Goal: Transaction & Acquisition: Obtain resource

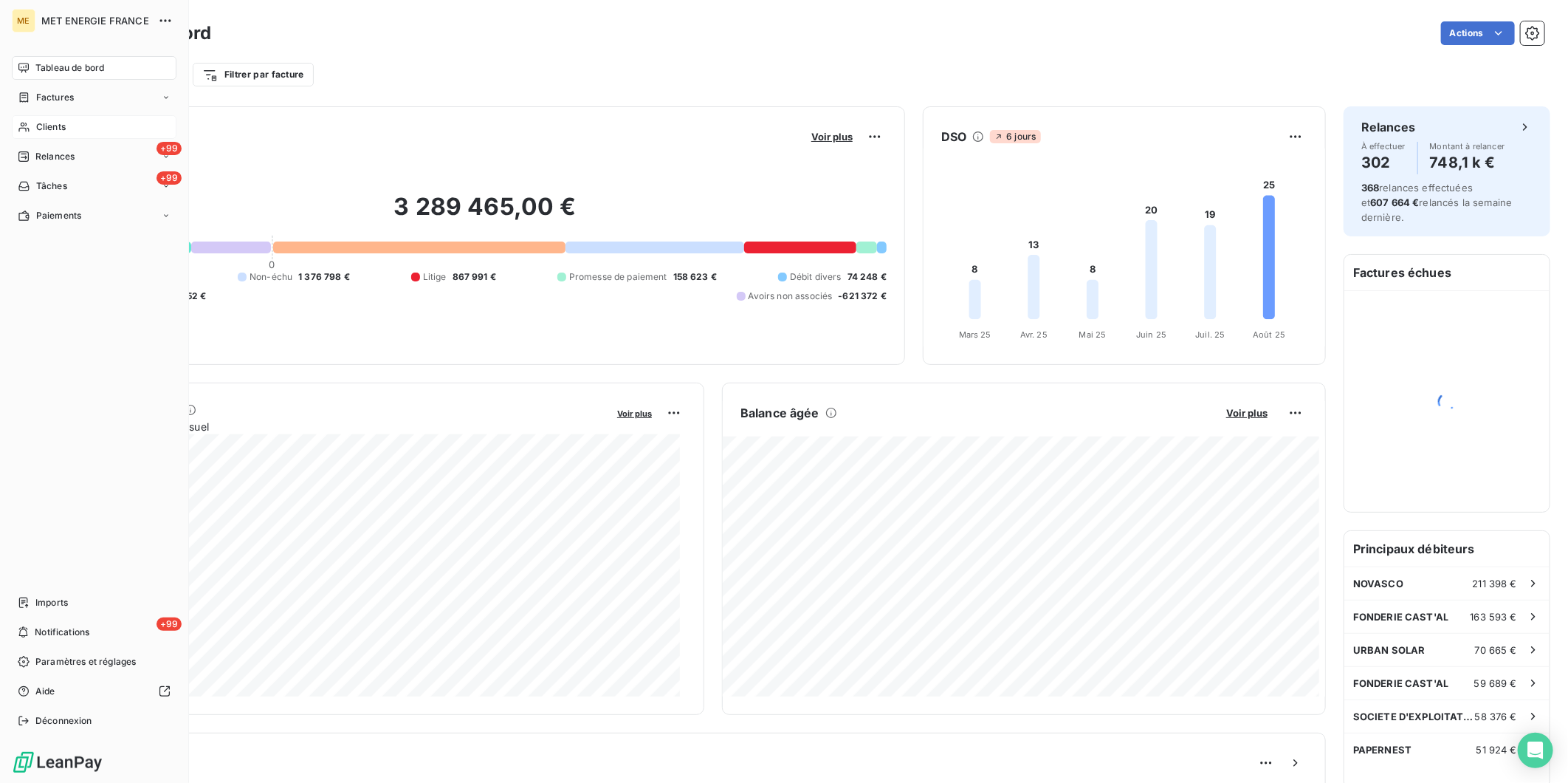
click at [44, 122] on span "Clients" at bounding box center [51, 126] width 30 height 13
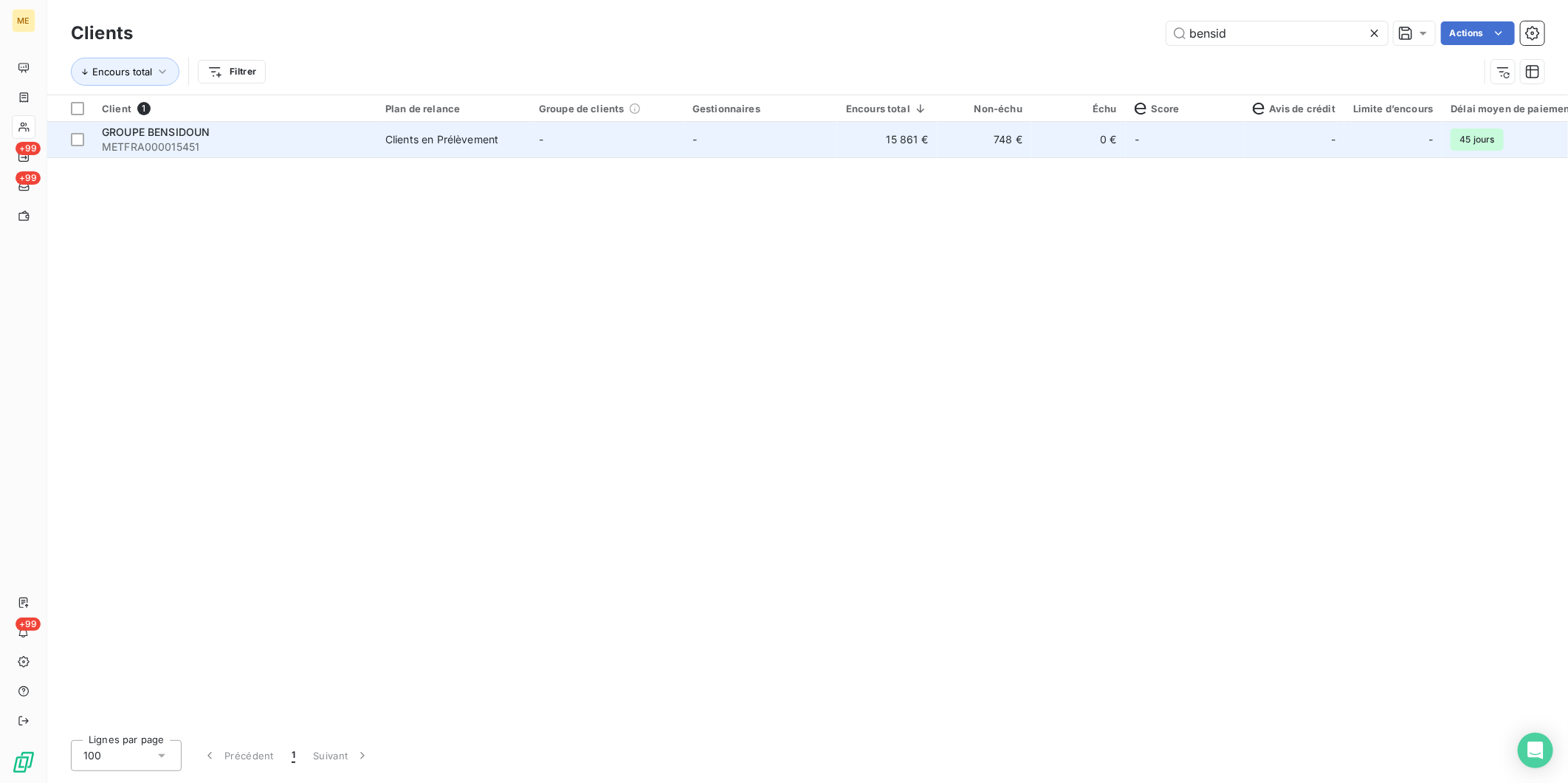
type input "bensid"
click at [360, 128] on div "GROUPE BENSIDOUN" at bounding box center [235, 132] width 266 height 14
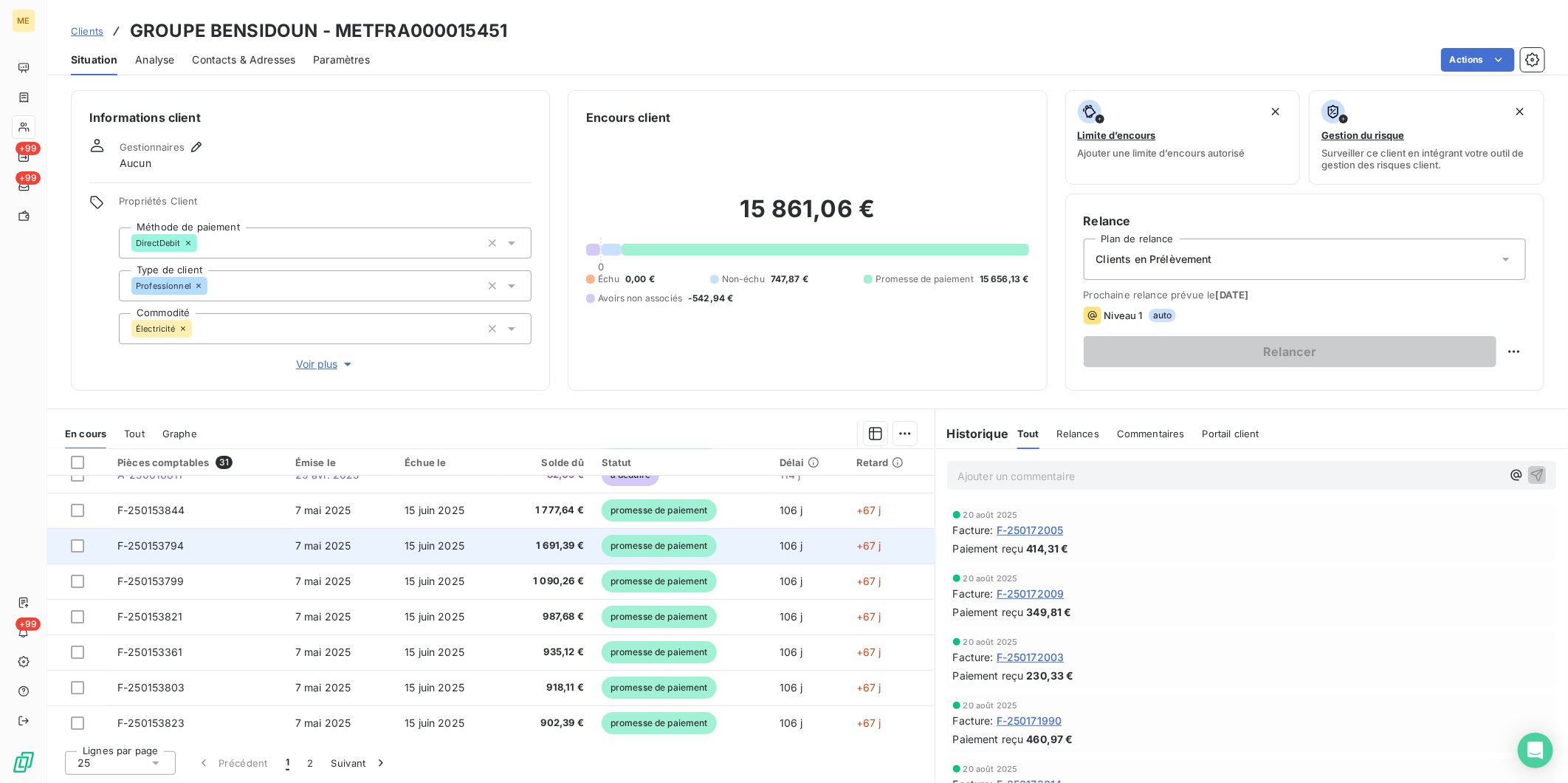
scroll to position [82, 0]
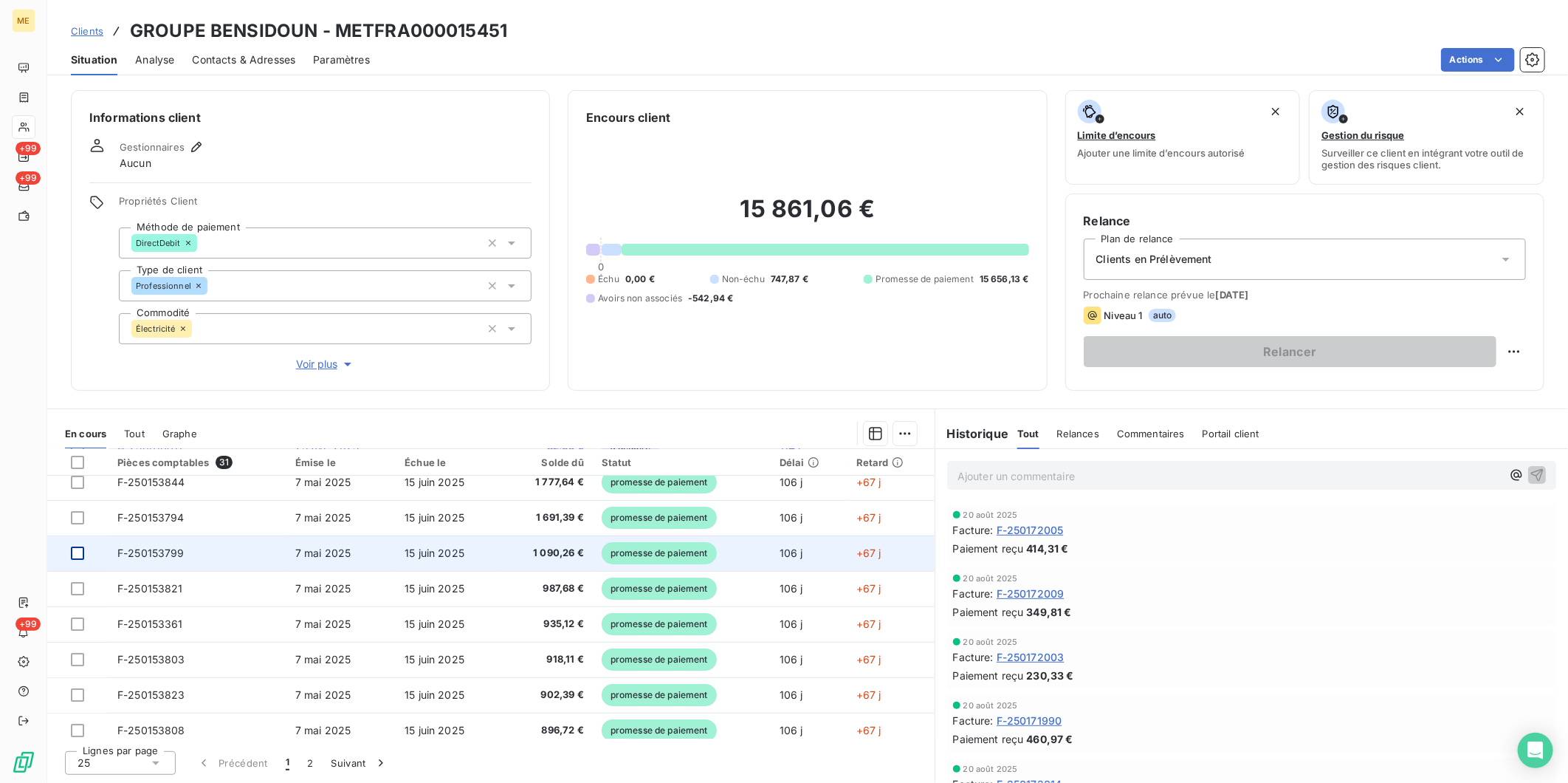
click at [78, 555] on div at bounding box center [77, 553] width 13 height 13
click at [78, 555] on icon at bounding box center [78, 553] width 9 height 9
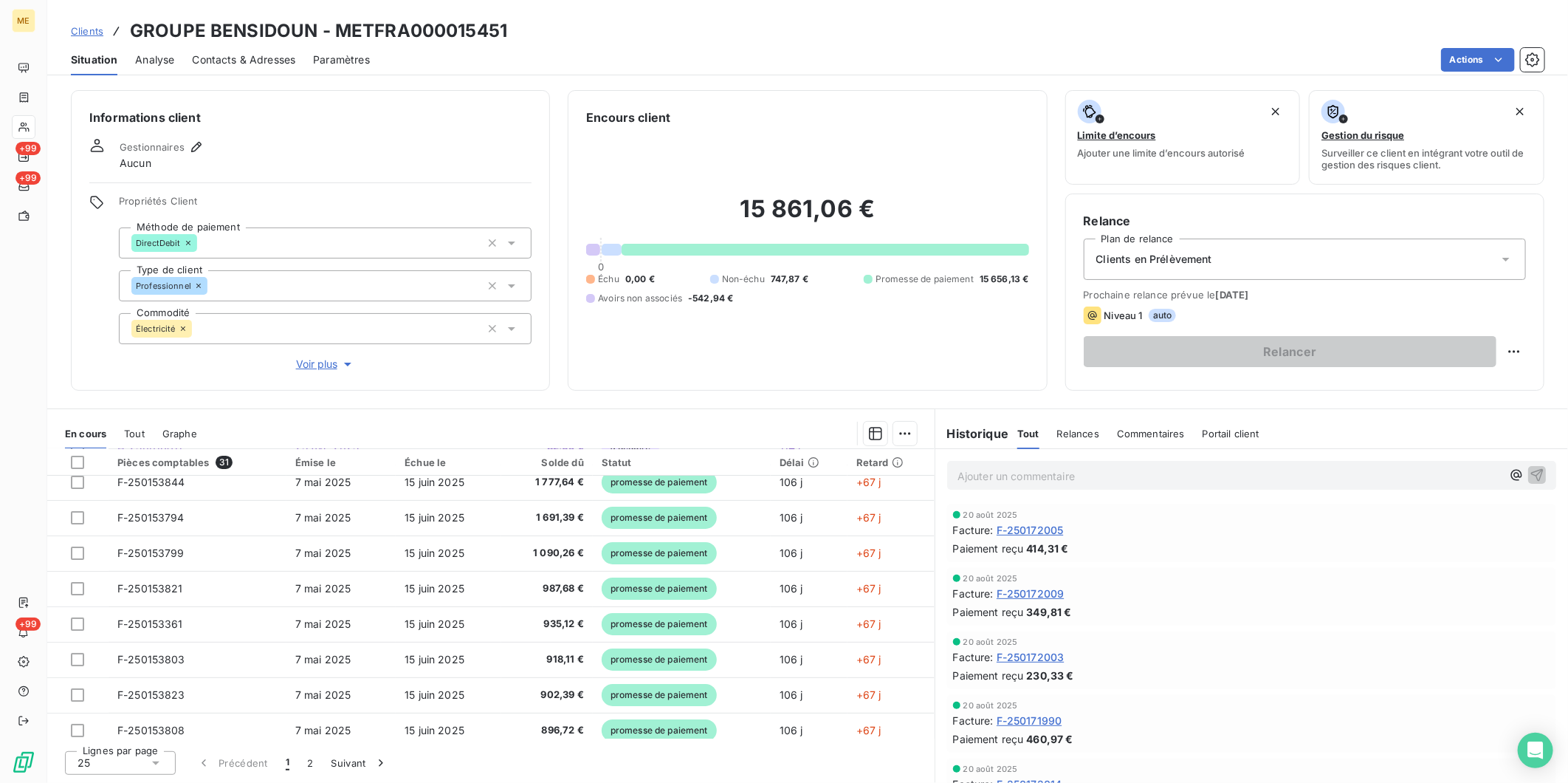
click at [139, 438] on span "Tout" at bounding box center [134, 433] width 21 height 12
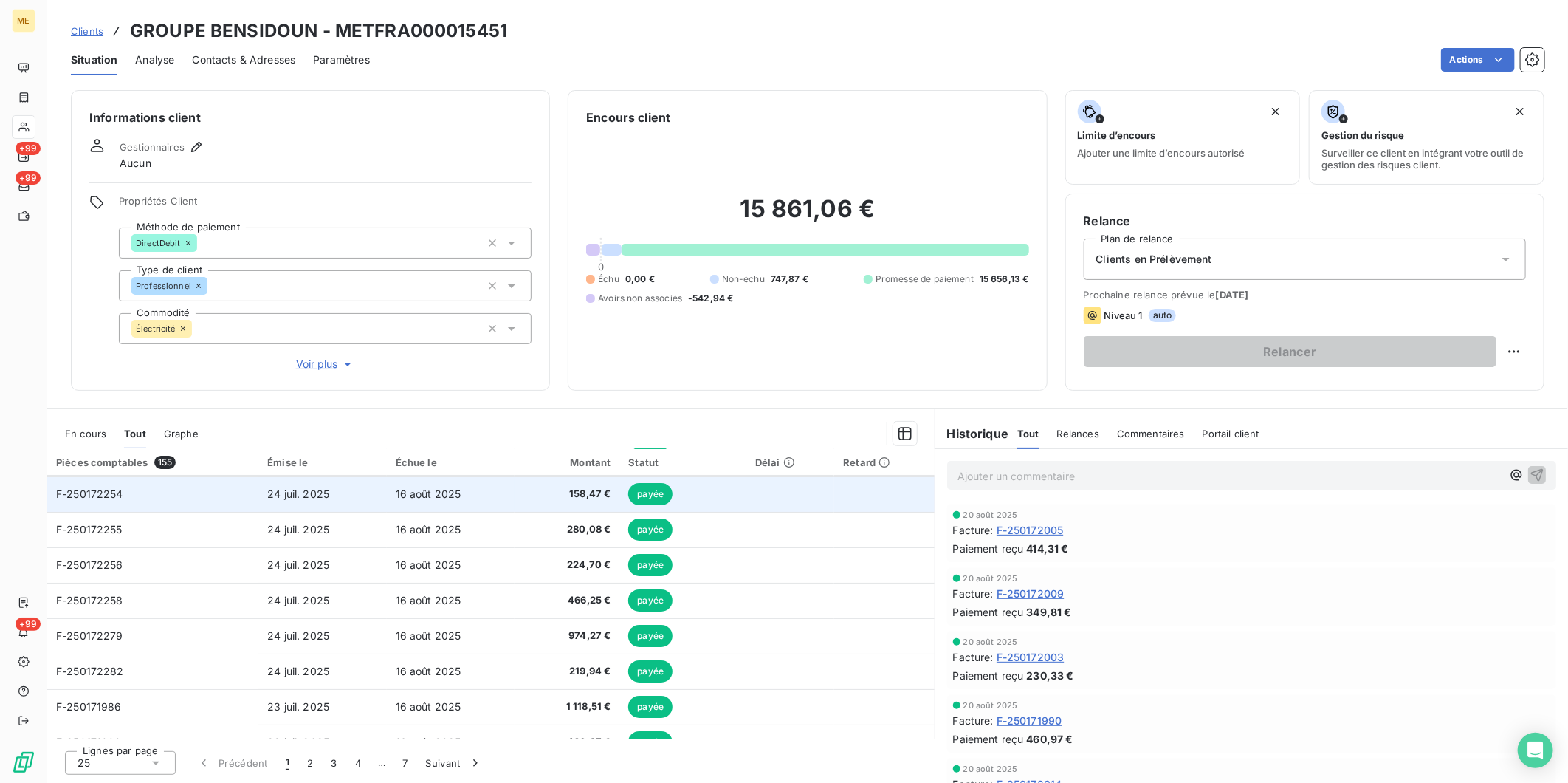
scroll to position [623, 0]
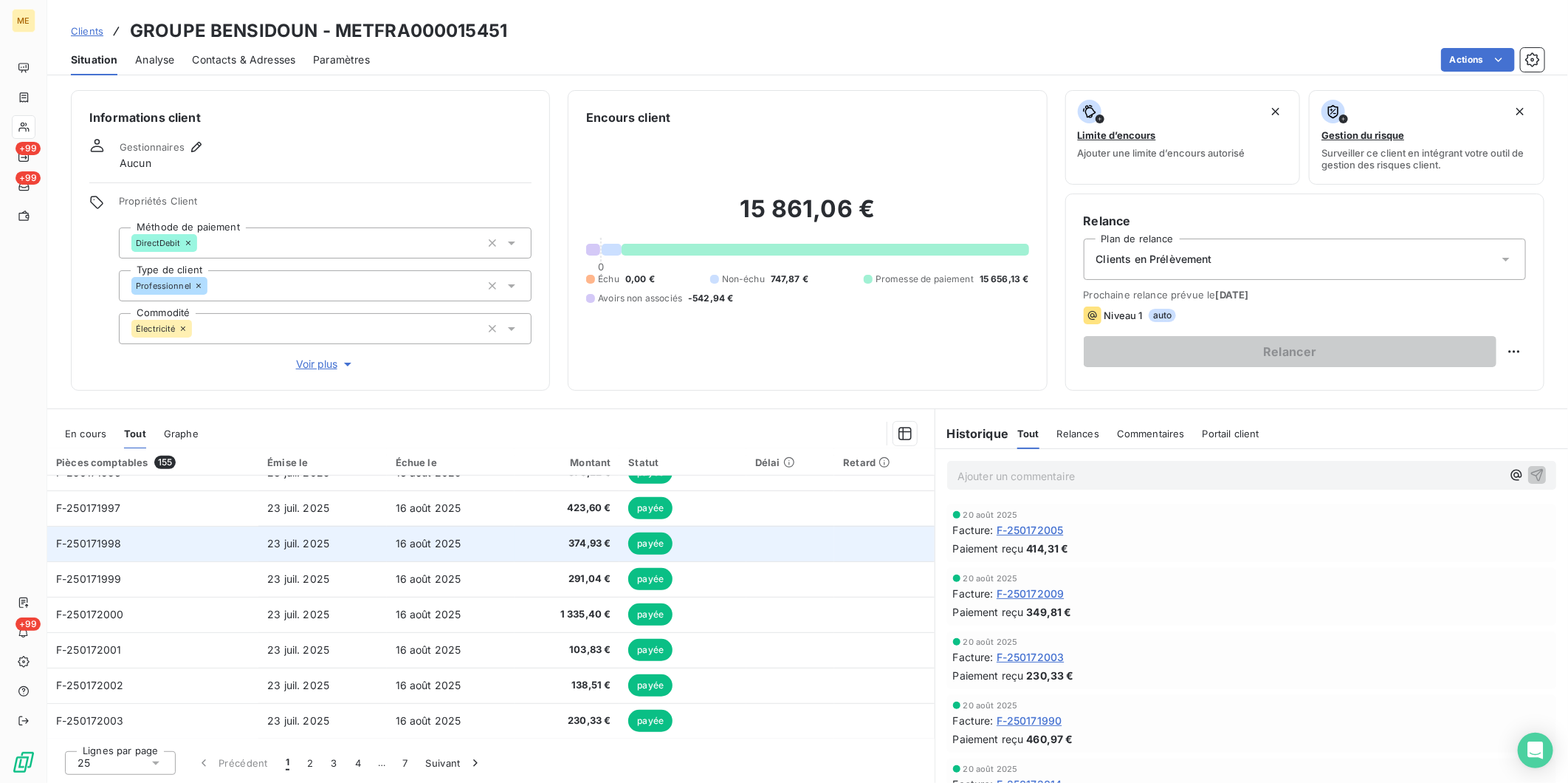
click at [165, 547] on td "F-250171998" at bounding box center [153, 544] width 211 height 36
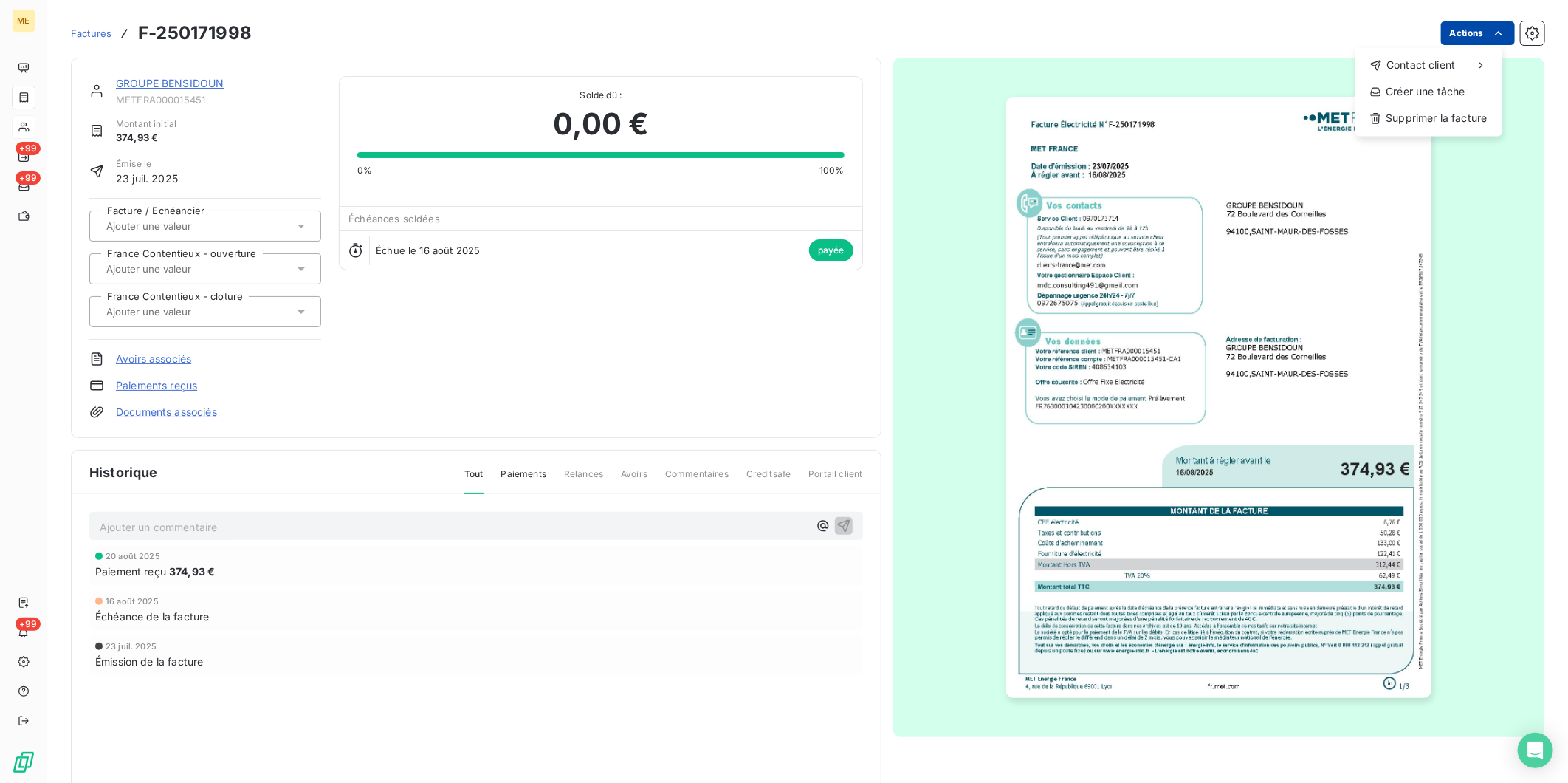
click at [1475, 30] on html "ME +99 +99 +99 Factures F-250171998 Actions Contact client Créer une tâche Supp…" at bounding box center [784, 392] width 1568 height 783
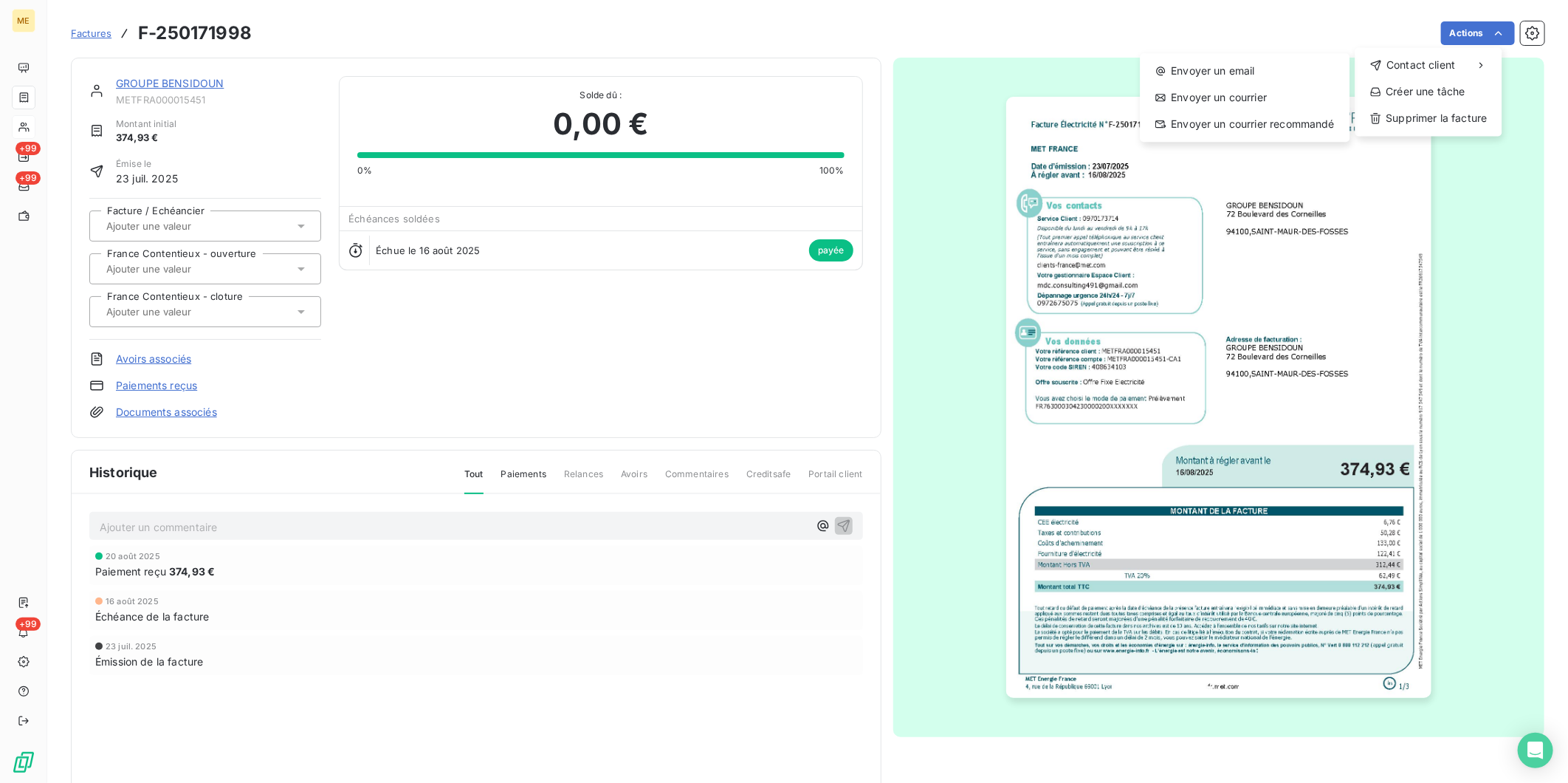
click at [1021, 25] on html "ME +99 +99 +99 Factures F-250171998 Actions Contact client Envoyer un email Env…" at bounding box center [784, 392] width 1568 height 783
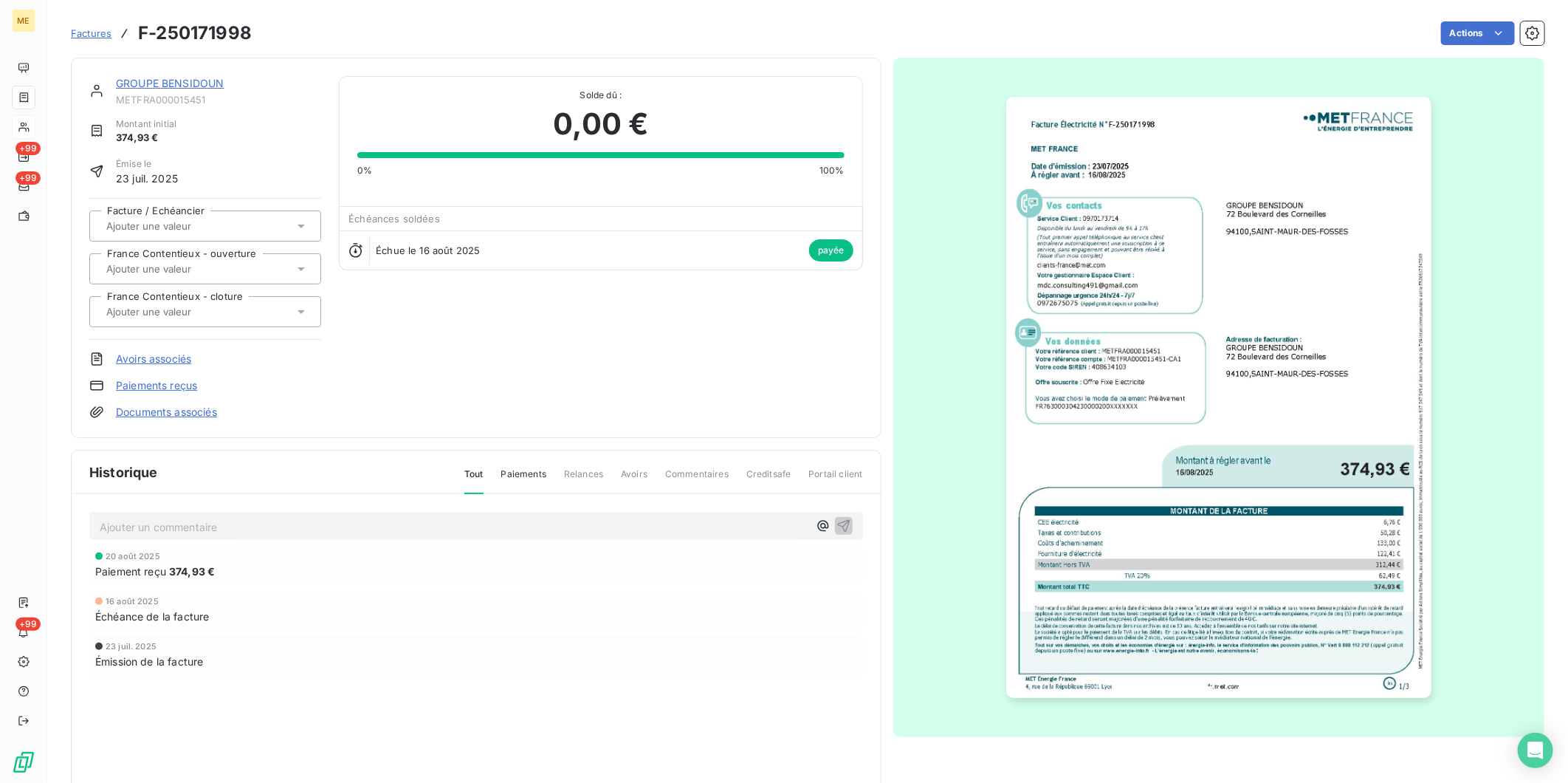
click at [94, 37] on span "Factures" at bounding box center [90, 33] width 40 height 12
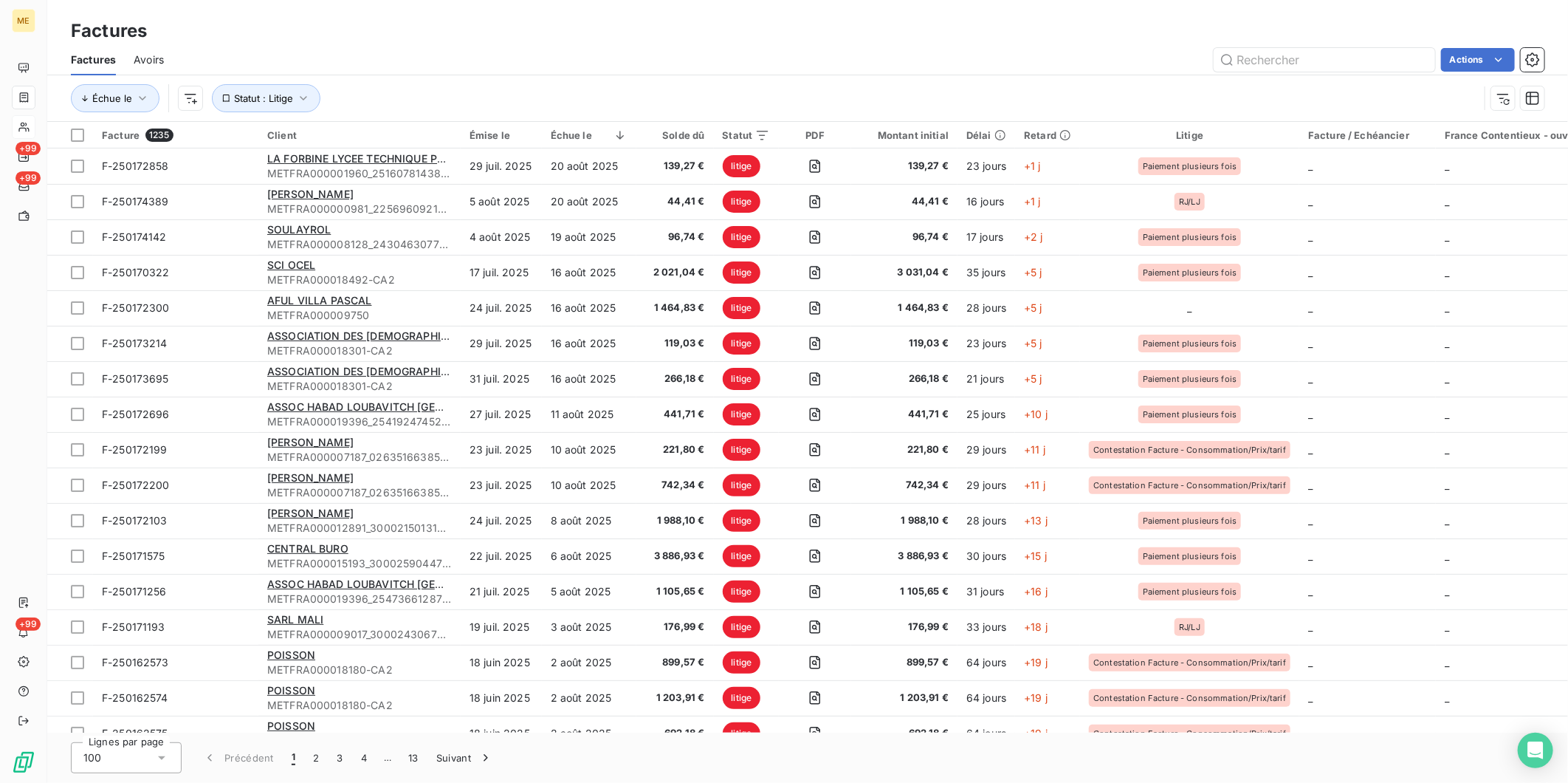
drag, startPoint x: 850, startPoint y: 1, endPoint x: 644, endPoint y: 52, distance: 212.2
click at [659, 53] on div "Actions" at bounding box center [863, 59] width 1363 height 24
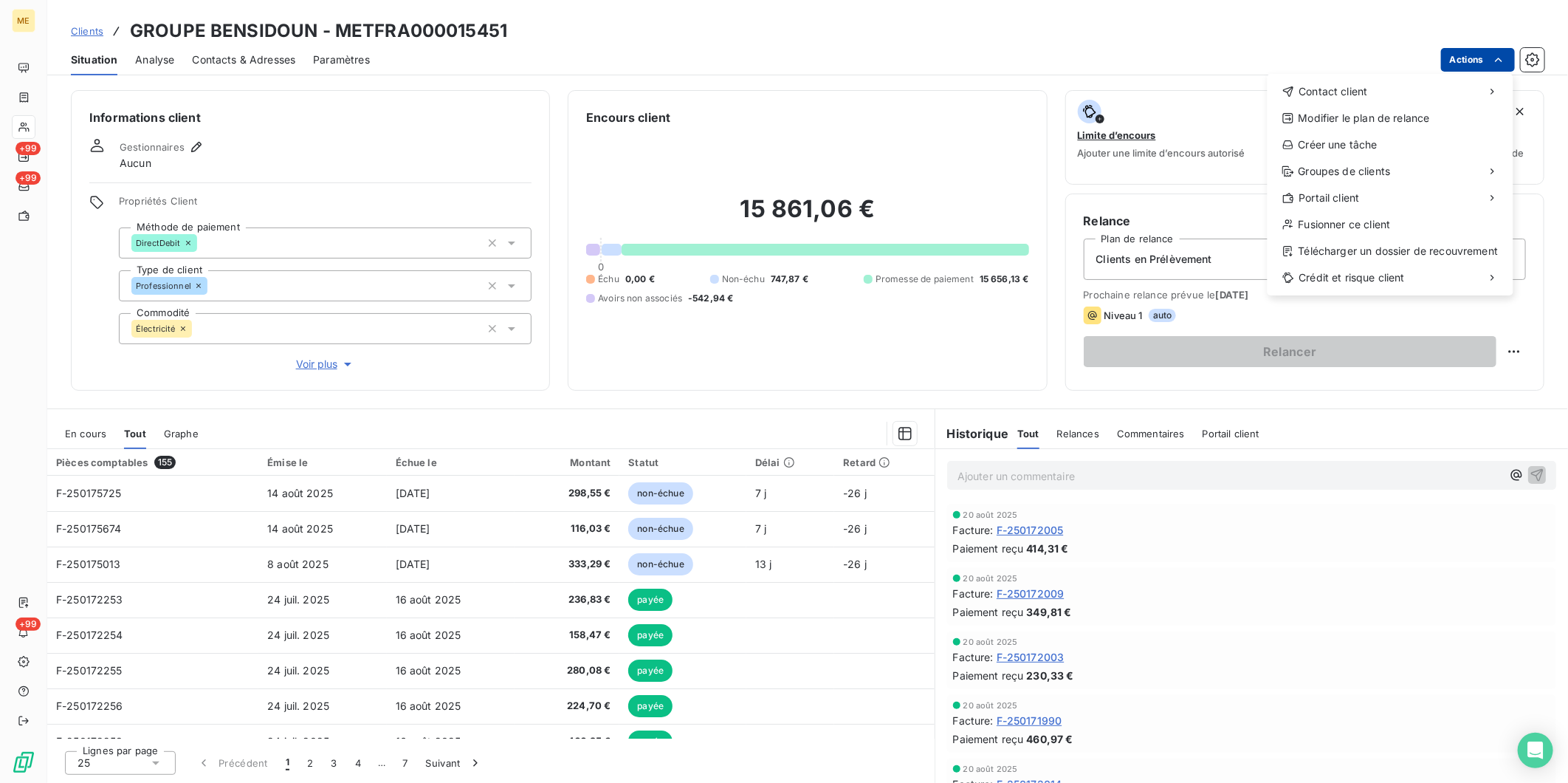
click at [1485, 50] on html "ME +99 +99 +99 Clients GROUPE BENSIDOUN - METFRA000015451 Situation Analyse Con…" at bounding box center [784, 392] width 1568 height 783
click at [1164, 125] on div "Envoyer un courrier" at bounding box center [1158, 124] width 198 height 24
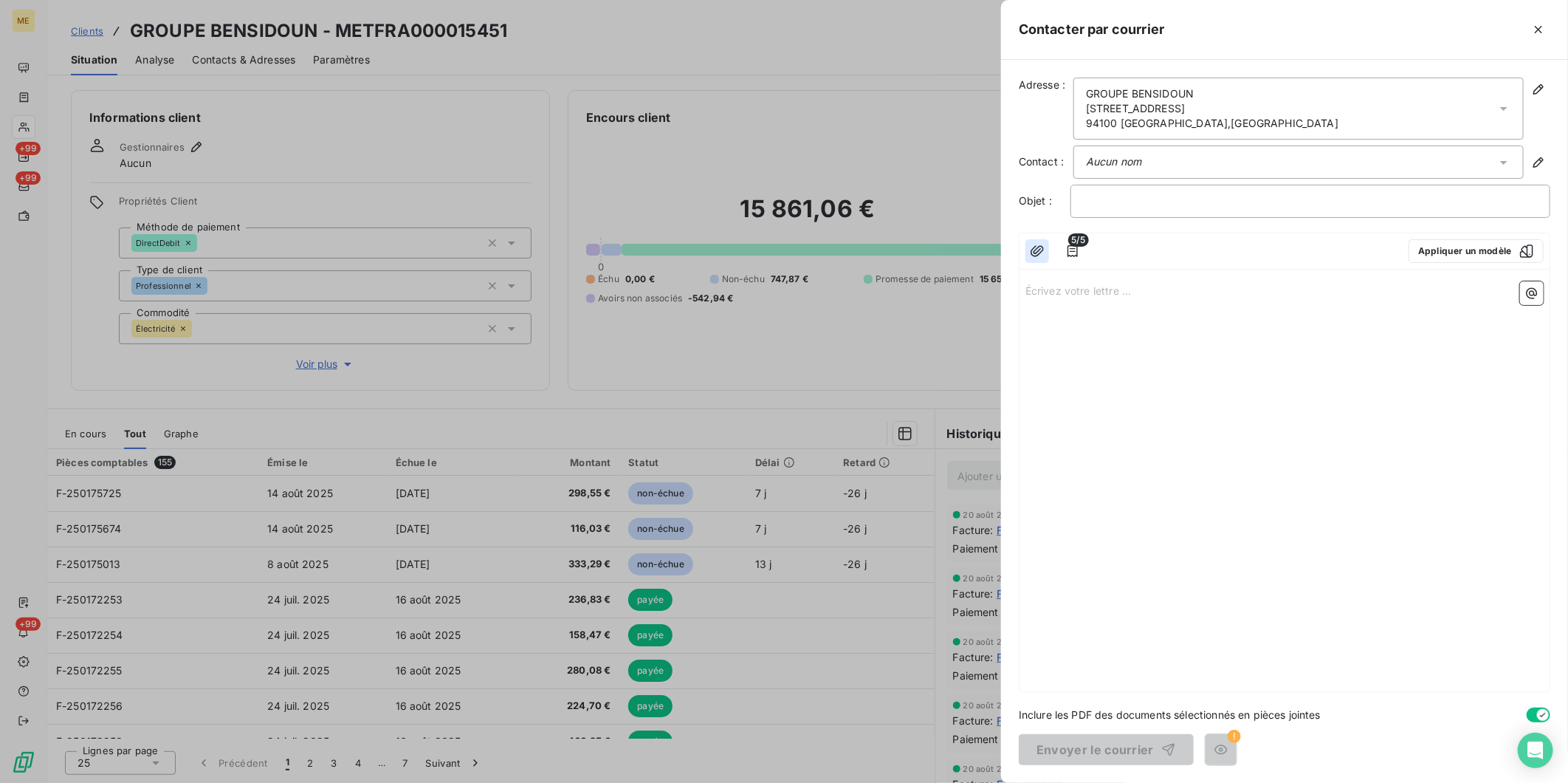
click at [1031, 252] on icon "button" at bounding box center [1037, 250] width 13 height 11
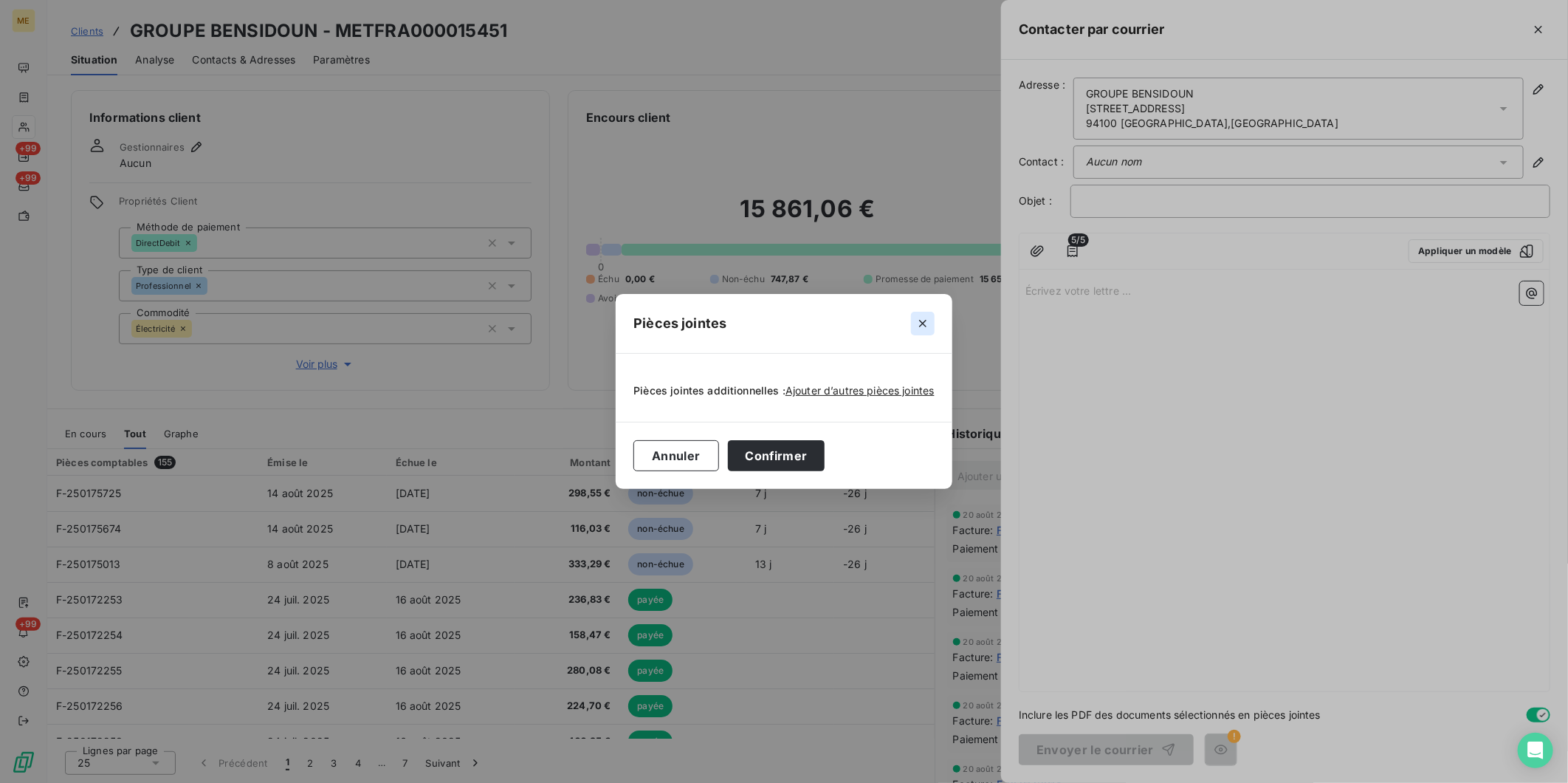
click at [921, 322] on icon "button" at bounding box center [923, 324] width 8 height 8
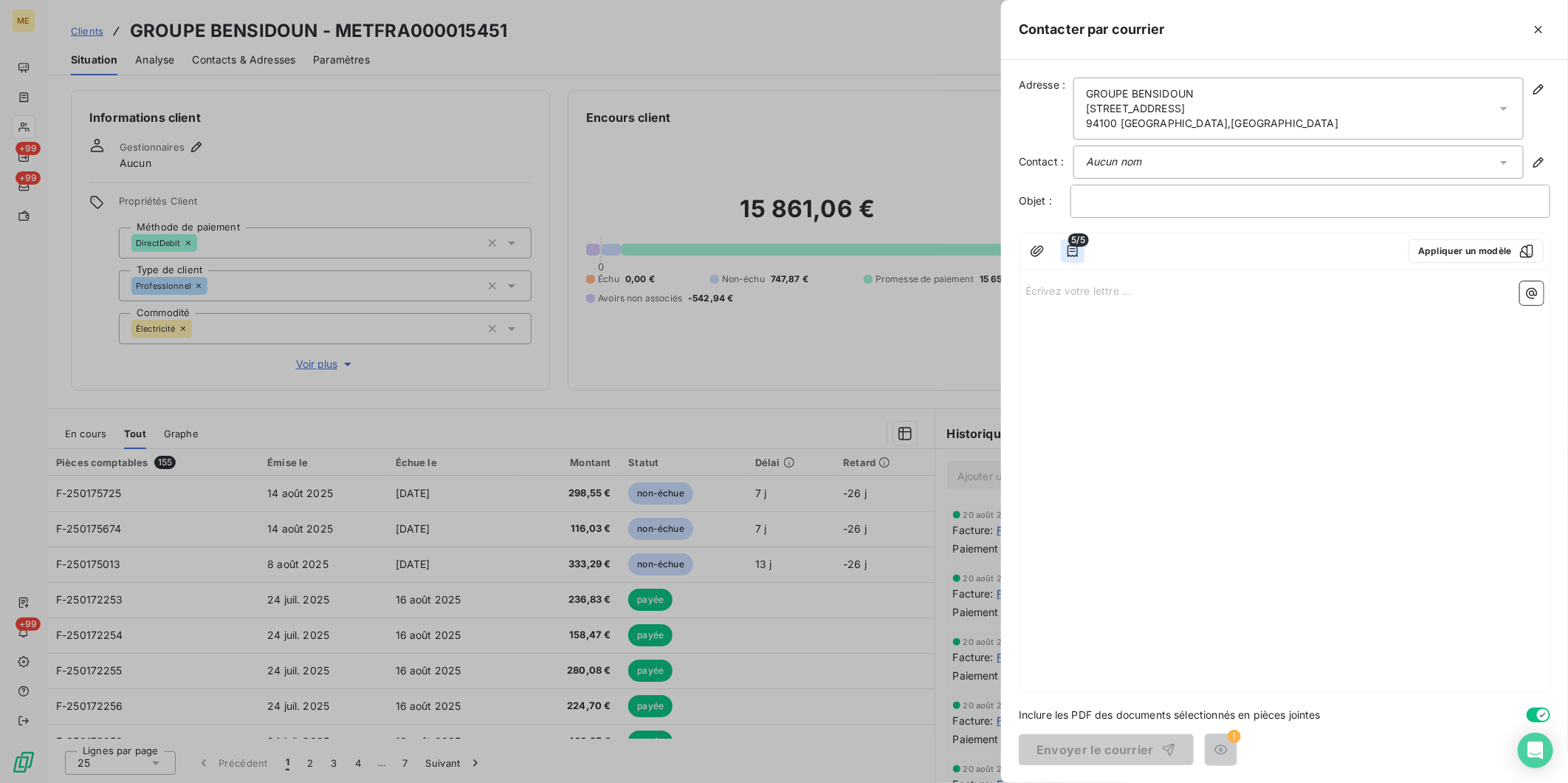
click at [1079, 253] on icon "button" at bounding box center [1072, 251] width 14 height 14
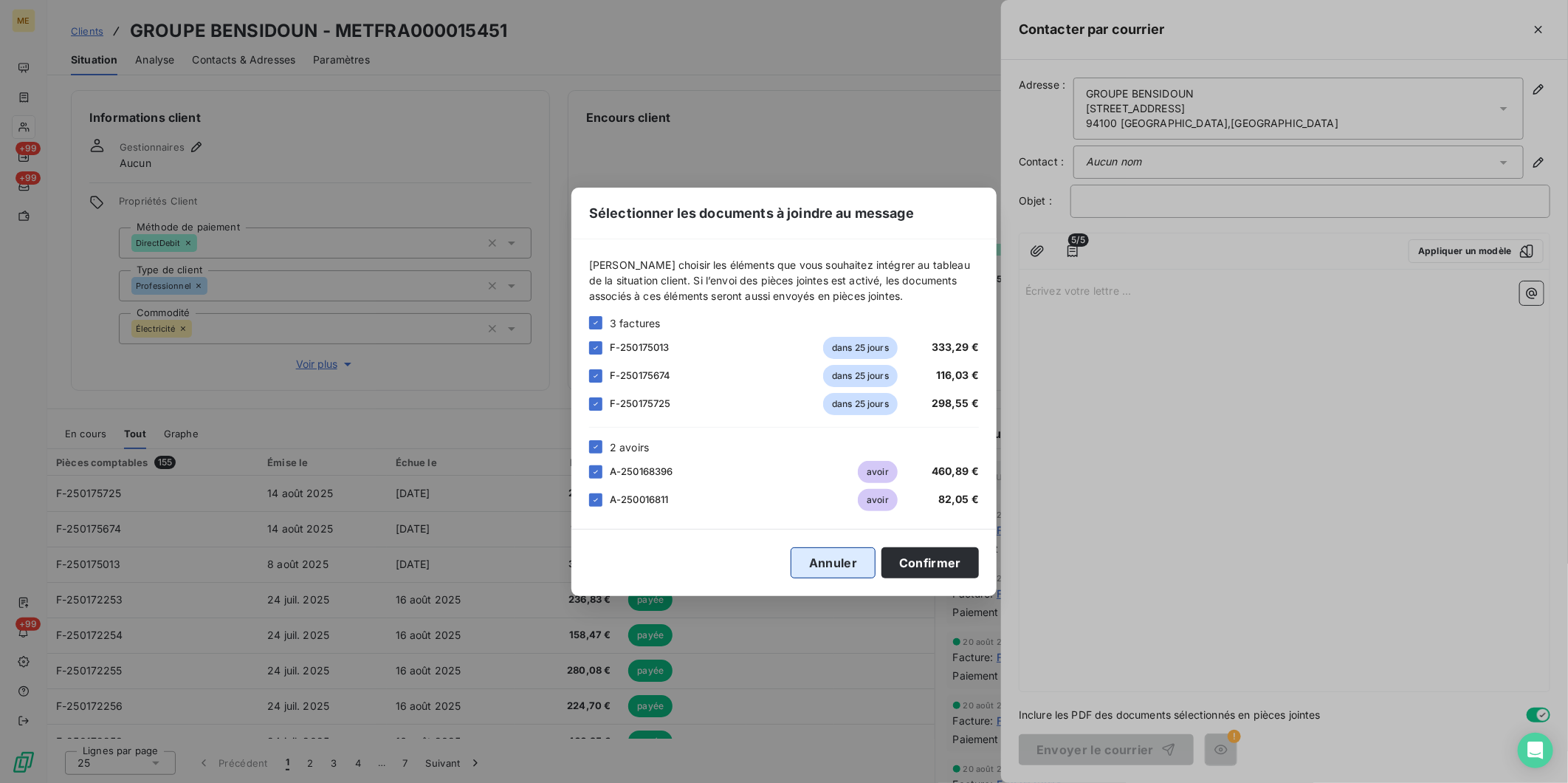
click at [822, 562] on button "Annuler" at bounding box center [833, 563] width 85 height 31
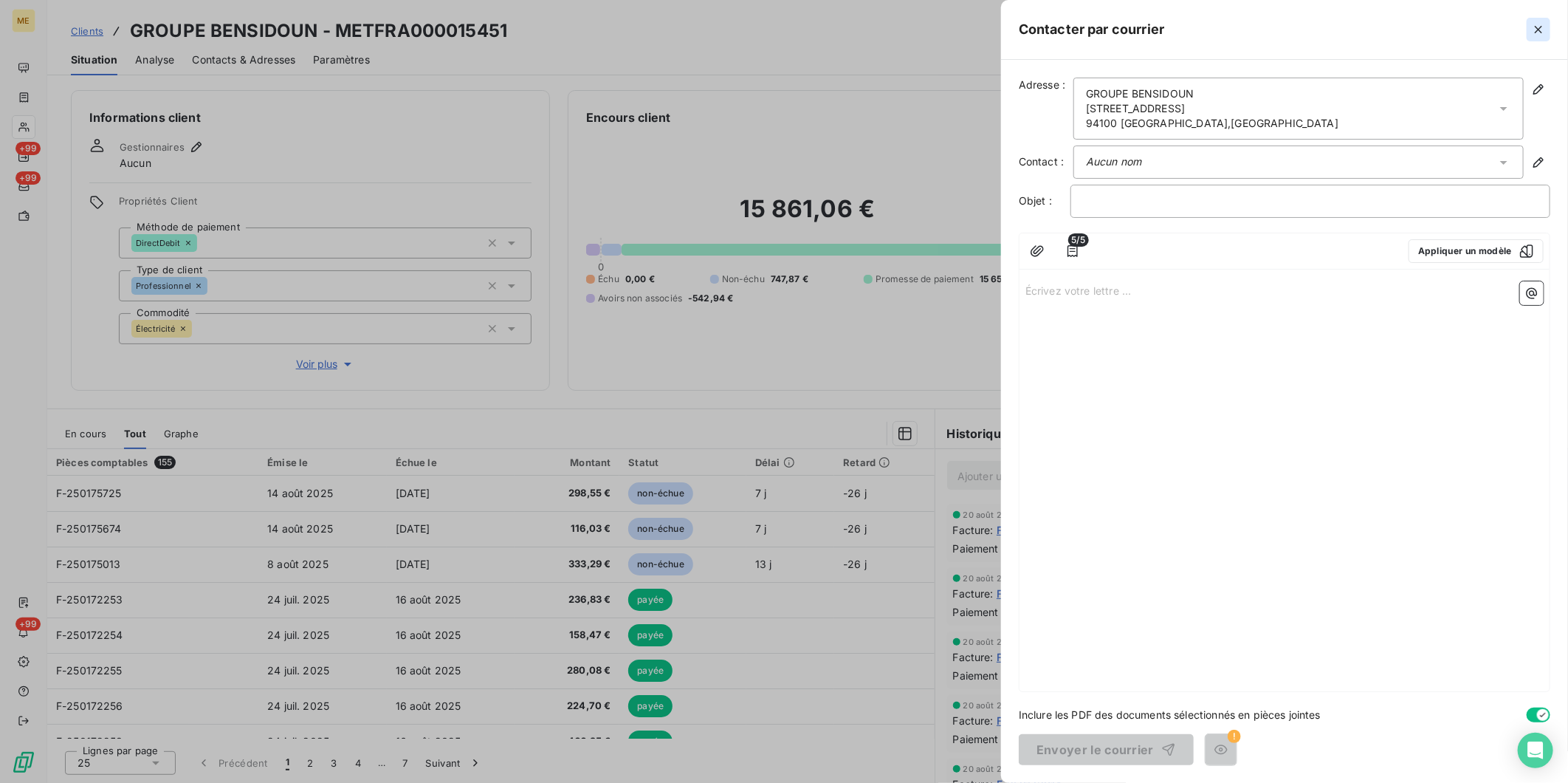
click at [1536, 36] on icon "button" at bounding box center [1538, 29] width 14 height 14
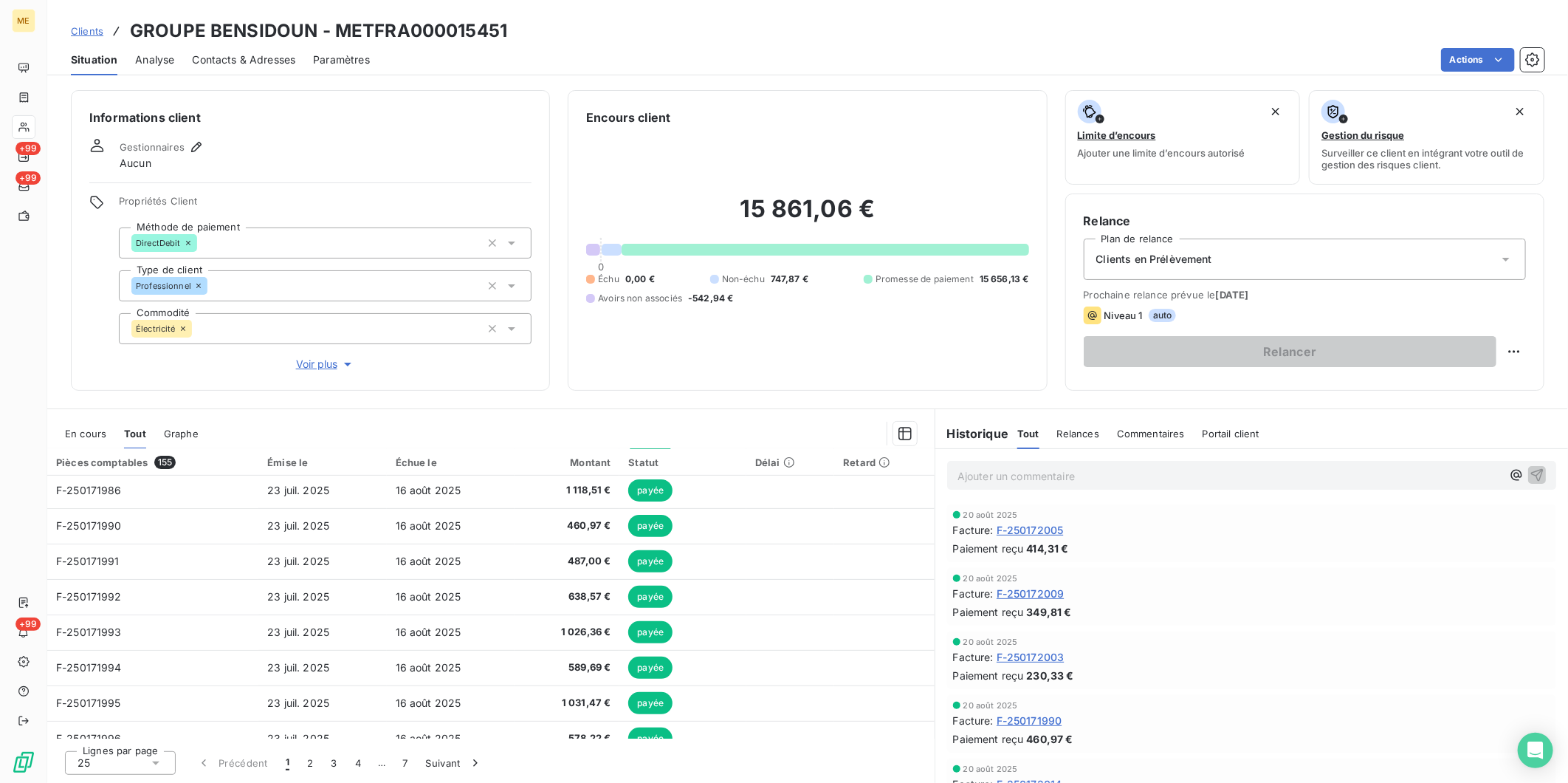
scroll to position [623, 0]
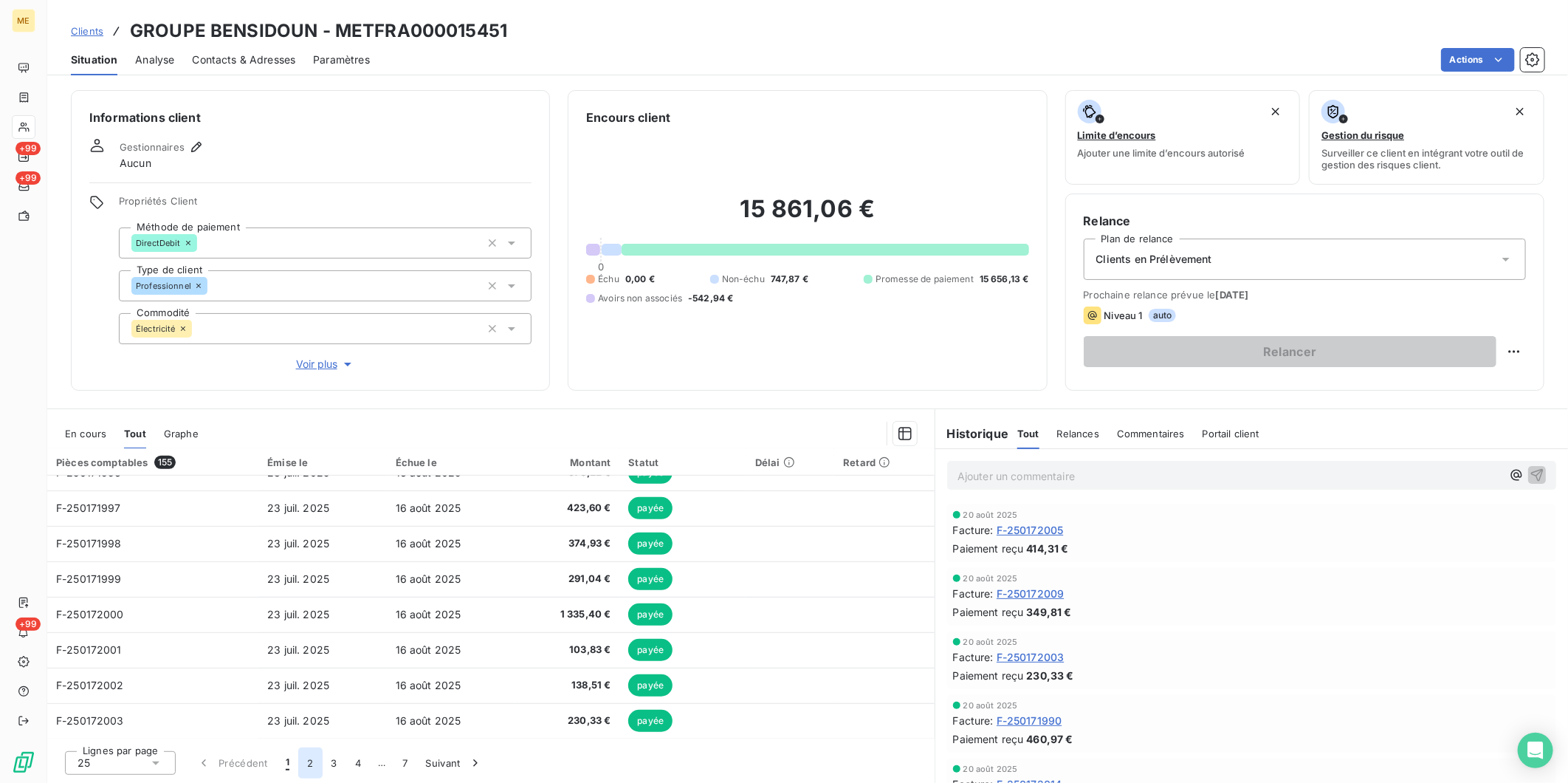
click at [310, 759] on button "2" at bounding box center [309, 762] width 24 height 31
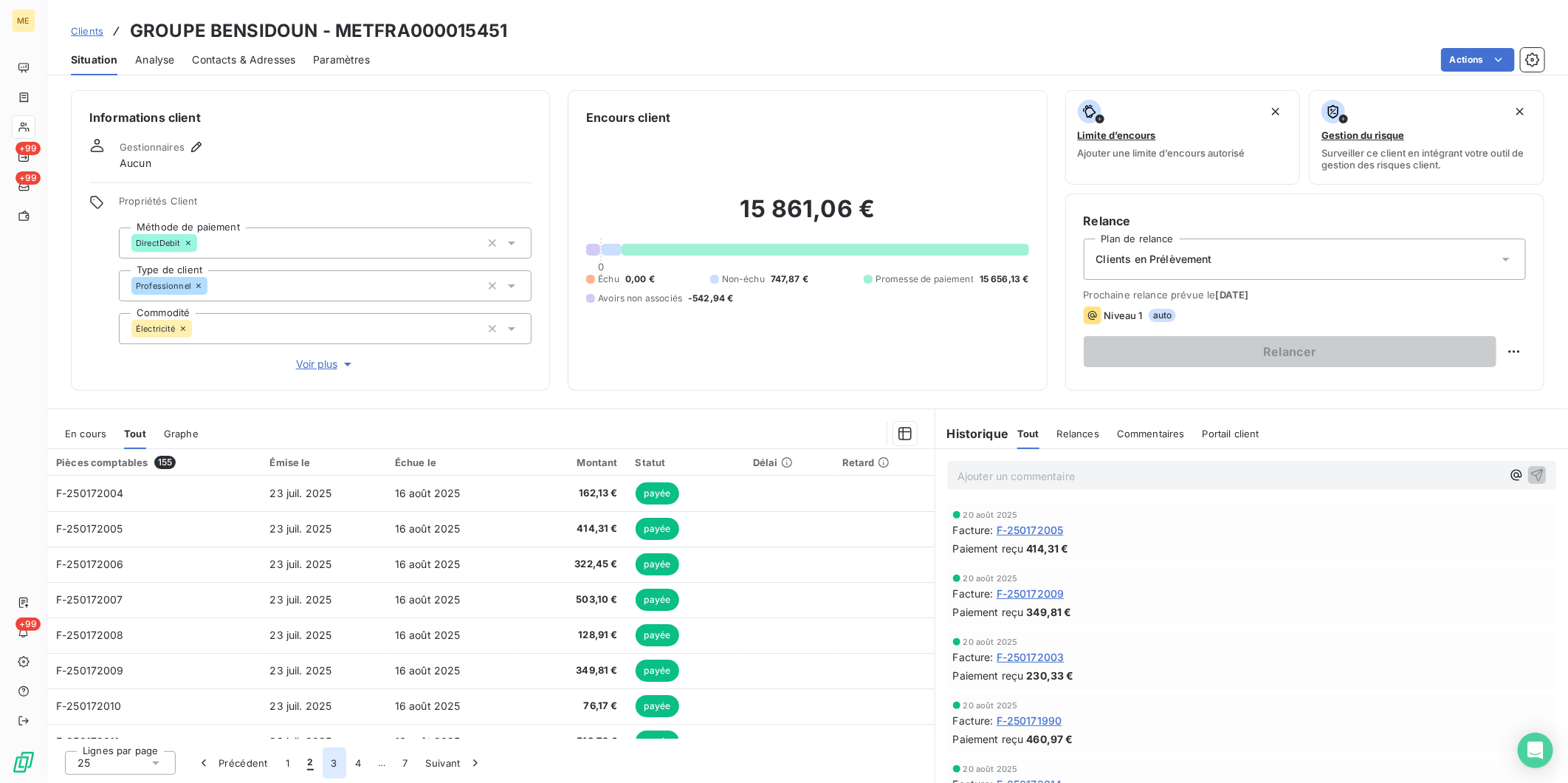
click at [343, 758] on button "3" at bounding box center [334, 762] width 24 height 31
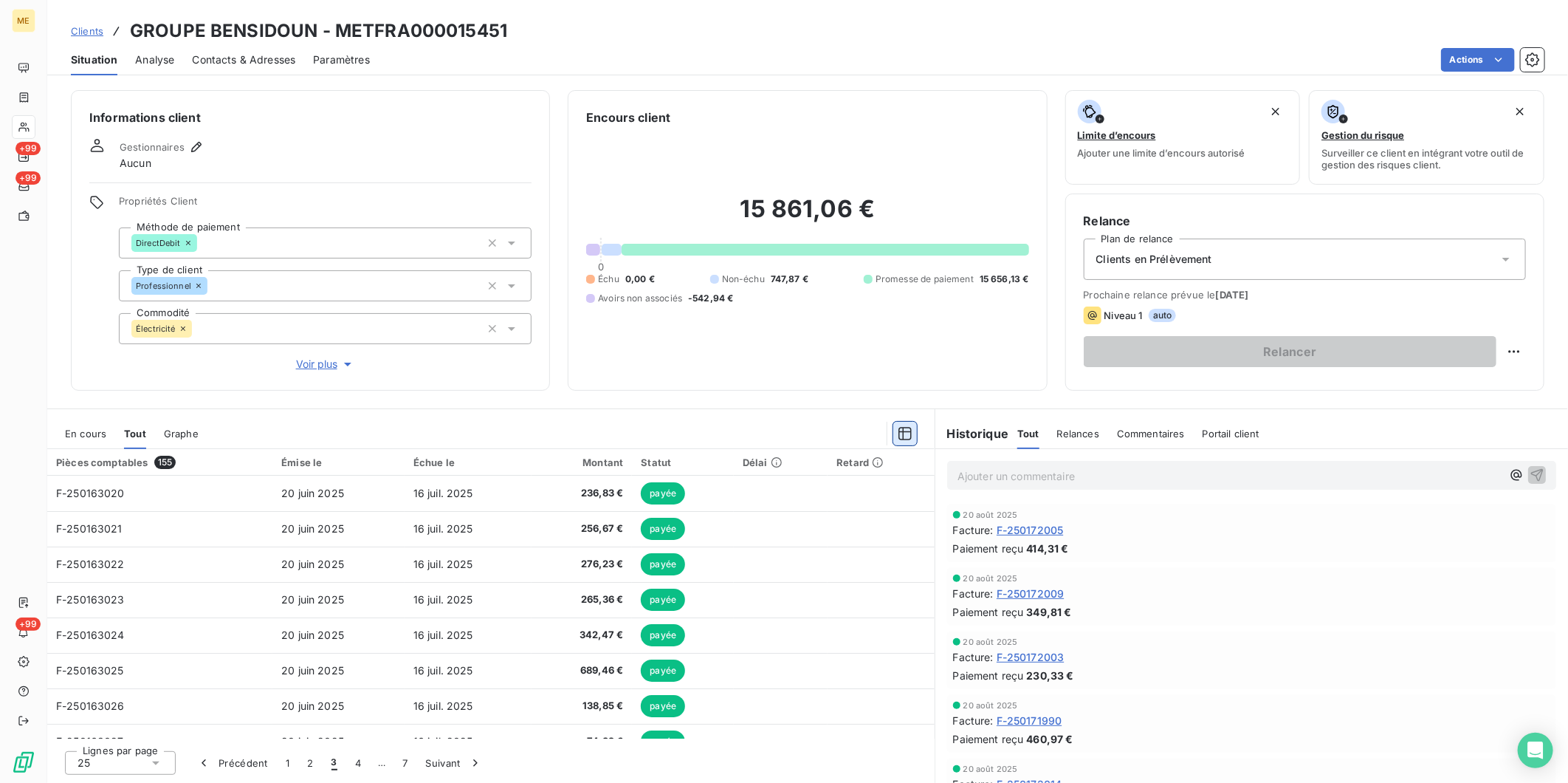
click at [905, 432] on icon "button" at bounding box center [904, 433] width 14 height 14
click at [87, 433] on span "En cours" at bounding box center [85, 433] width 41 height 12
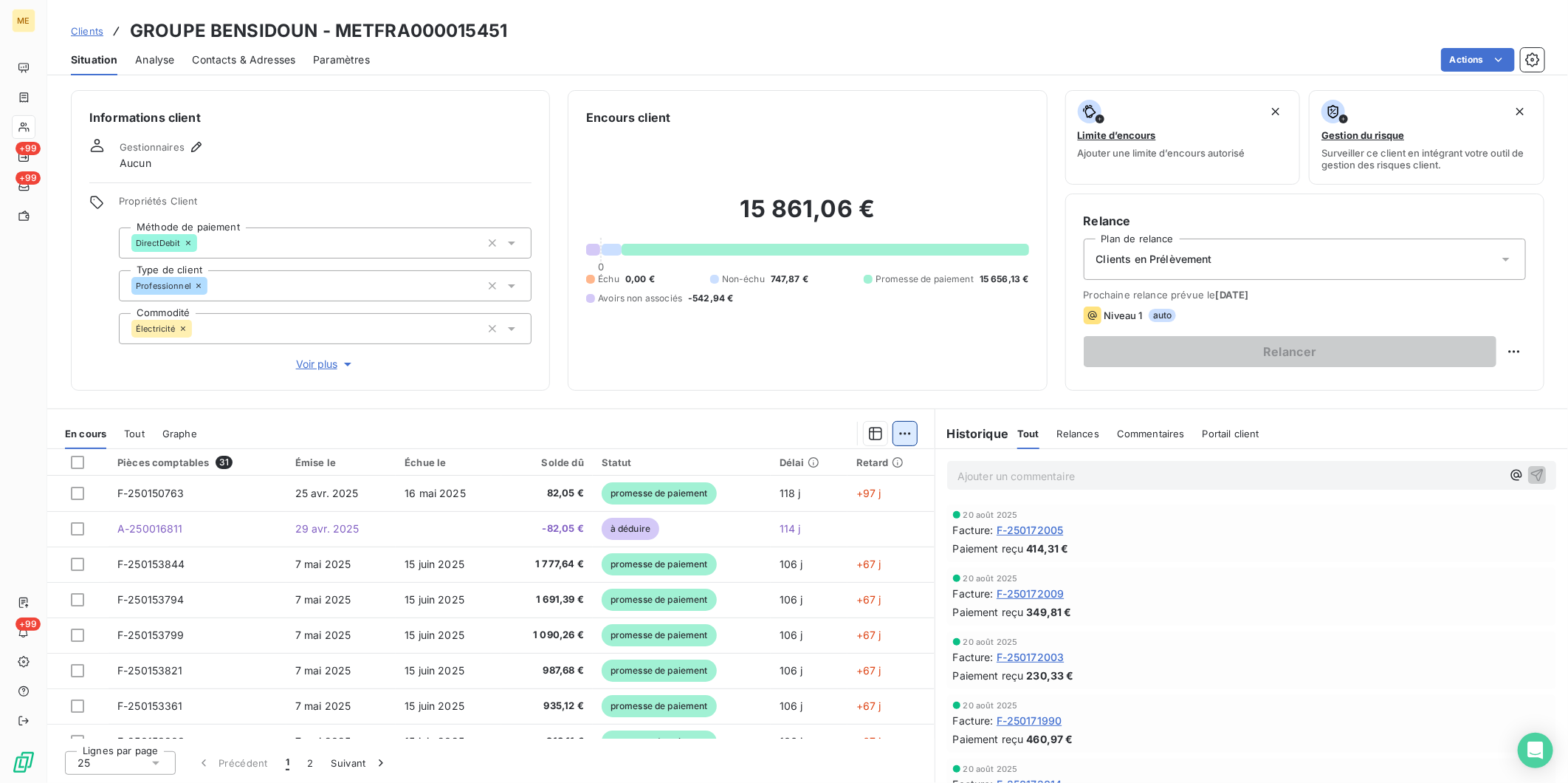
click at [904, 430] on html "ME +99 +99 +99 Clients GROUPE BENSIDOUN - METFRA000015451 Situation Analyse Con…" at bounding box center [784, 392] width 1568 height 783
click at [876, 431] on html "ME +99 +99 +99 Clients GROUPE BENSIDOUN - METFRA000015451 Situation Analyse Con…" at bounding box center [784, 392] width 1568 height 783
click at [873, 431] on icon "button" at bounding box center [875, 433] width 14 height 14
drag, startPoint x: 500, startPoint y: 424, endPoint x: 204, endPoint y: 433, distance: 296.1
click at [496, 424] on div at bounding box center [566, 433] width 702 height 24
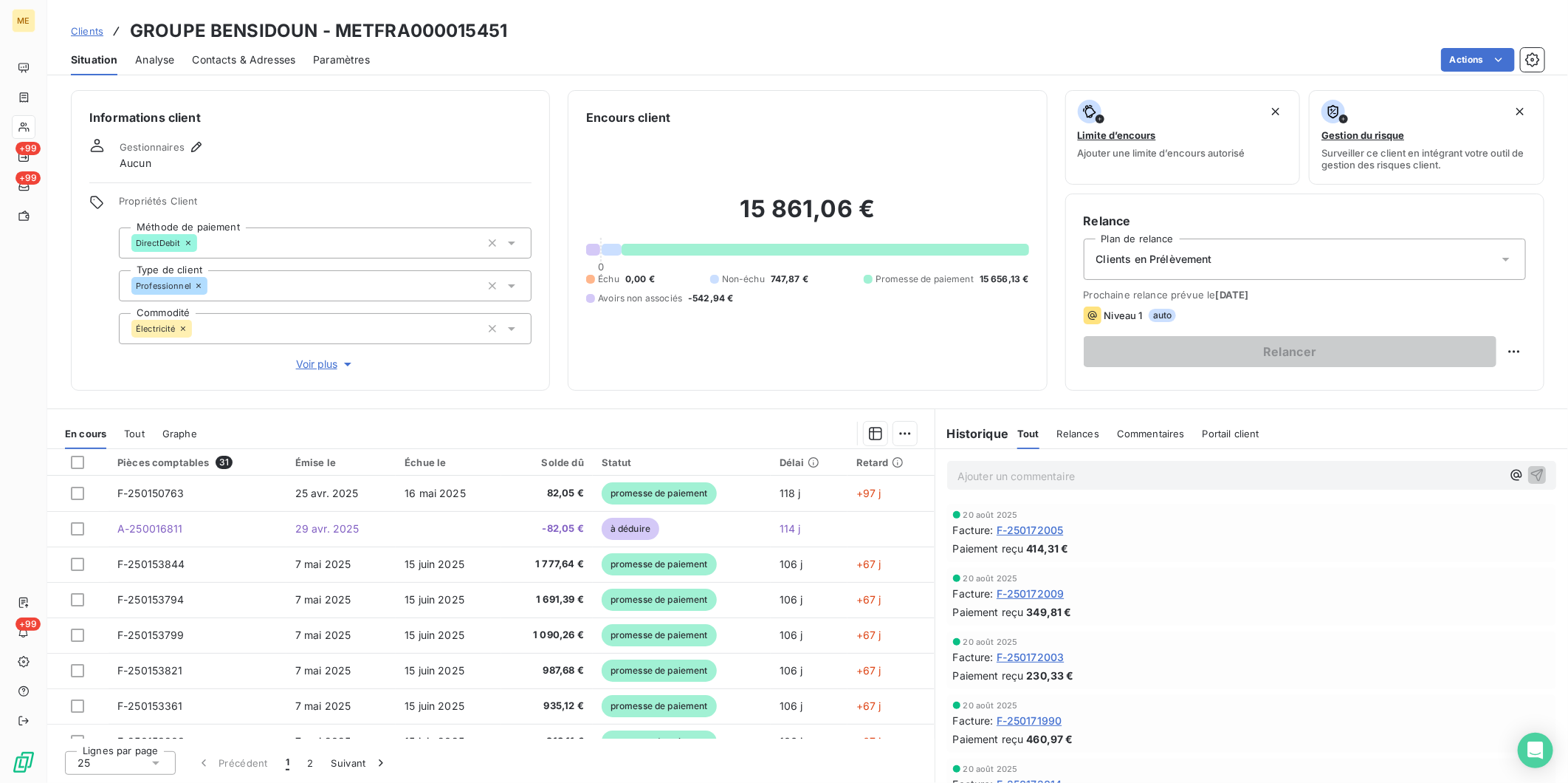
click at [193, 433] on span "Graphe" at bounding box center [180, 433] width 35 height 12
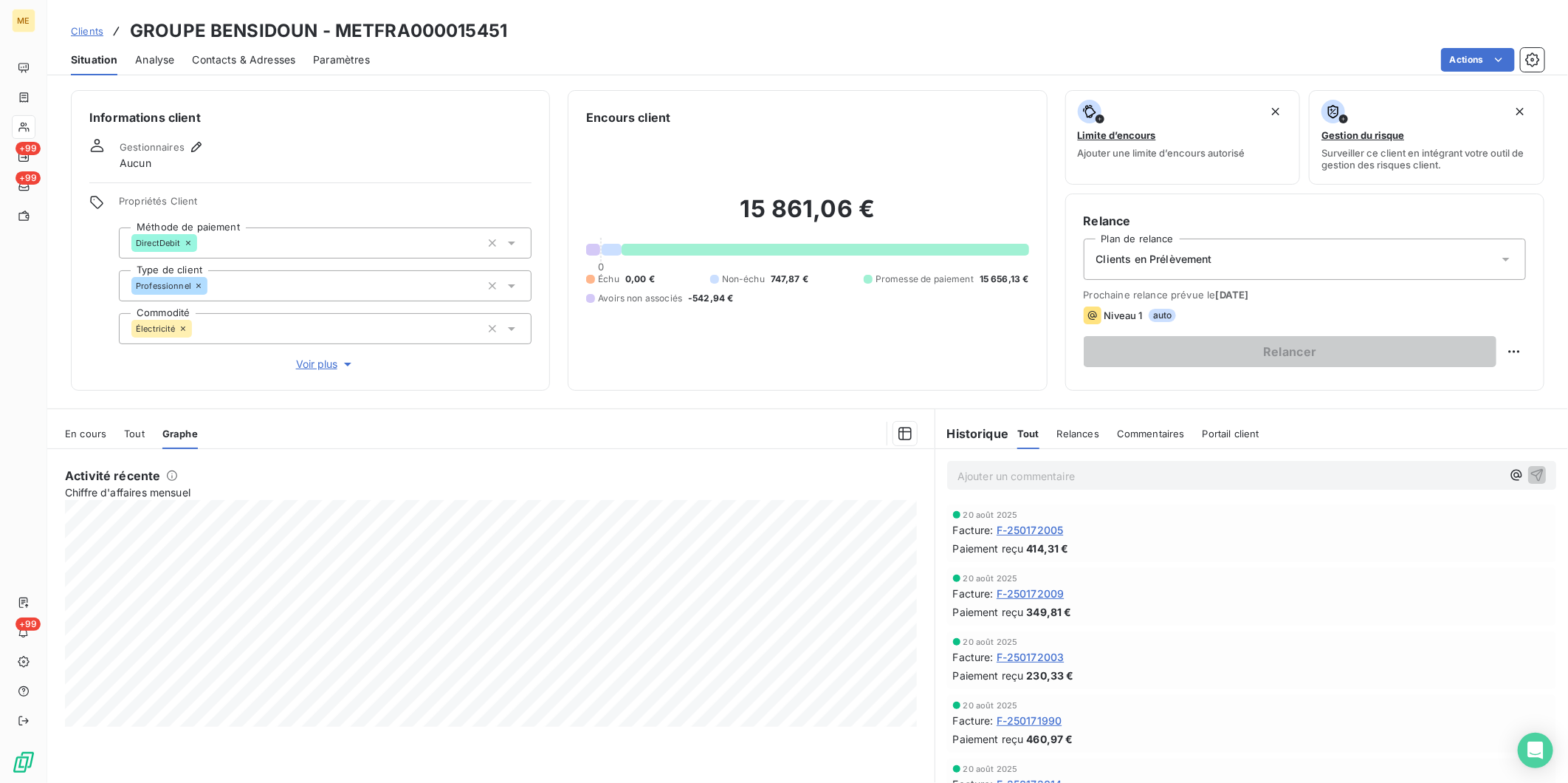
click at [86, 433] on span "En cours" at bounding box center [85, 433] width 41 height 12
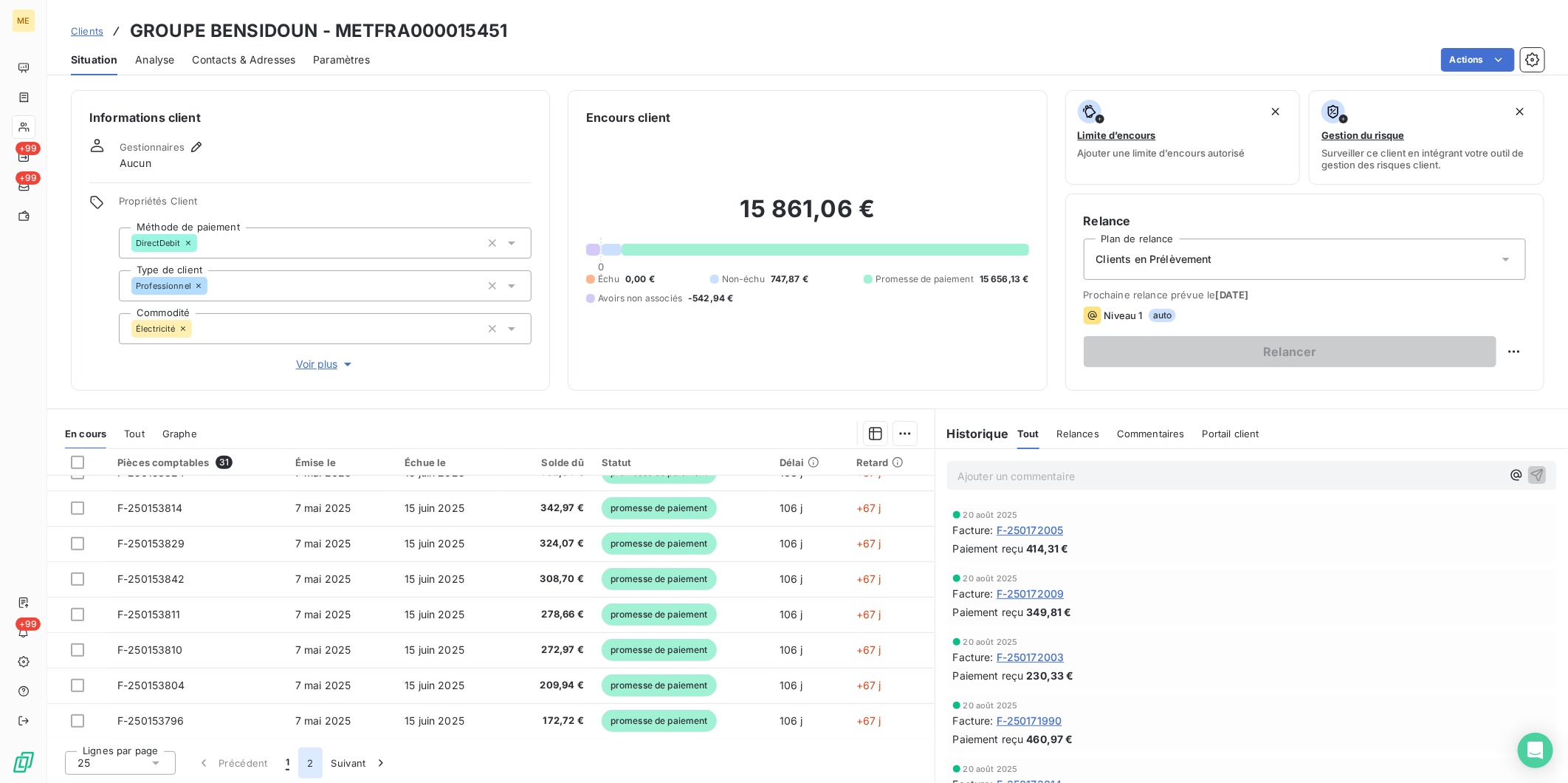
click at [313, 764] on button "2" at bounding box center [309, 762] width 24 height 31
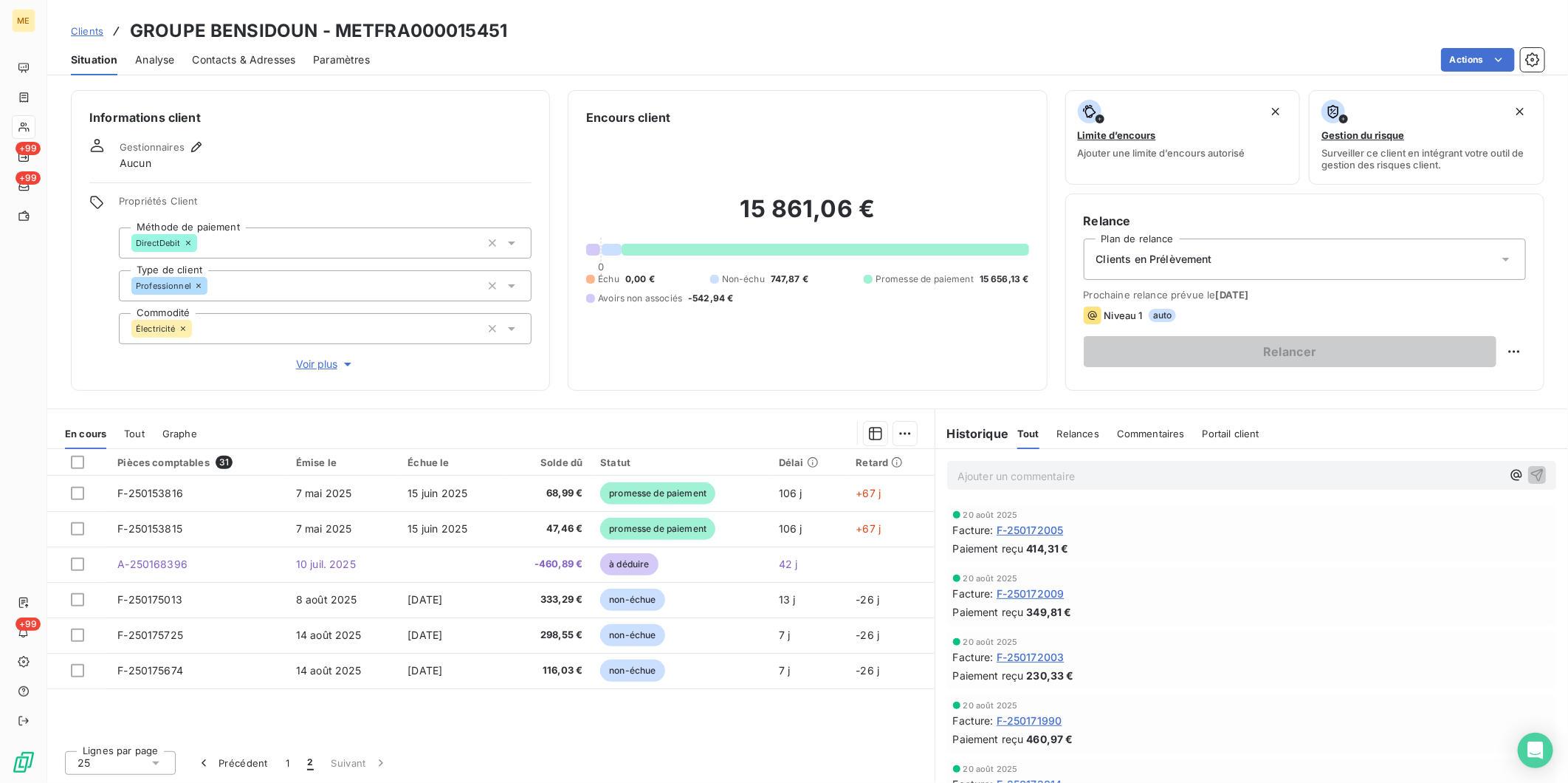
click at [1060, 430] on span "Relances" at bounding box center [1078, 433] width 42 height 12
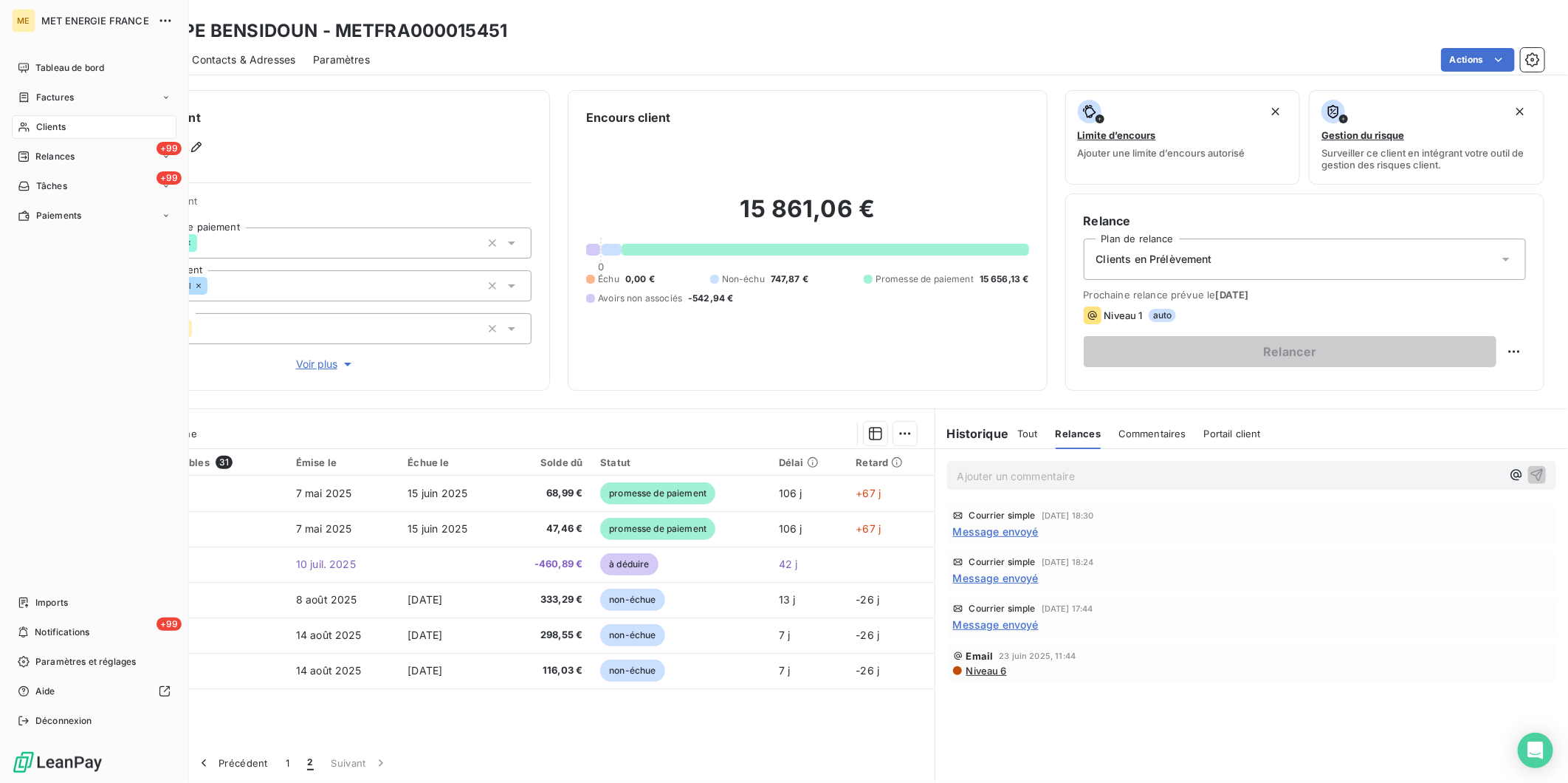
drag, startPoint x: 63, startPoint y: 100, endPoint x: 97, endPoint y: 116, distance: 37.6
click at [63, 100] on span "Factures" at bounding box center [55, 97] width 38 height 13
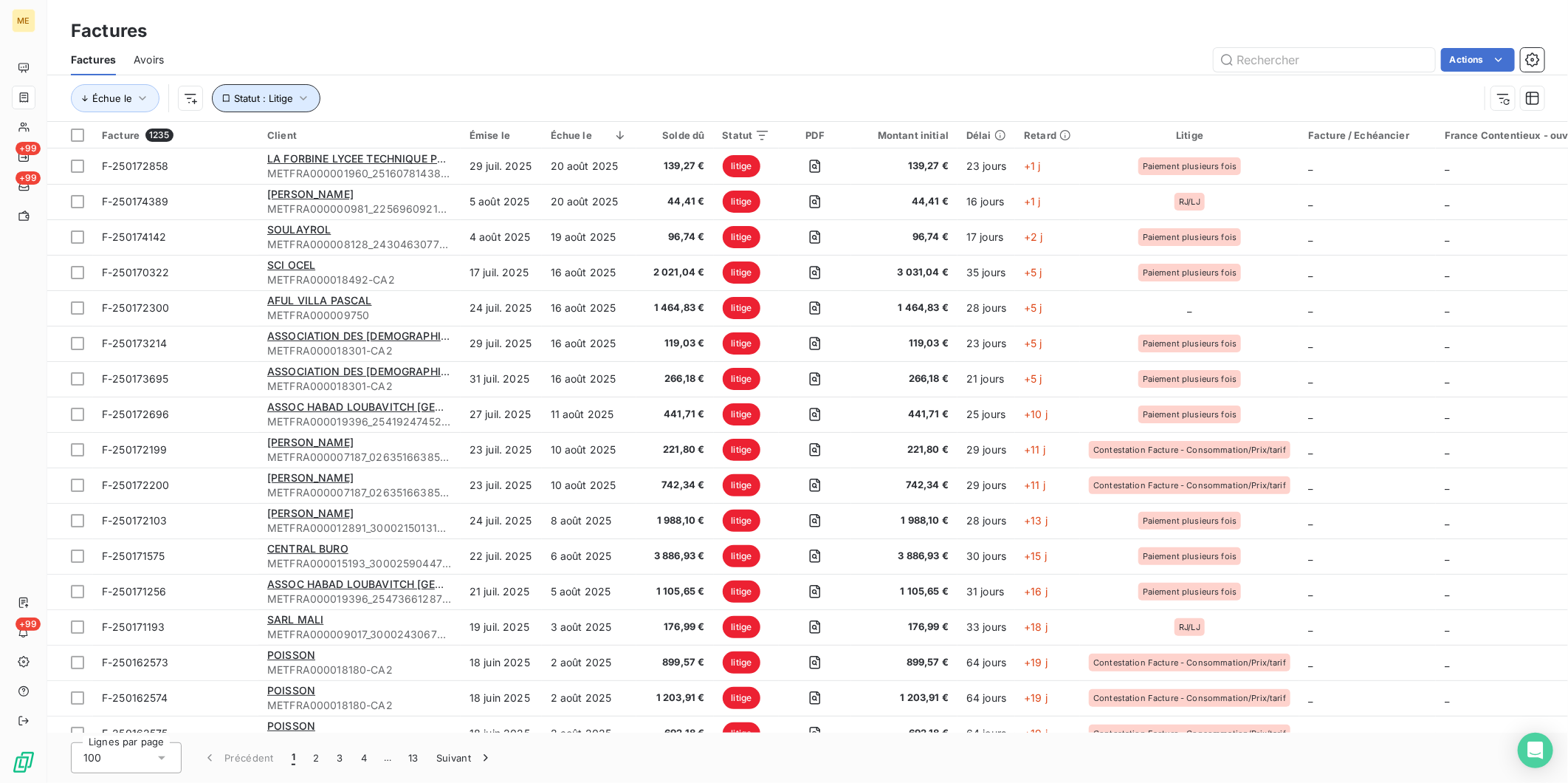
click at [277, 99] on span "Statut : Litige" at bounding box center [264, 98] width 59 height 12
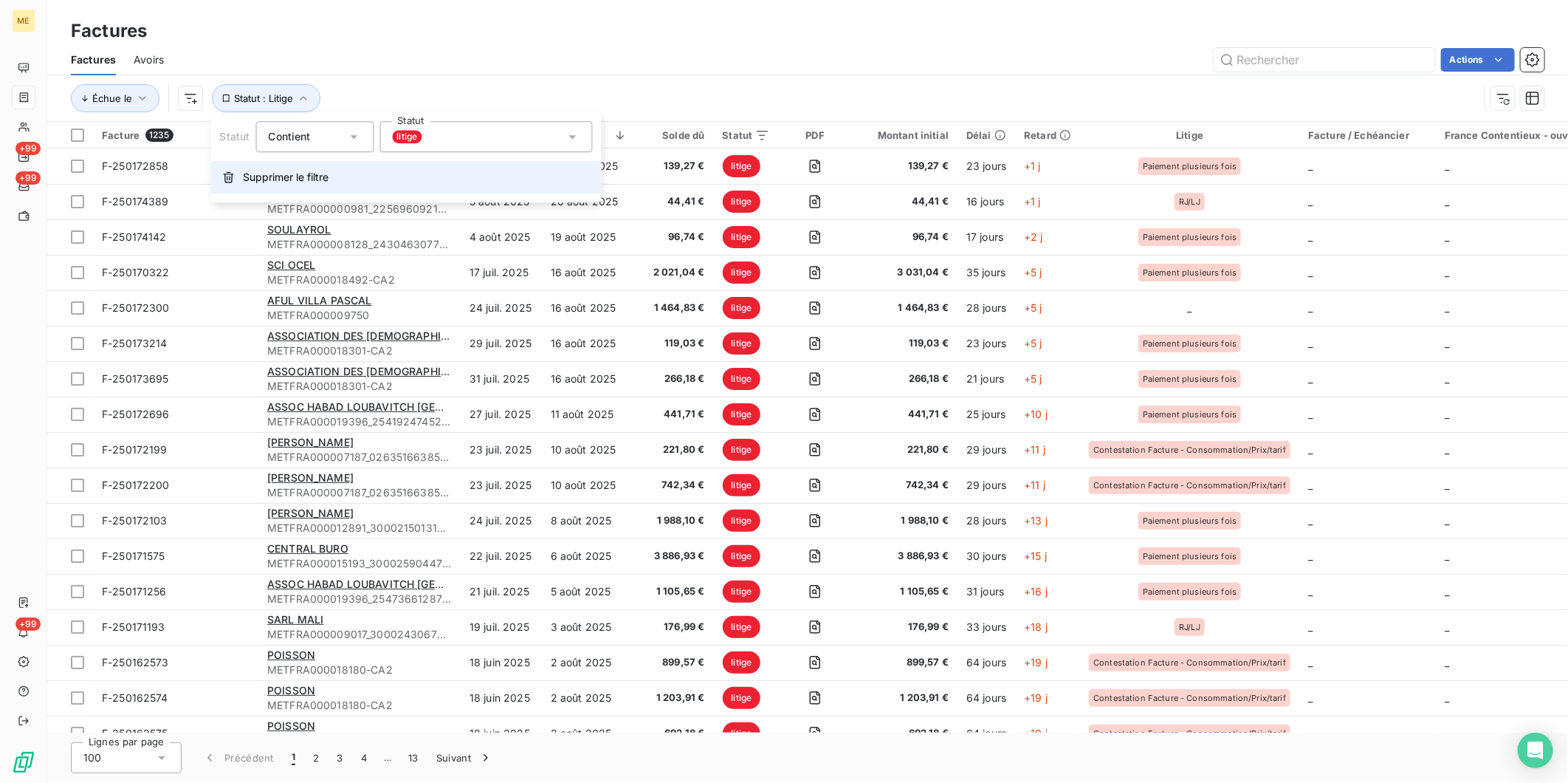
click at [287, 173] on span "Supprimer le filtre" at bounding box center [287, 176] width 86 height 14
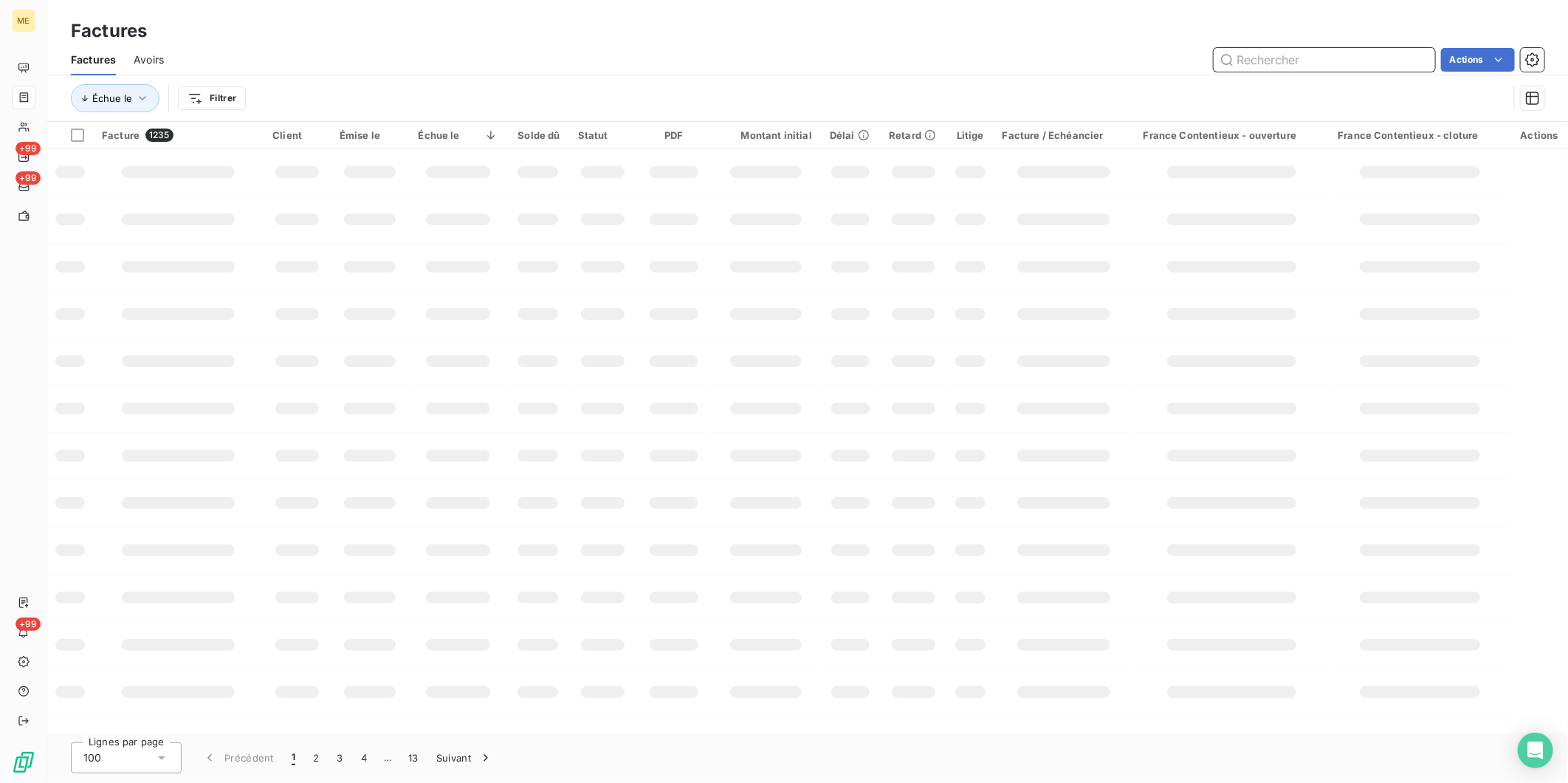
click at [1279, 60] on input "text" at bounding box center [1324, 59] width 221 height 24
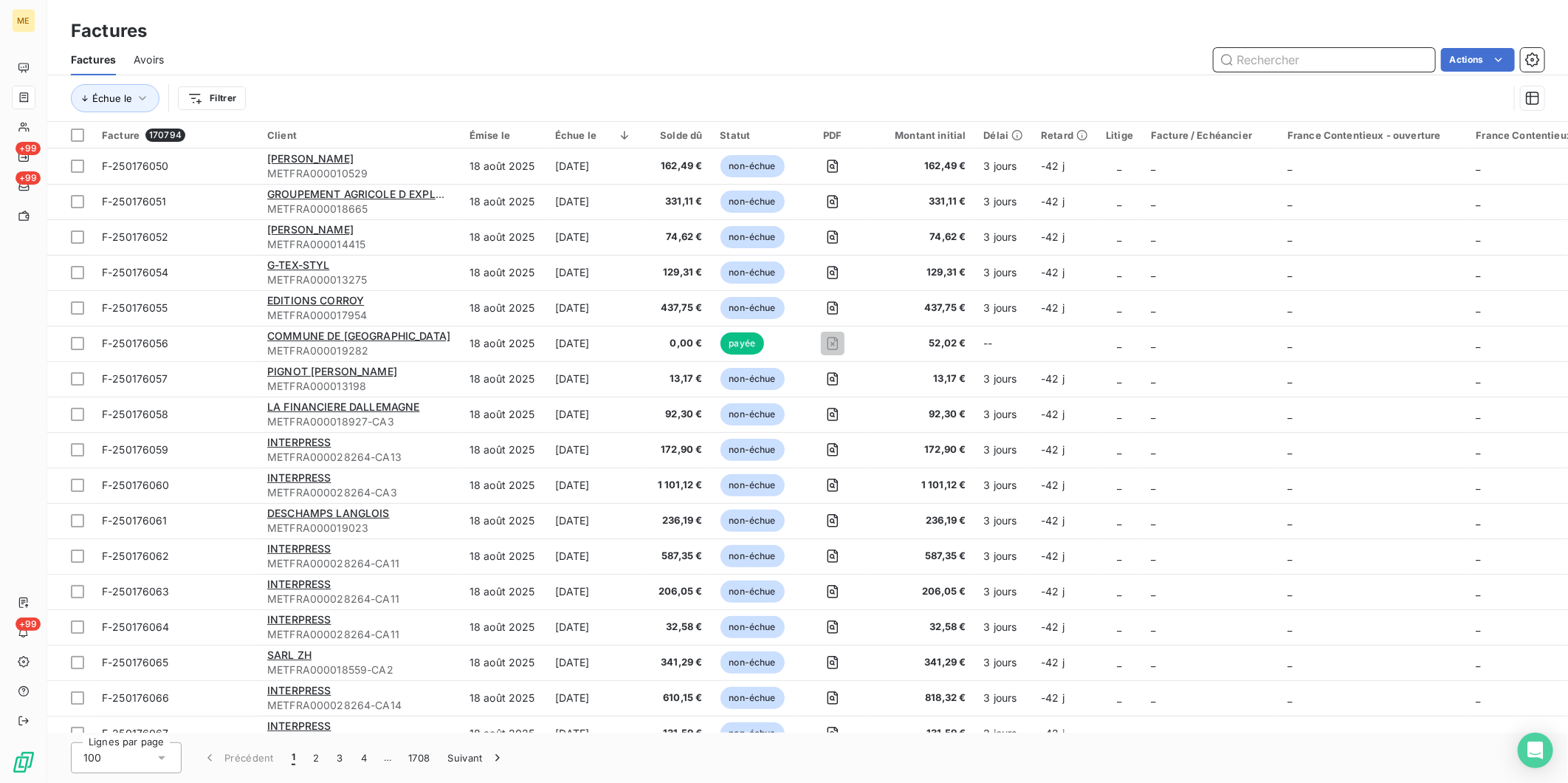
click at [1359, 62] on input "text" at bounding box center [1324, 59] width 221 height 24
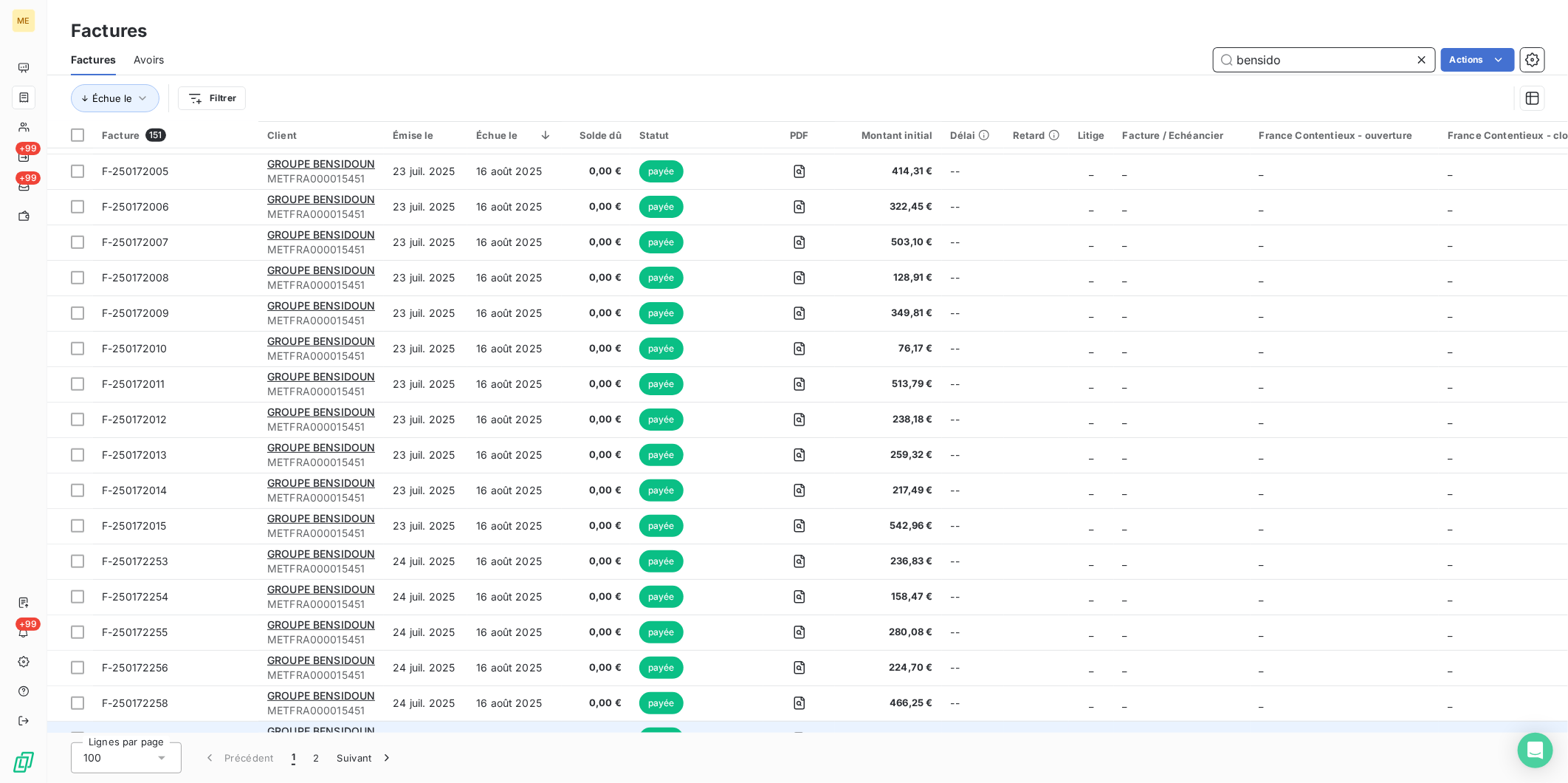
scroll to position [1067, 0]
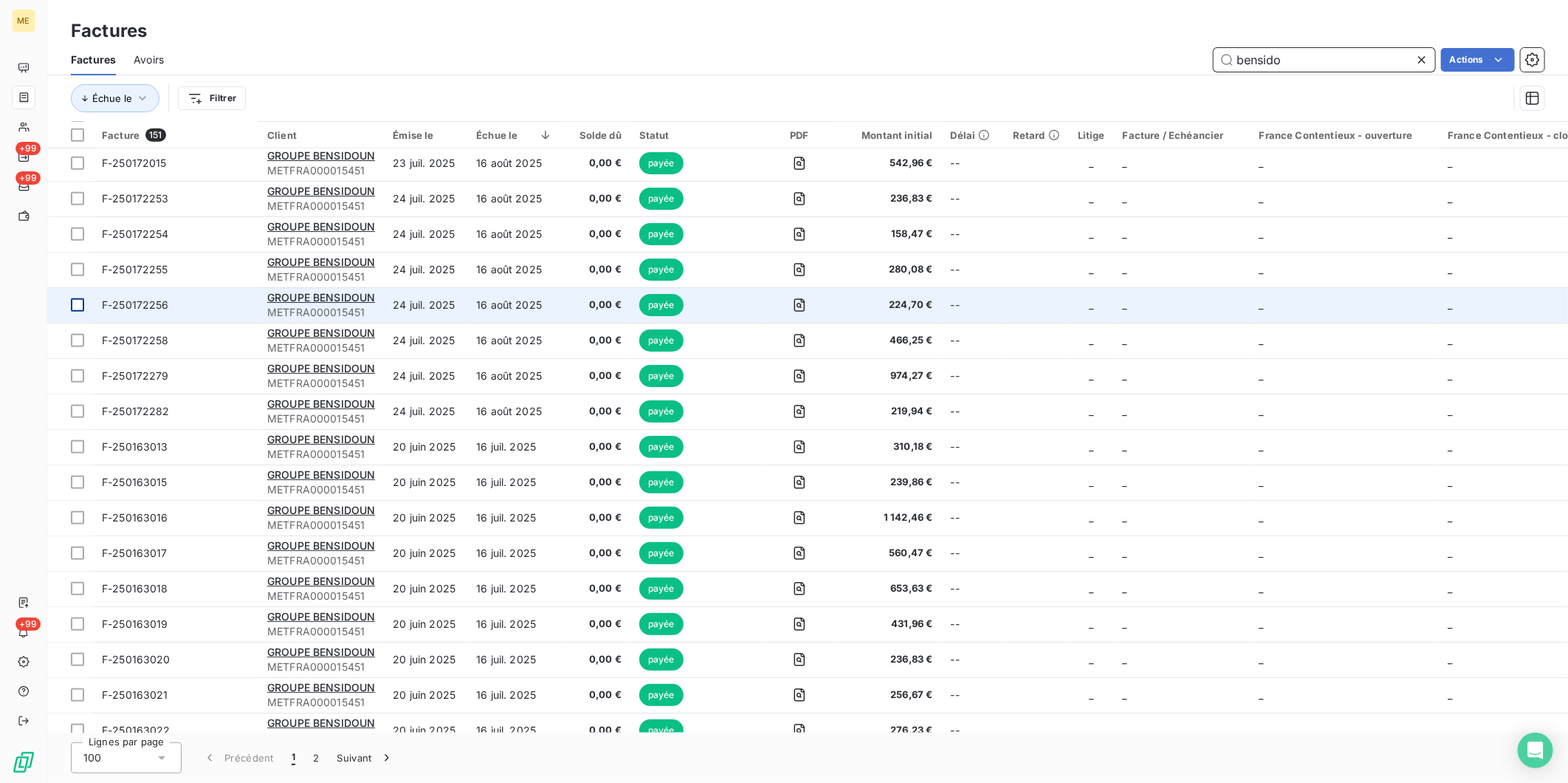
type input "bensido"
click at [78, 308] on div at bounding box center [77, 304] width 13 height 13
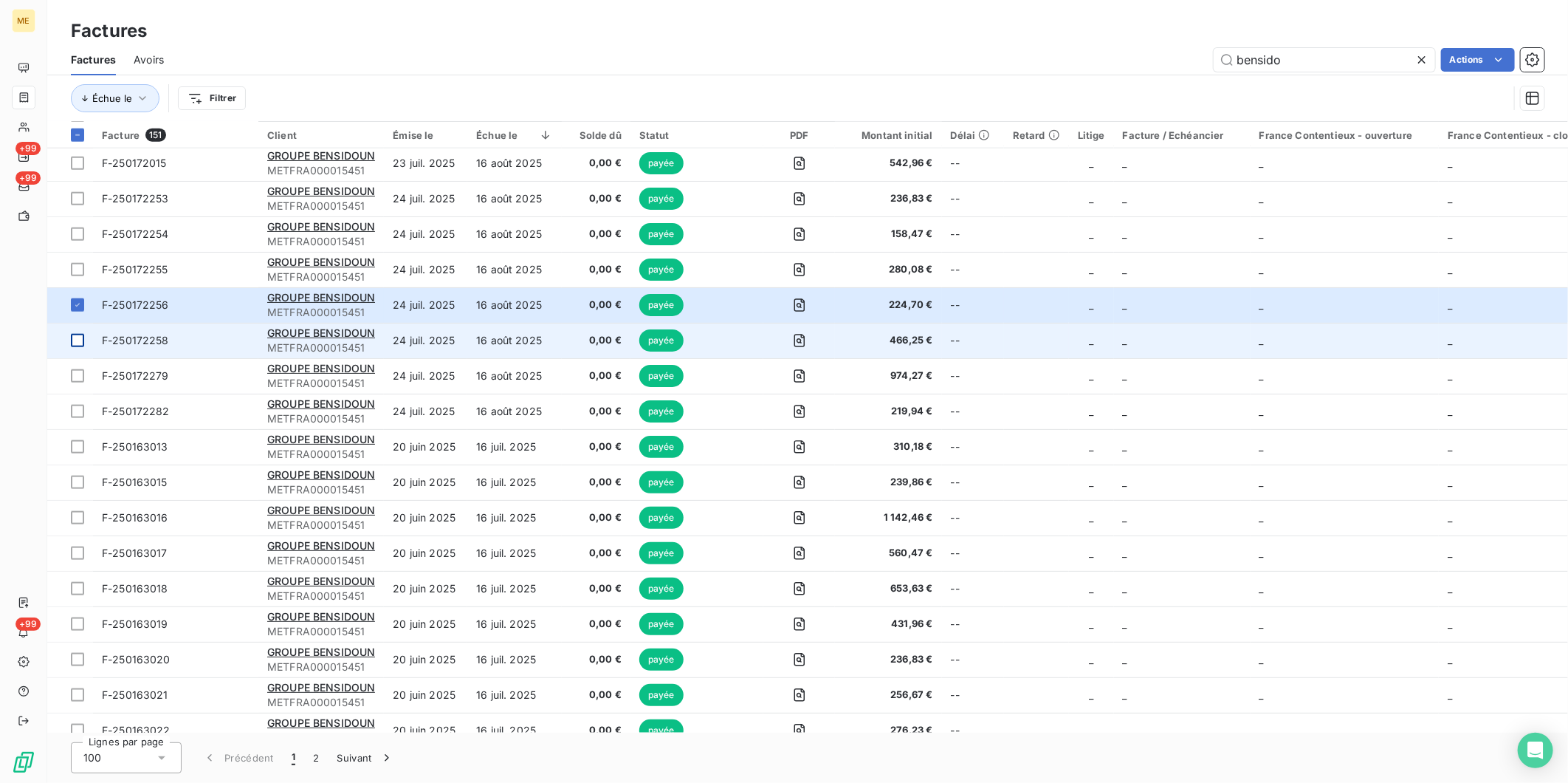
click at [78, 340] on div at bounding box center [77, 340] width 13 height 13
click at [78, 340] on icon at bounding box center [78, 341] width 5 height 3
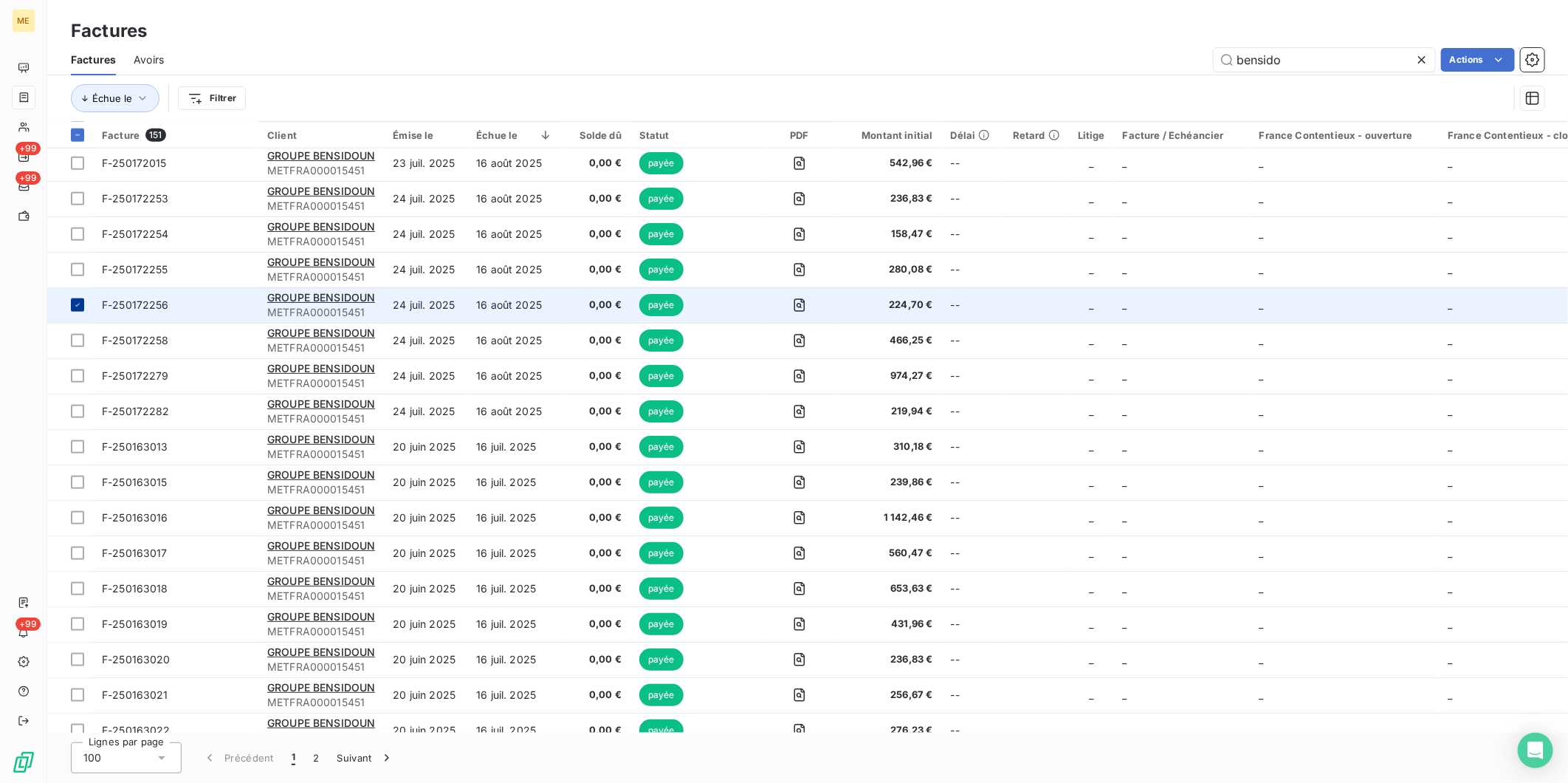
click at [79, 311] on div at bounding box center [77, 304] width 13 height 13
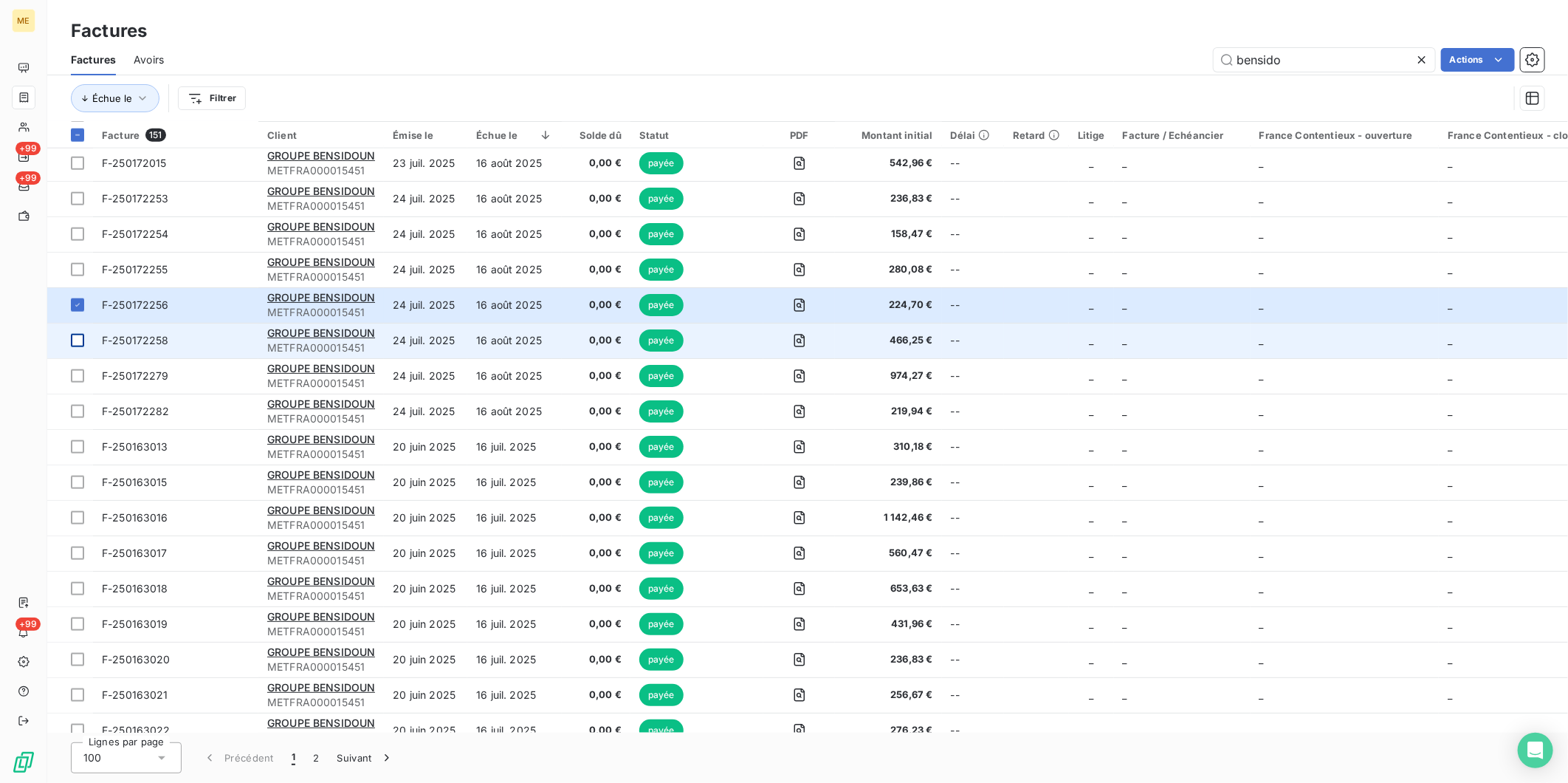
click at [78, 341] on div at bounding box center [77, 340] width 13 height 13
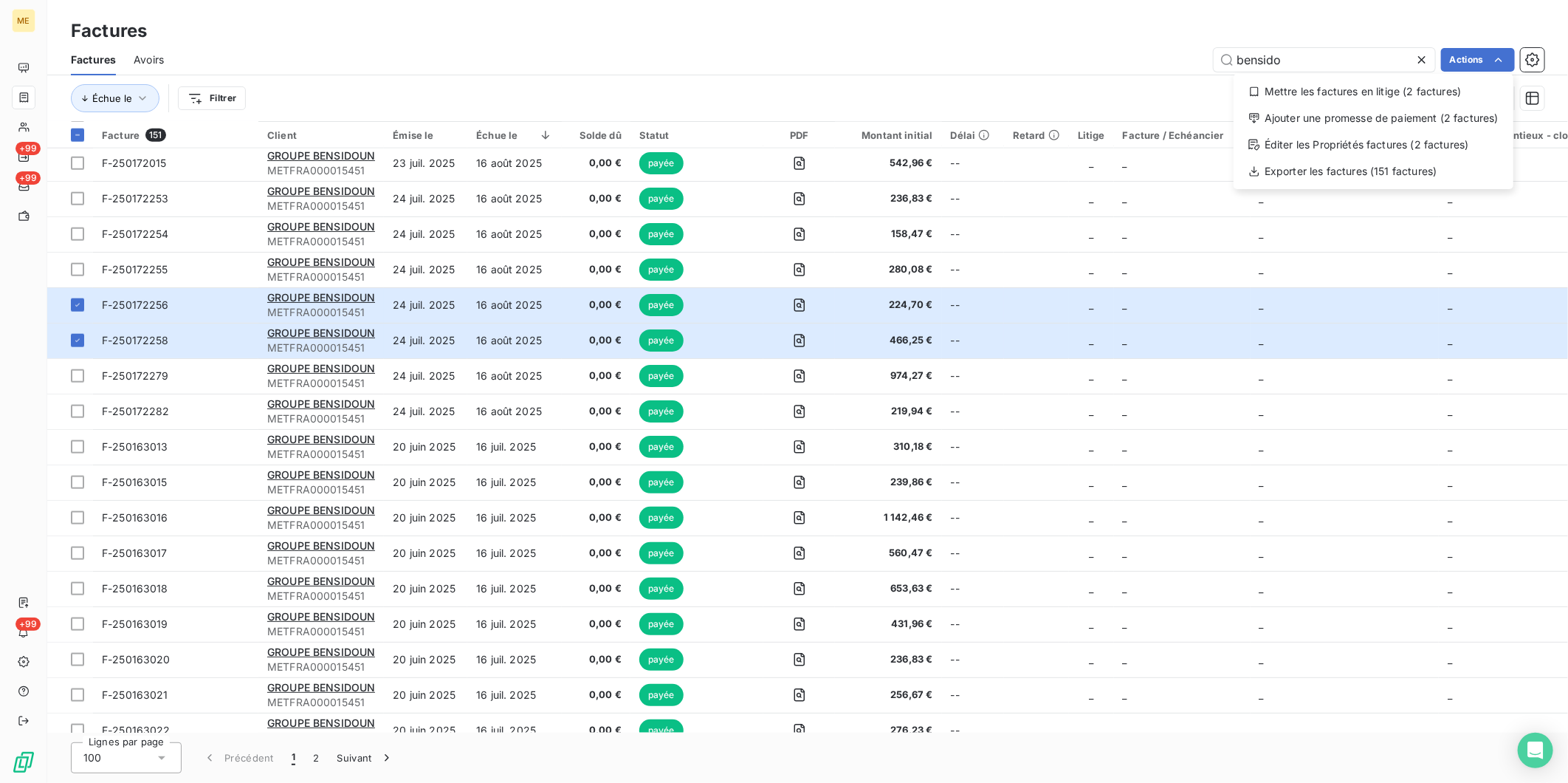
click at [1532, 62] on html "ME +99 +99 +99 Factures Factures Avoirs bensido Actions Mettre les factures en …" at bounding box center [784, 392] width 1568 height 783
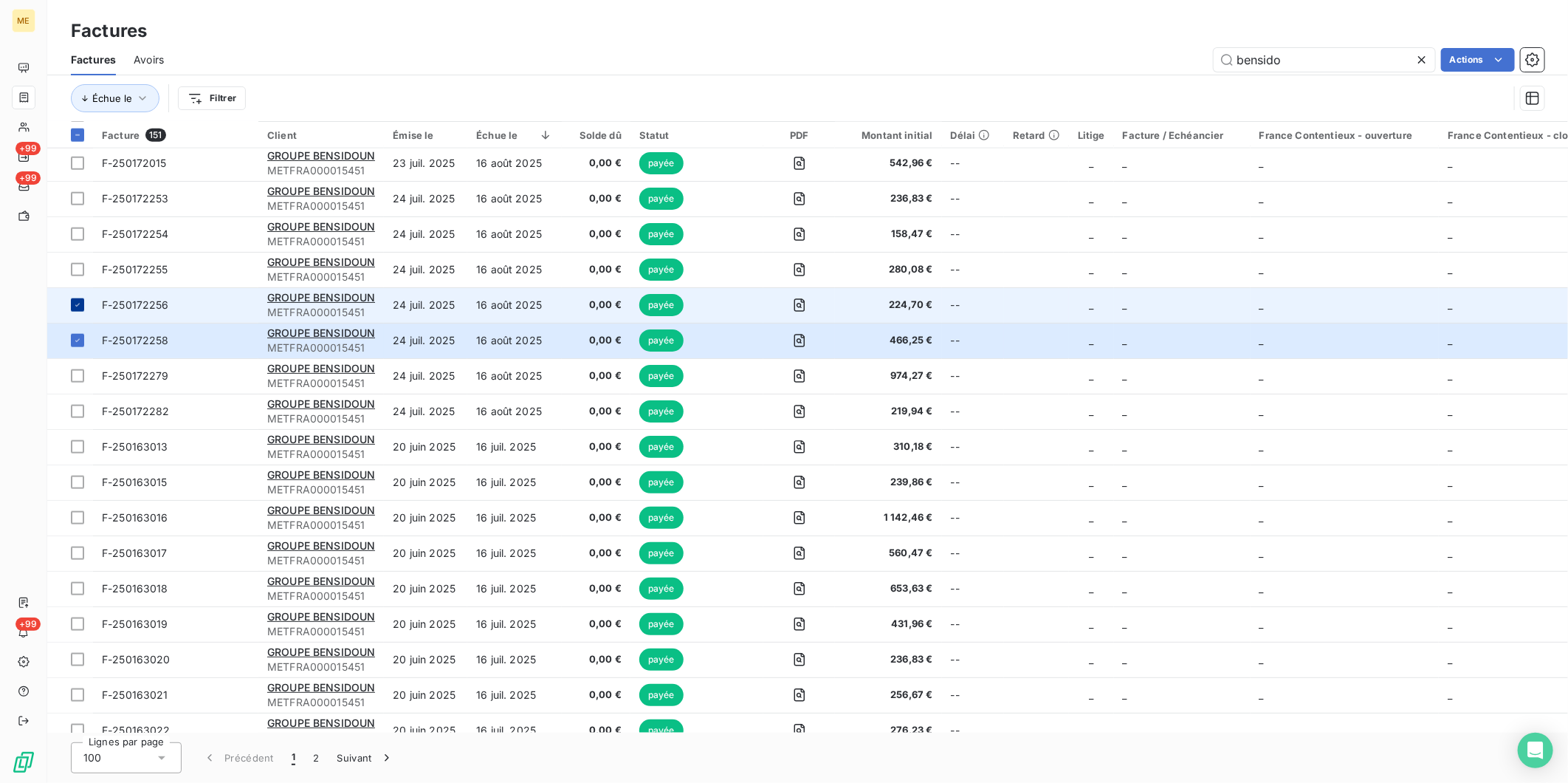
click at [83, 305] on div at bounding box center [77, 304] width 13 height 13
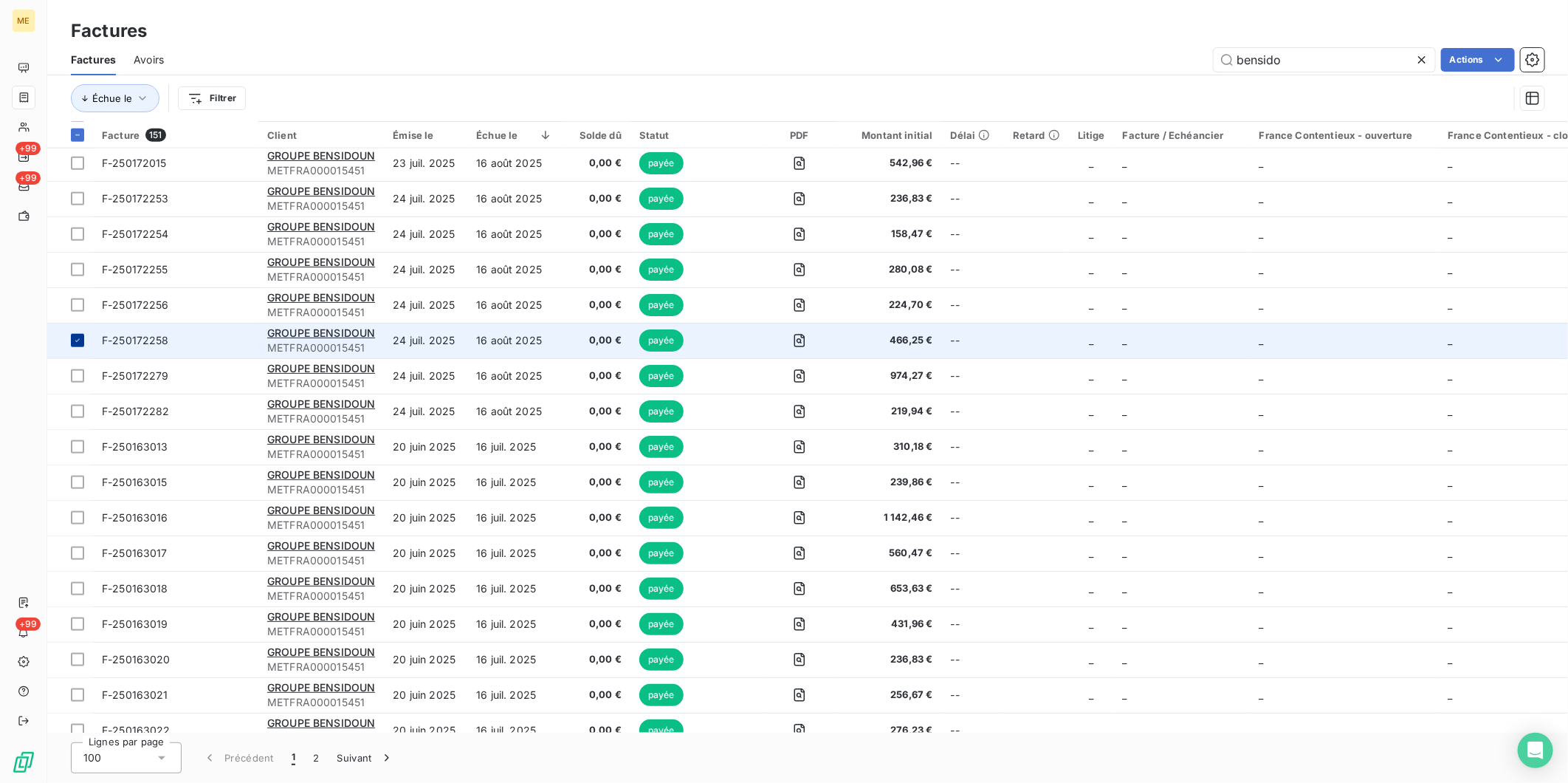
click at [80, 341] on icon at bounding box center [78, 341] width 9 height 9
click at [312, 102] on div "Échue le Filtrer" at bounding box center [789, 98] width 1437 height 28
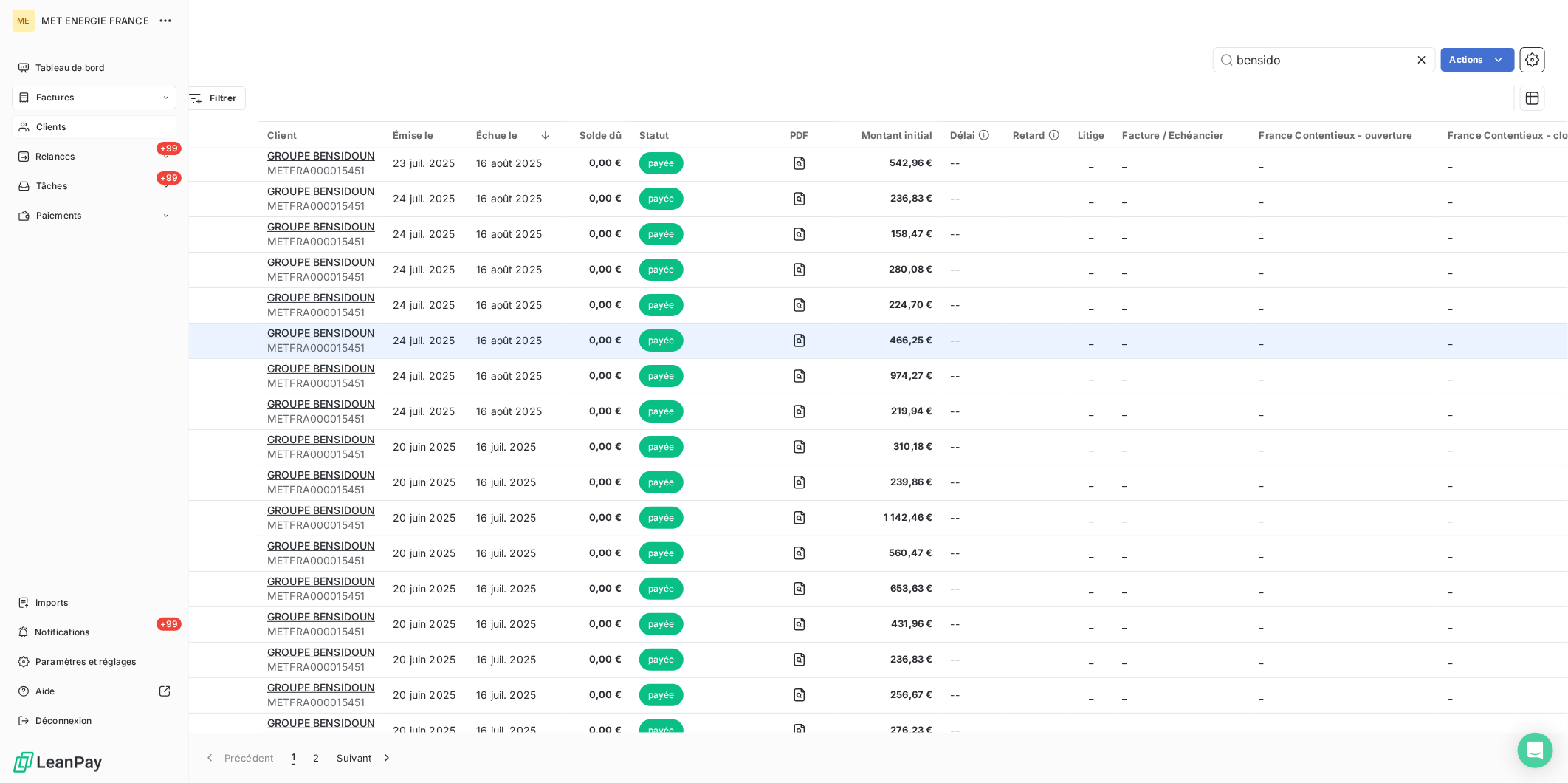
click at [71, 128] on div "Clients" at bounding box center [94, 127] width 165 height 24
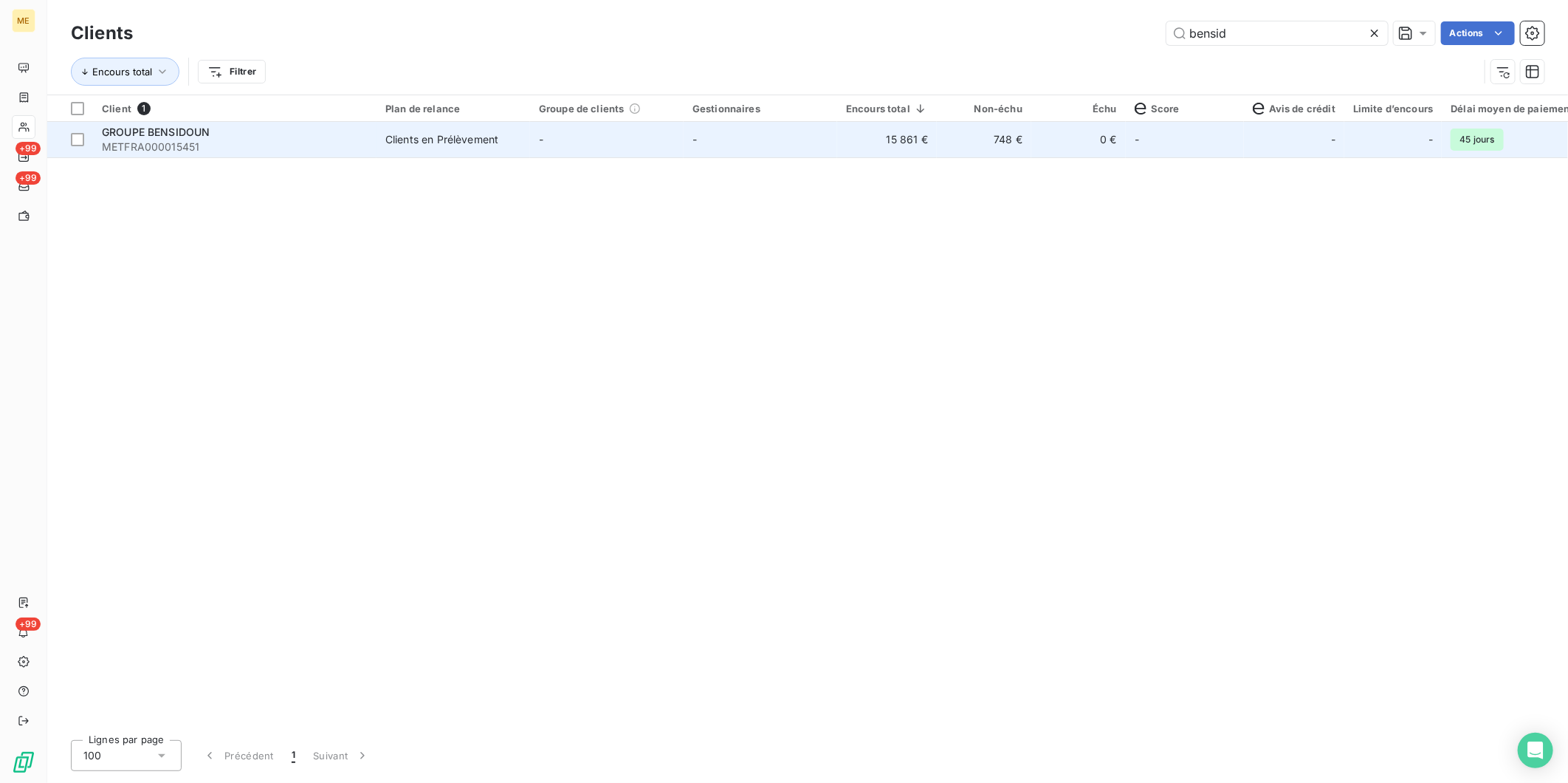
click at [406, 136] on div "Clients en Prélèvement" at bounding box center [442, 139] width 113 height 14
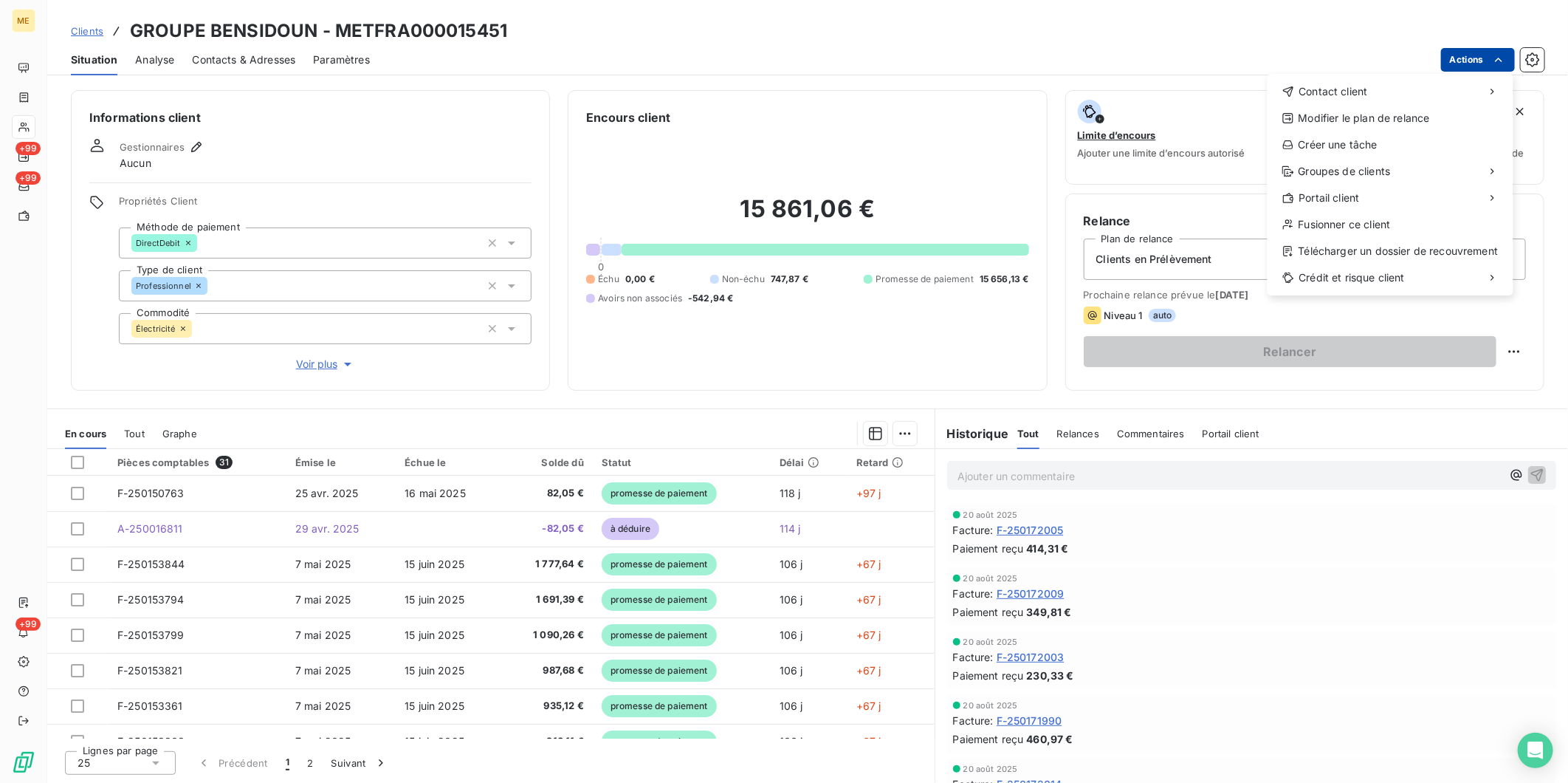
click at [1471, 52] on html "ME +99 +99 +99 Clients GROUPE BENSIDOUN - METFRA000015451 Situation Analyse Con…" at bounding box center [784, 392] width 1568 height 783
click at [1132, 119] on div "Envoyer un courrier" at bounding box center [1158, 124] width 198 height 24
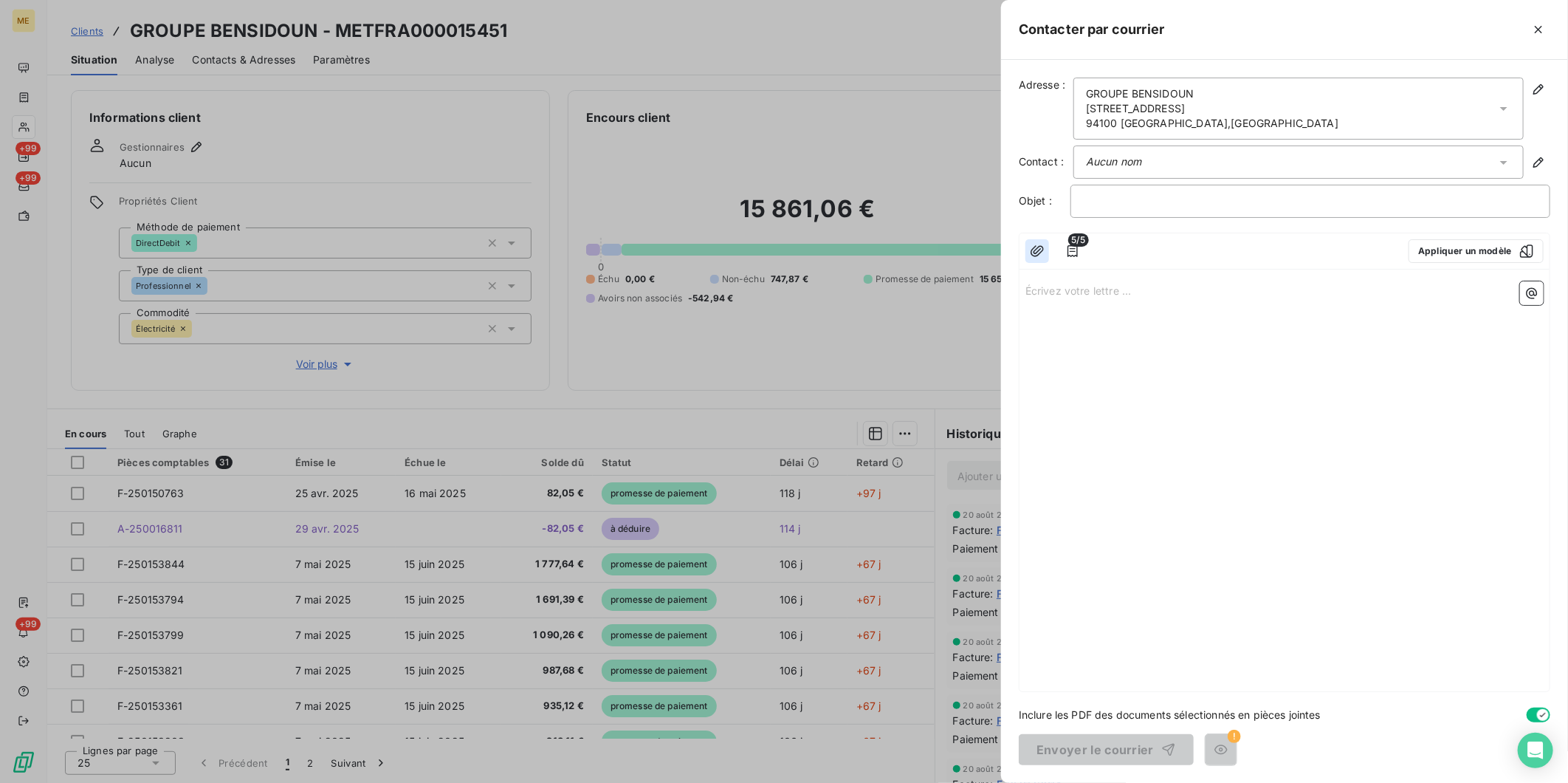
click at [1044, 252] on icon "button" at bounding box center [1037, 251] width 14 height 14
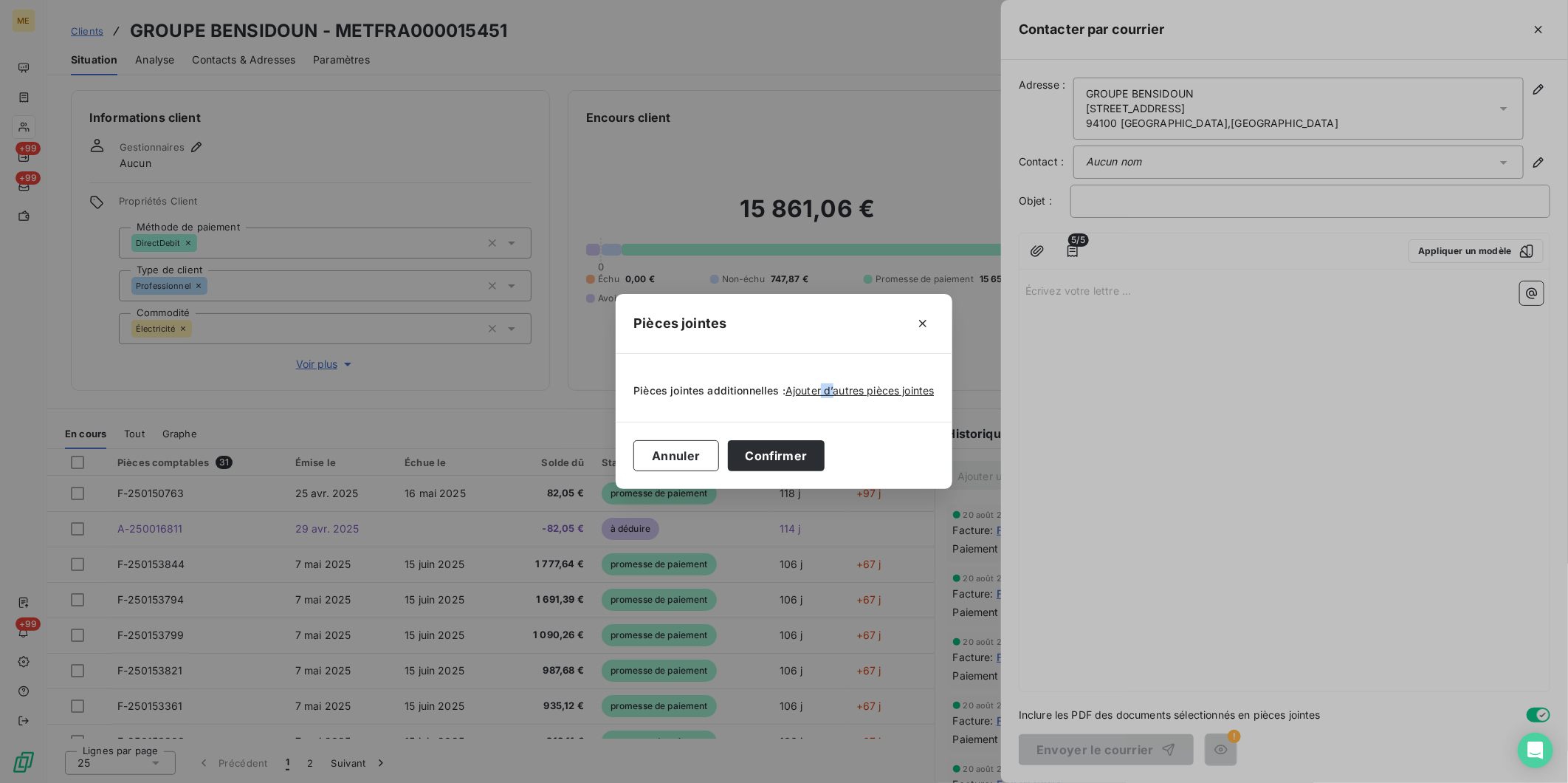
drag, startPoint x: 832, startPoint y: 388, endPoint x: 819, endPoint y: 364, distance: 27.3
click at [819, 364] on div "Pièces jointes additionnelles : Ajouter d’autres pièces jointes" at bounding box center [784, 387] width 336 height 68
drag, startPoint x: 819, startPoint y: 364, endPoint x: 688, endPoint y: 448, distance: 155.6
click at [688, 448] on button "Annuler" at bounding box center [676, 455] width 85 height 31
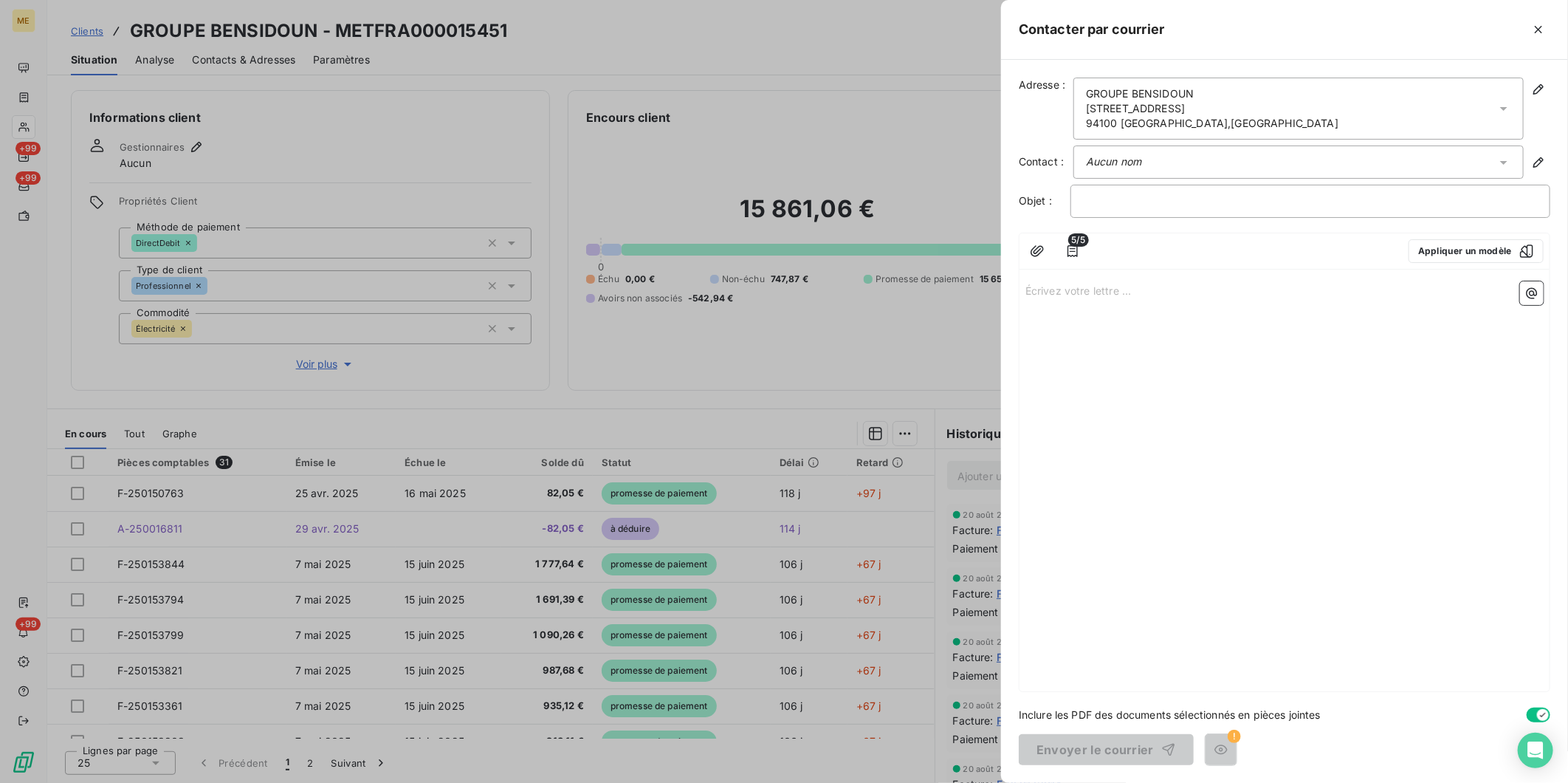
click at [148, 116] on div at bounding box center [784, 392] width 1568 height 783
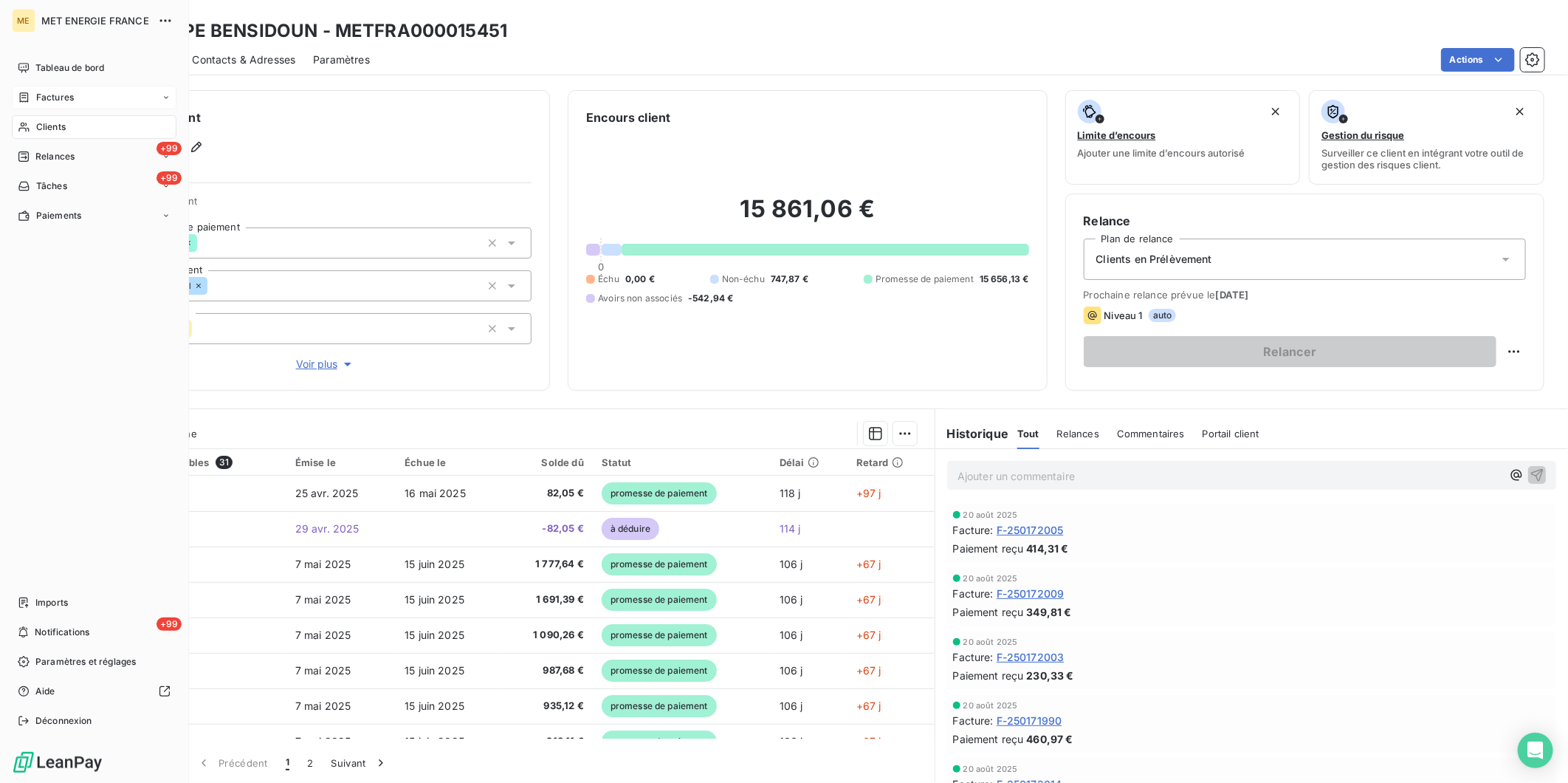
click at [54, 100] on span "Factures" at bounding box center [55, 97] width 38 height 13
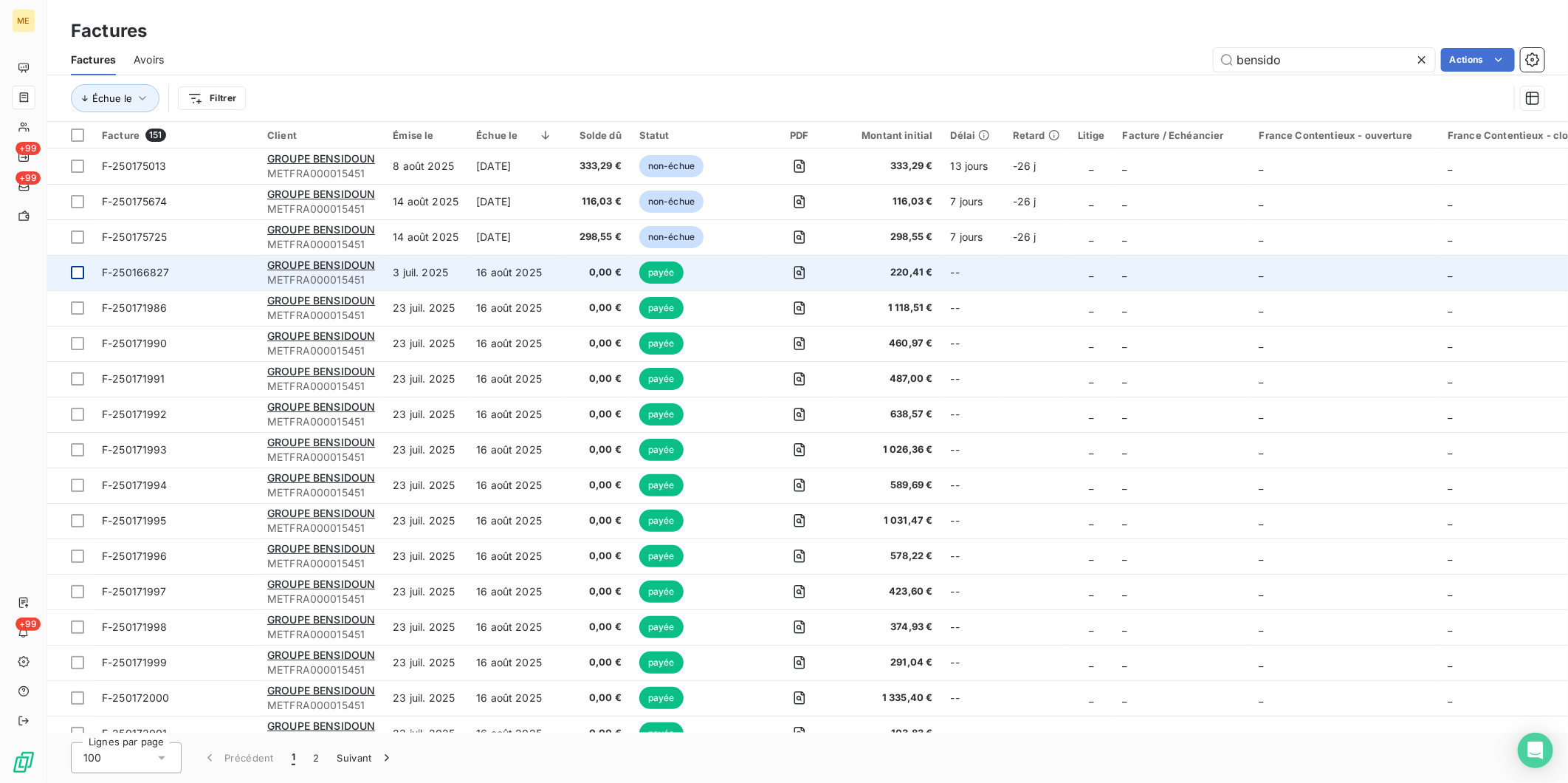
click at [77, 271] on div at bounding box center [77, 272] width 13 height 13
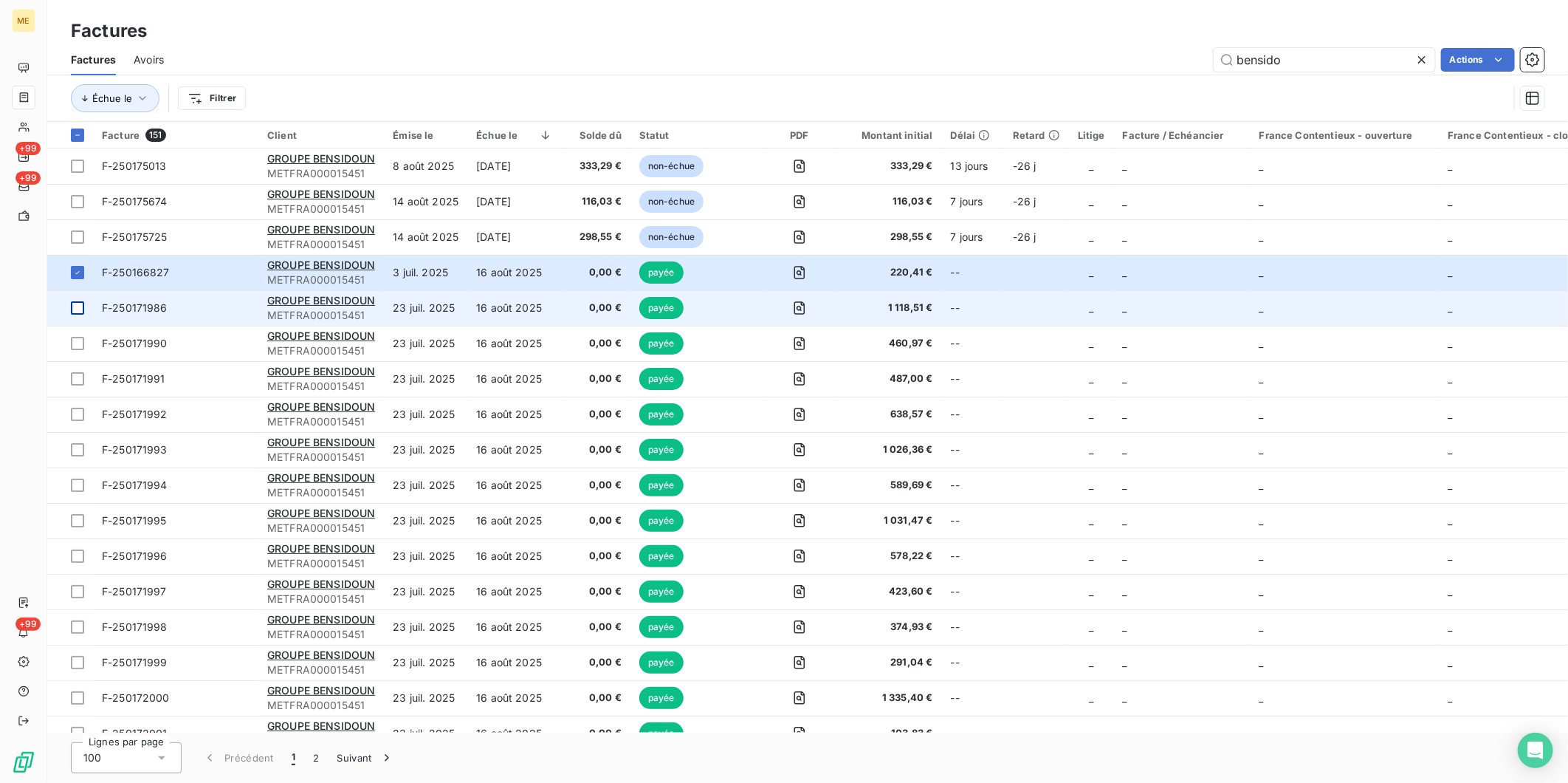
click at [77, 306] on div at bounding box center [77, 307] width 13 height 13
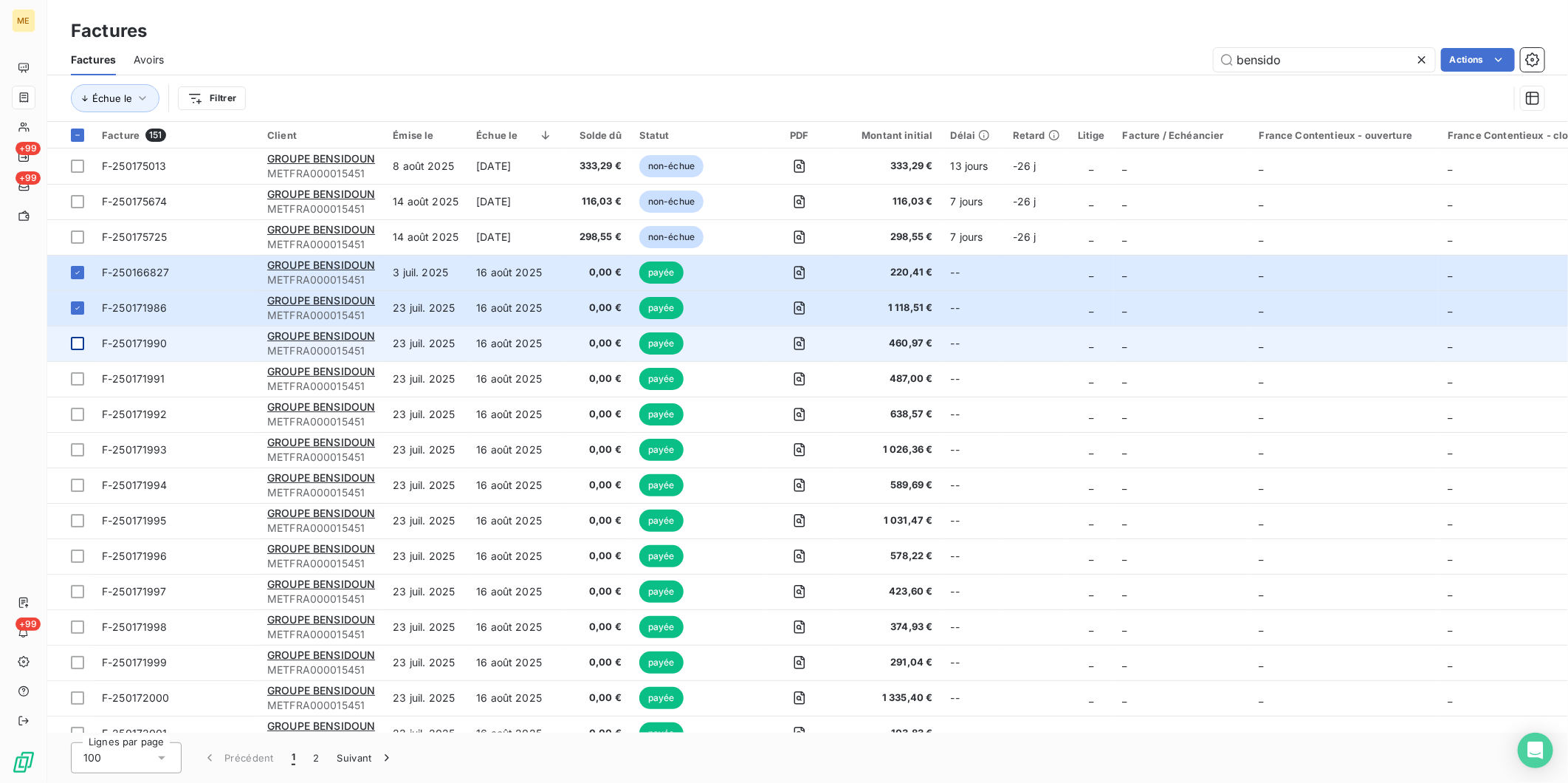
click at [77, 345] on div at bounding box center [77, 343] width 13 height 13
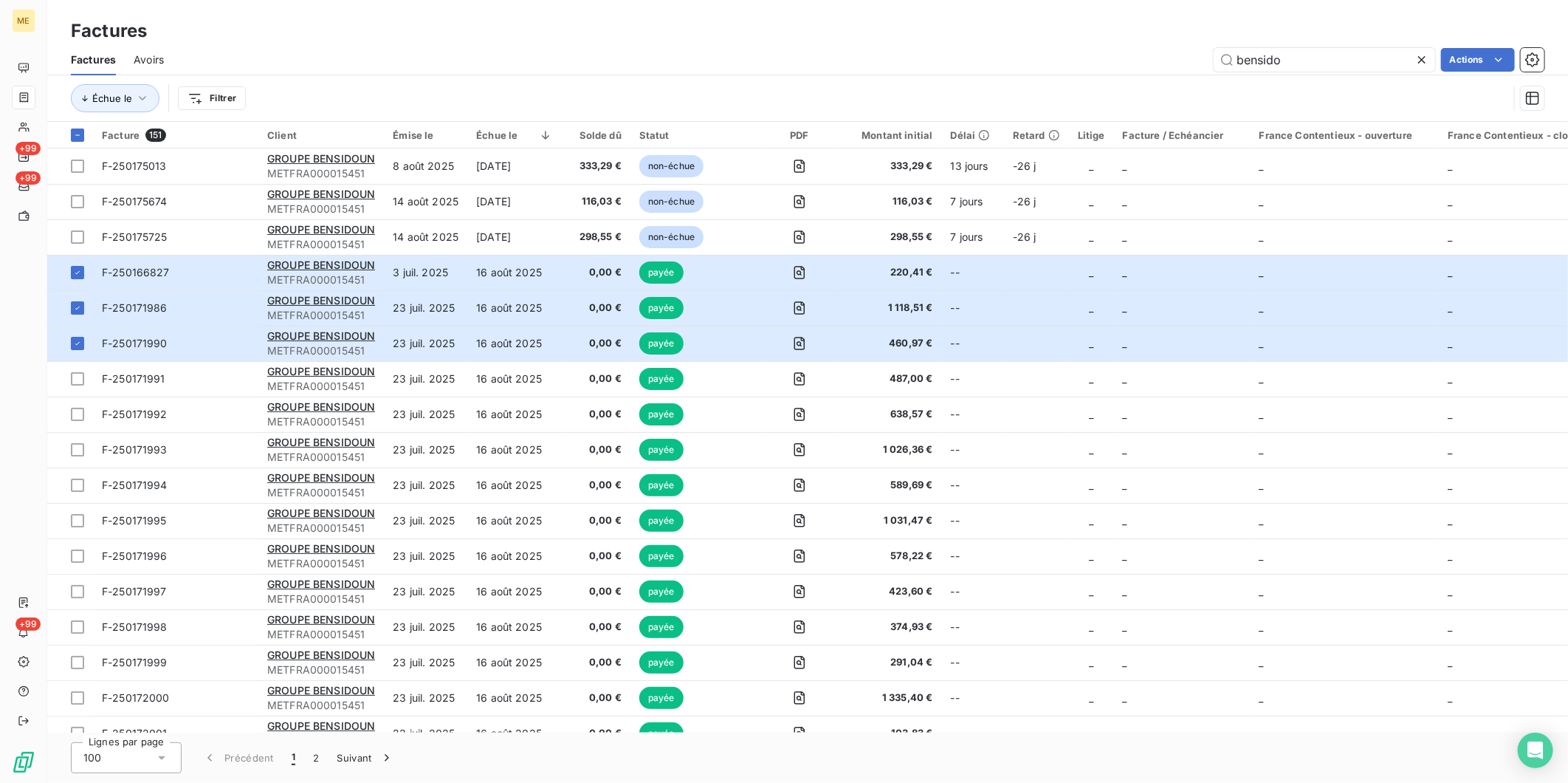
click at [1484, 75] on div "Échue le Filtrer" at bounding box center [807, 98] width 1474 height 46
click at [1485, 64] on html "ME +99 +99 +99 Factures Factures Avoirs bensido Actions Échue le Filtrer Factur…" at bounding box center [784, 392] width 1568 height 783
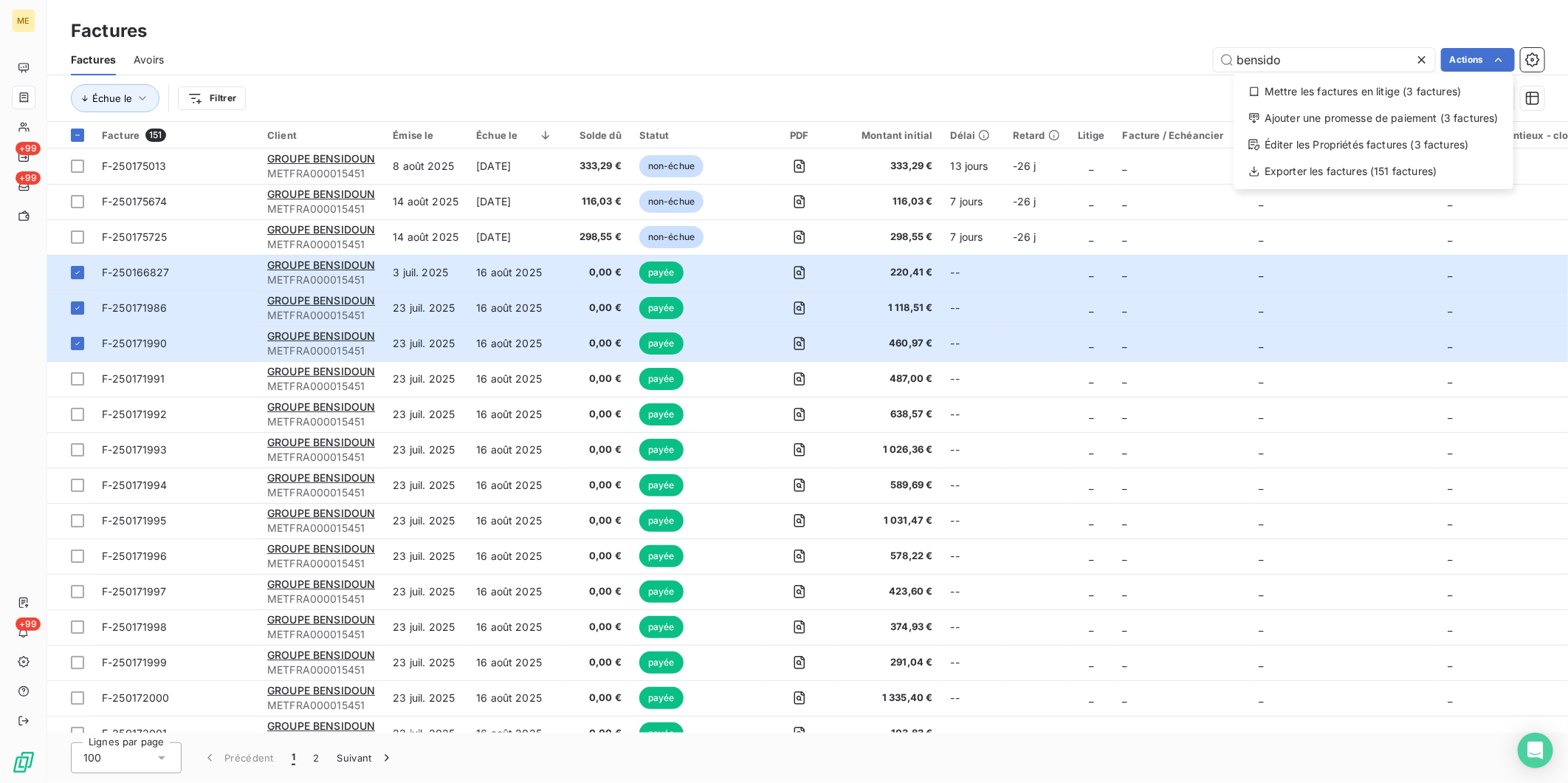
click at [482, 87] on html "ME +99 +99 +99 Factures Factures Avoirs bensido Actions Mettre les factures en …" at bounding box center [784, 392] width 1568 height 783
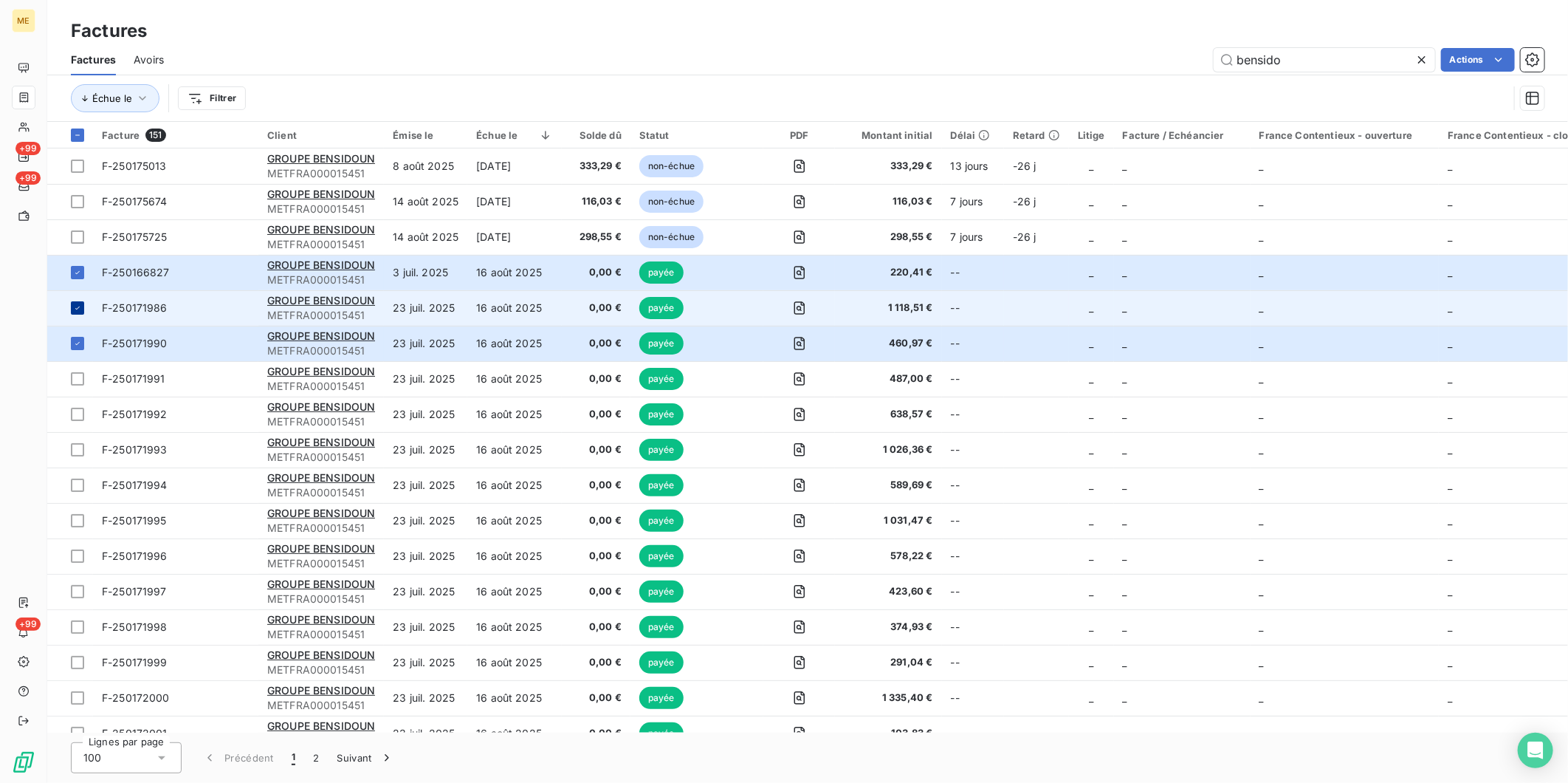
drag, startPoint x: 76, startPoint y: 269, endPoint x: 75, endPoint y: 310, distance: 41.0
click at [76, 270] on icon at bounding box center [78, 273] width 9 height 9
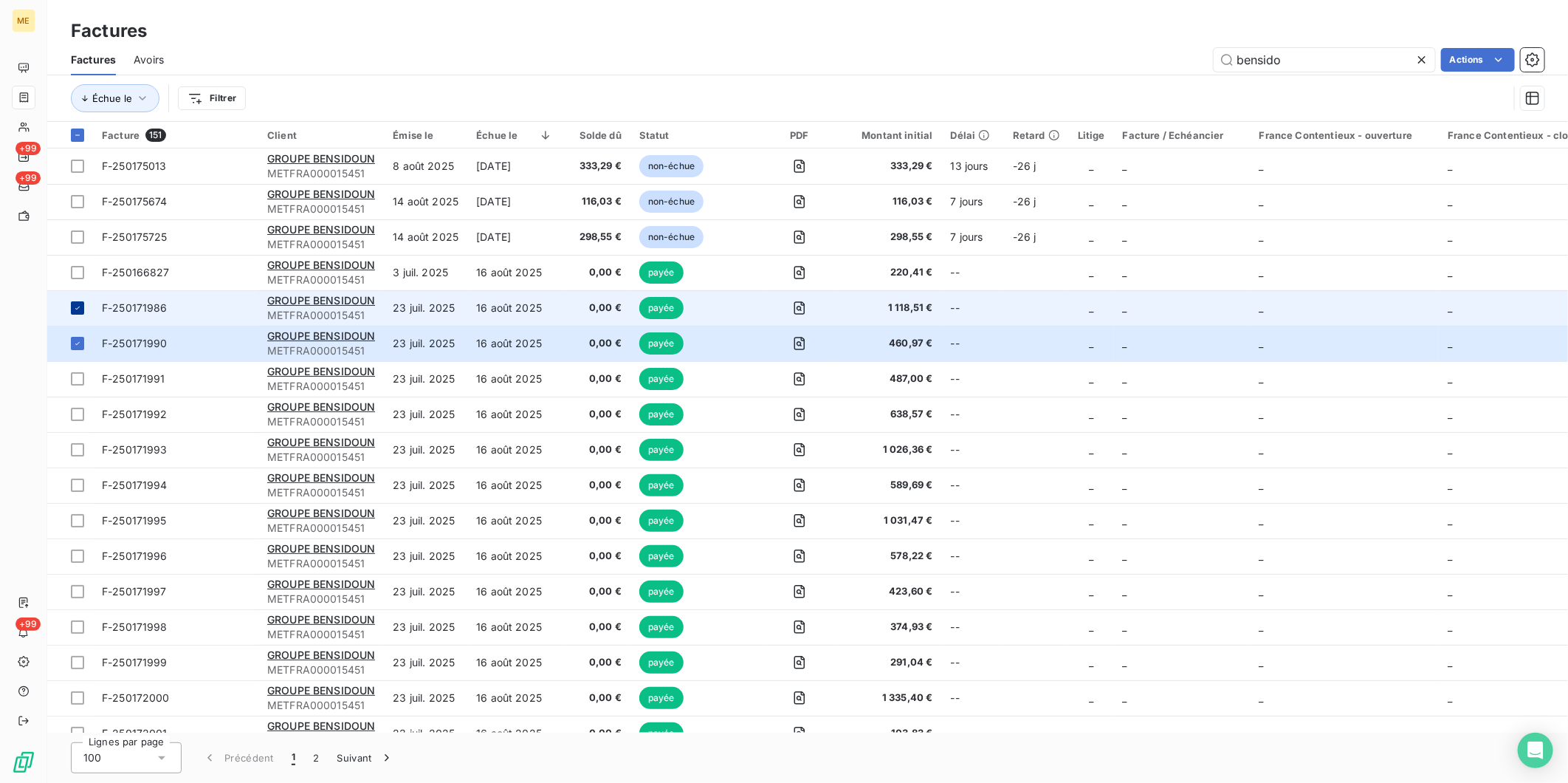
click at [78, 313] on div at bounding box center [77, 307] width 13 height 13
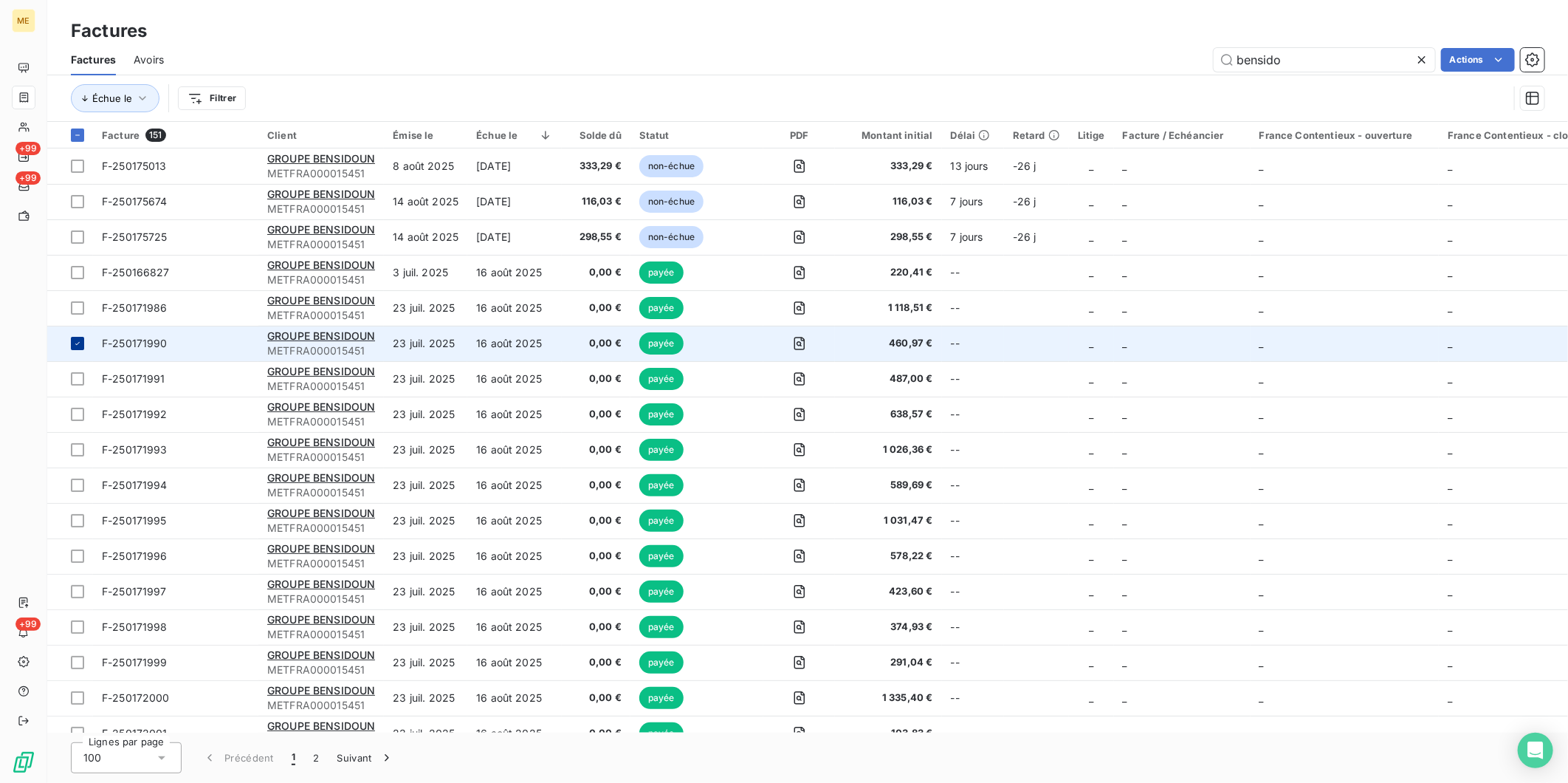
click at [75, 350] on td at bounding box center [70, 343] width 46 height 36
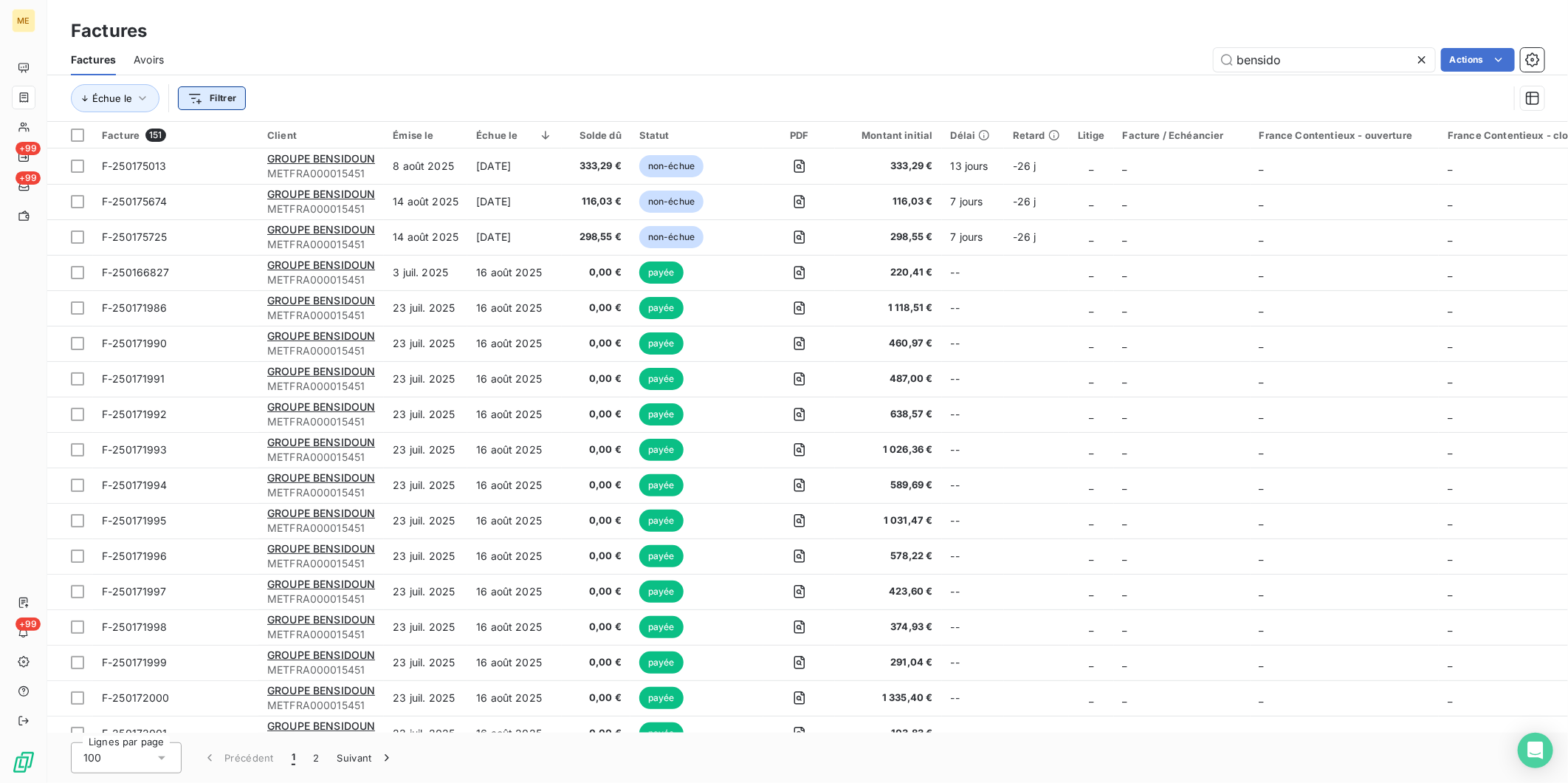
click at [223, 106] on html "ME +99 +99 +99 Factures Factures Avoirs bensido Actions Échue le Filtrer Factur…" at bounding box center [784, 392] width 1568 height 783
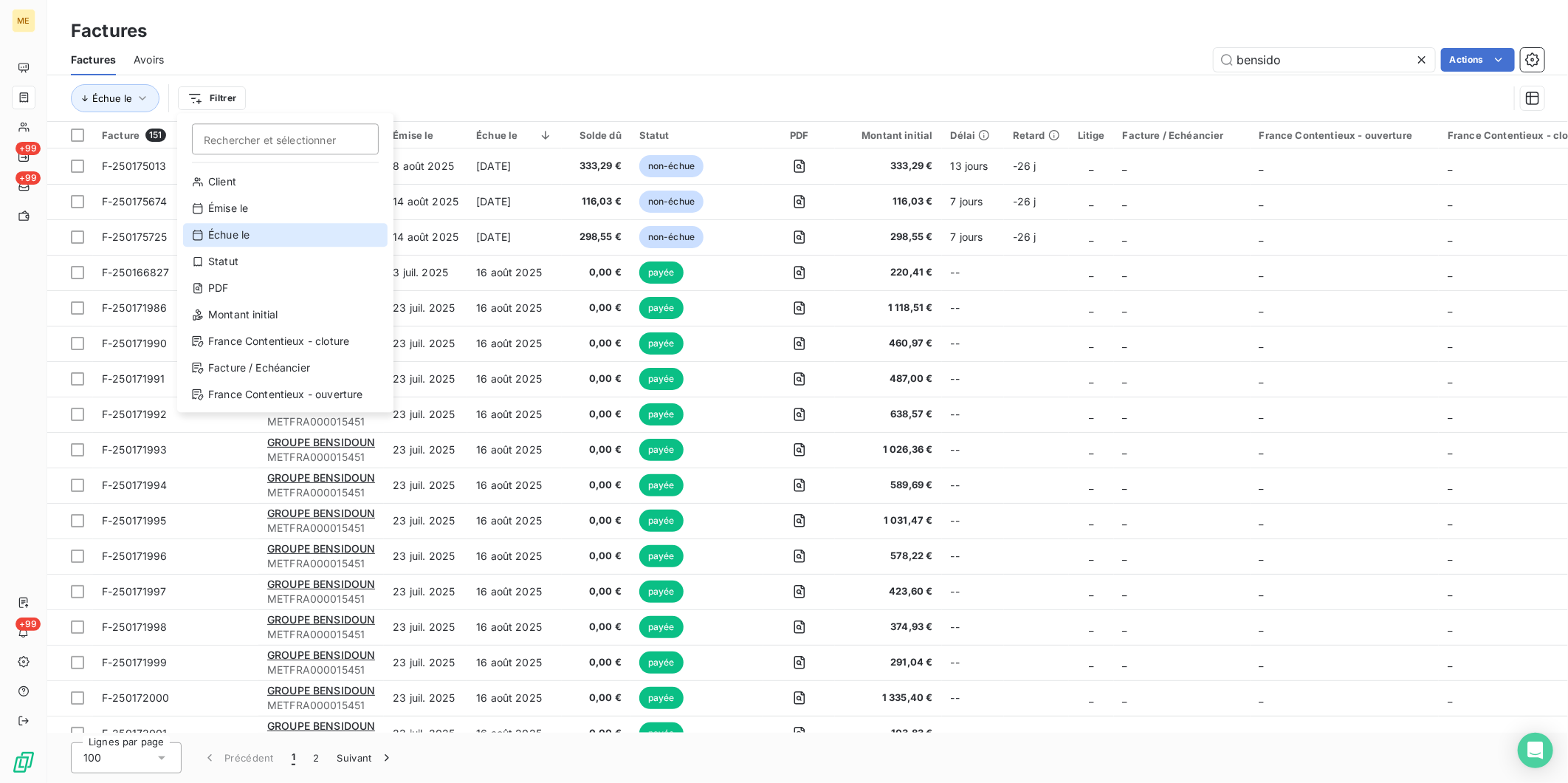
click at [252, 234] on div "Échue le" at bounding box center [285, 234] width 204 height 24
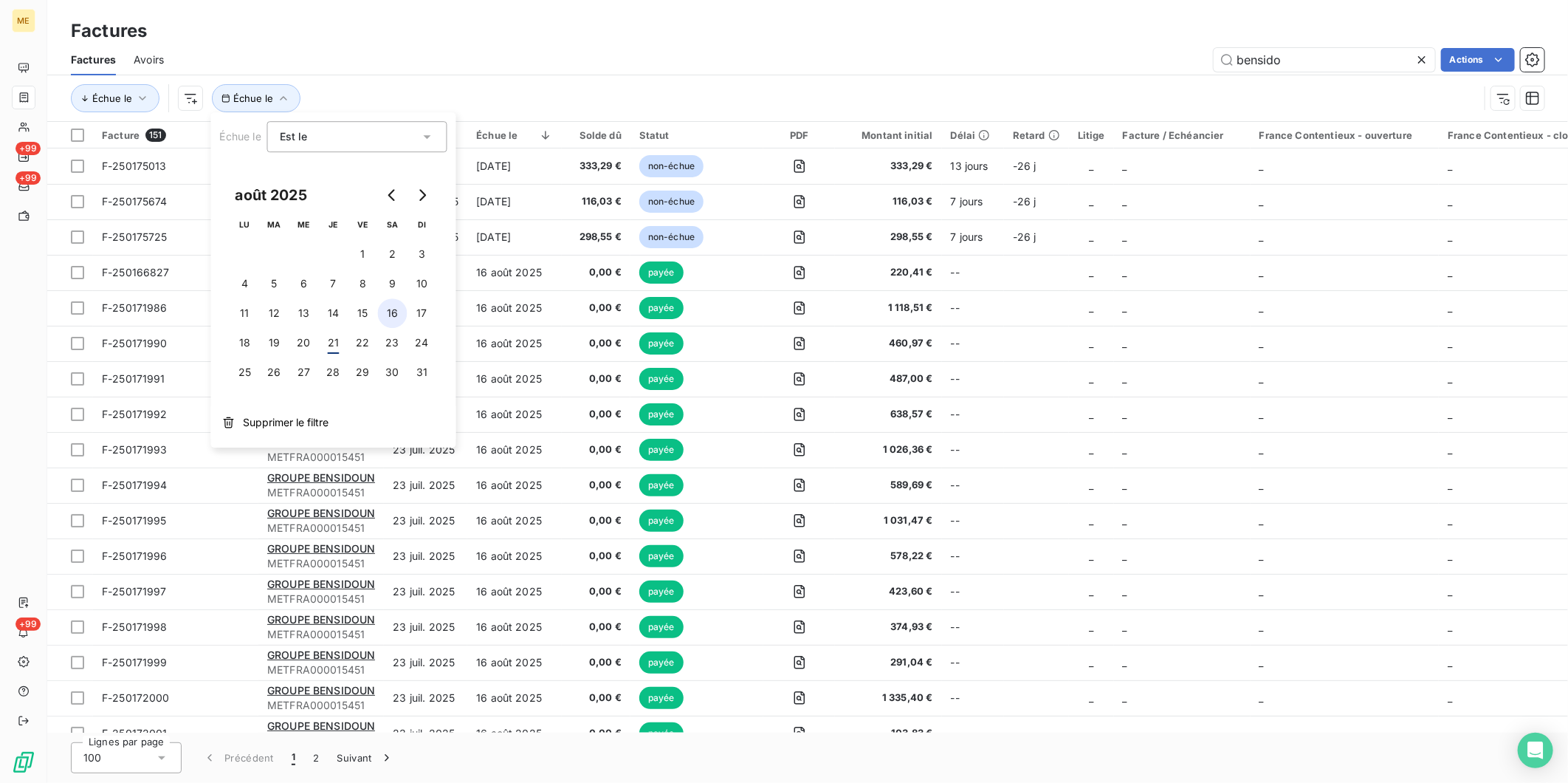
click at [390, 315] on button "16" at bounding box center [392, 312] width 30 height 30
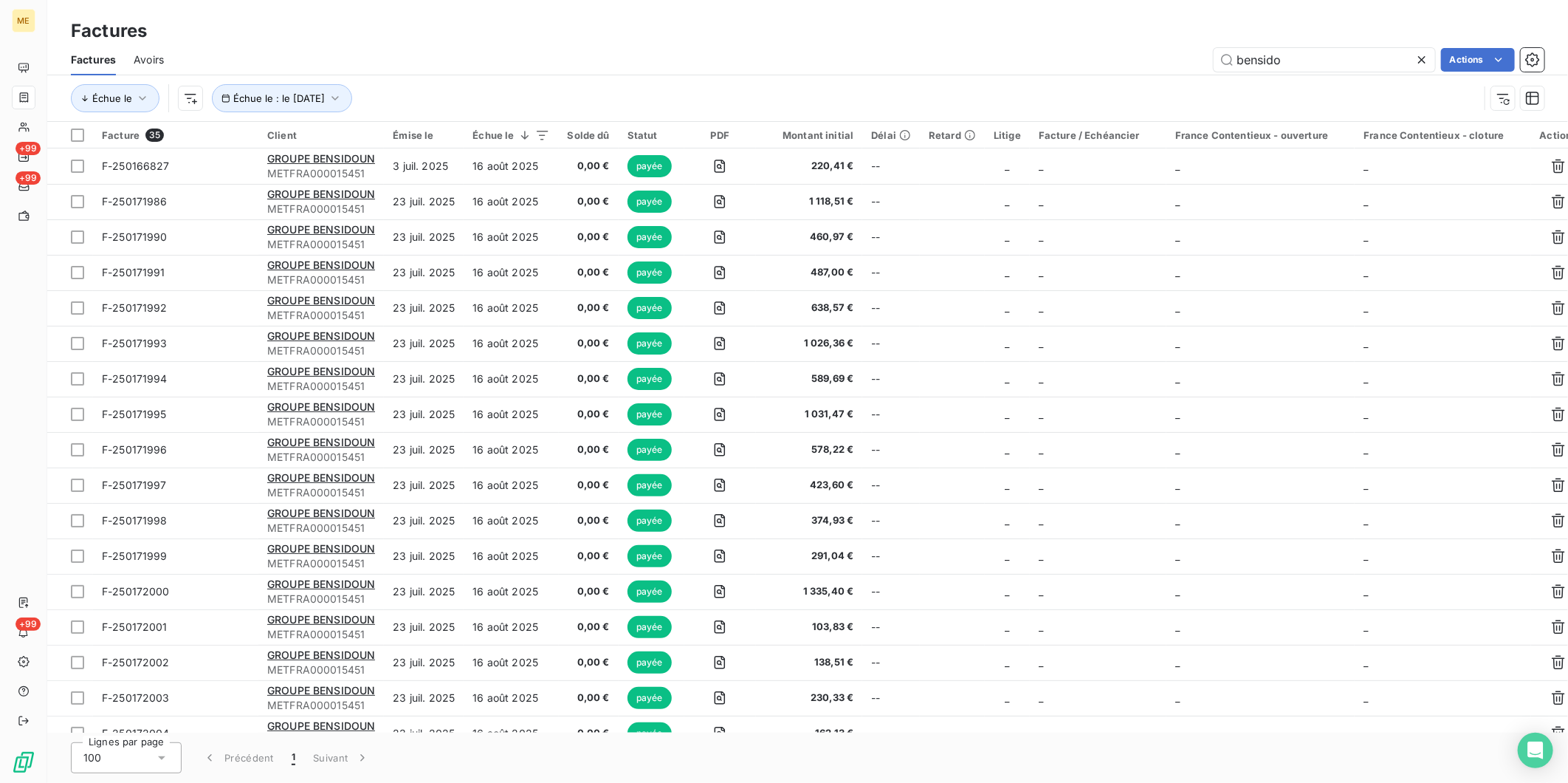
click at [471, 99] on div "Échue le Échue le : le [DATE]" at bounding box center [774, 98] width 1408 height 28
click at [1484, 62] on html "ME +99 +99 +99 Factures Factures Avoirs bensido Actions Échue le Échue le : le …" at bounding box center [784, 392] width 1568 height 783
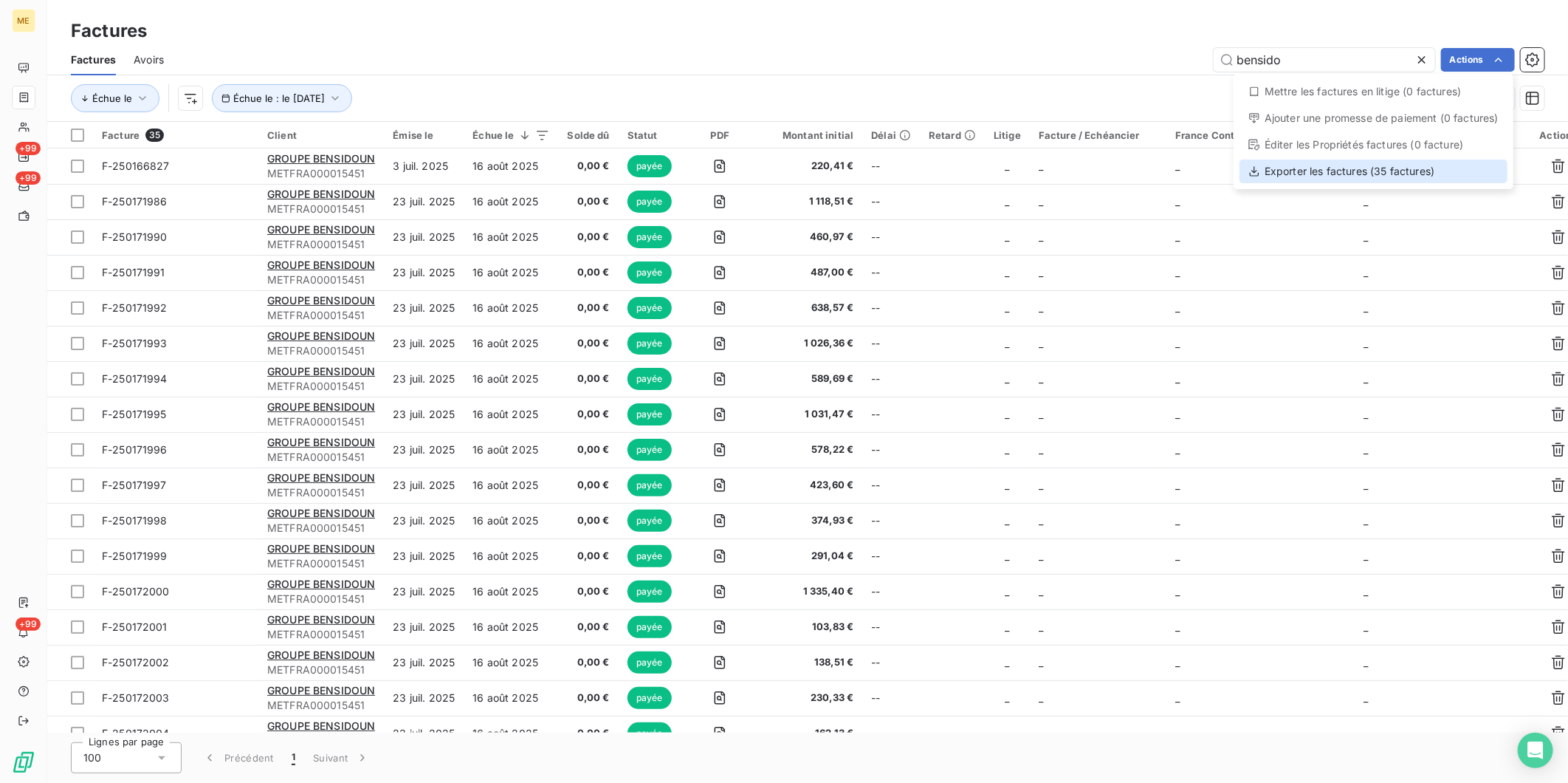
click at [1320, 173] on div "Exporter les factures (35 factures)" at bounding box center [1373, 171] width 268 height 24
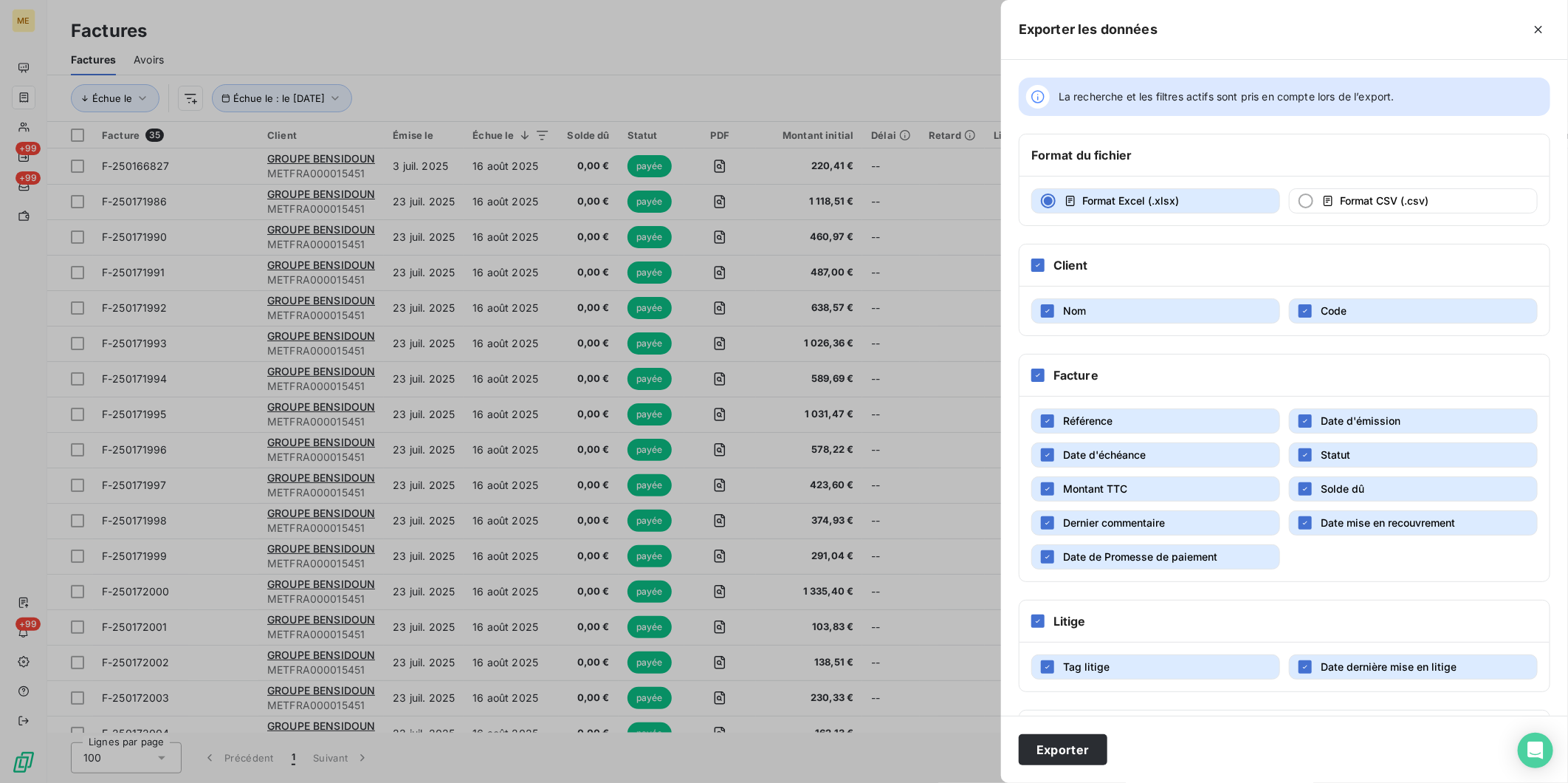
click at [756, 55] on div at bounding box center [784, 392] width 1568 height 783
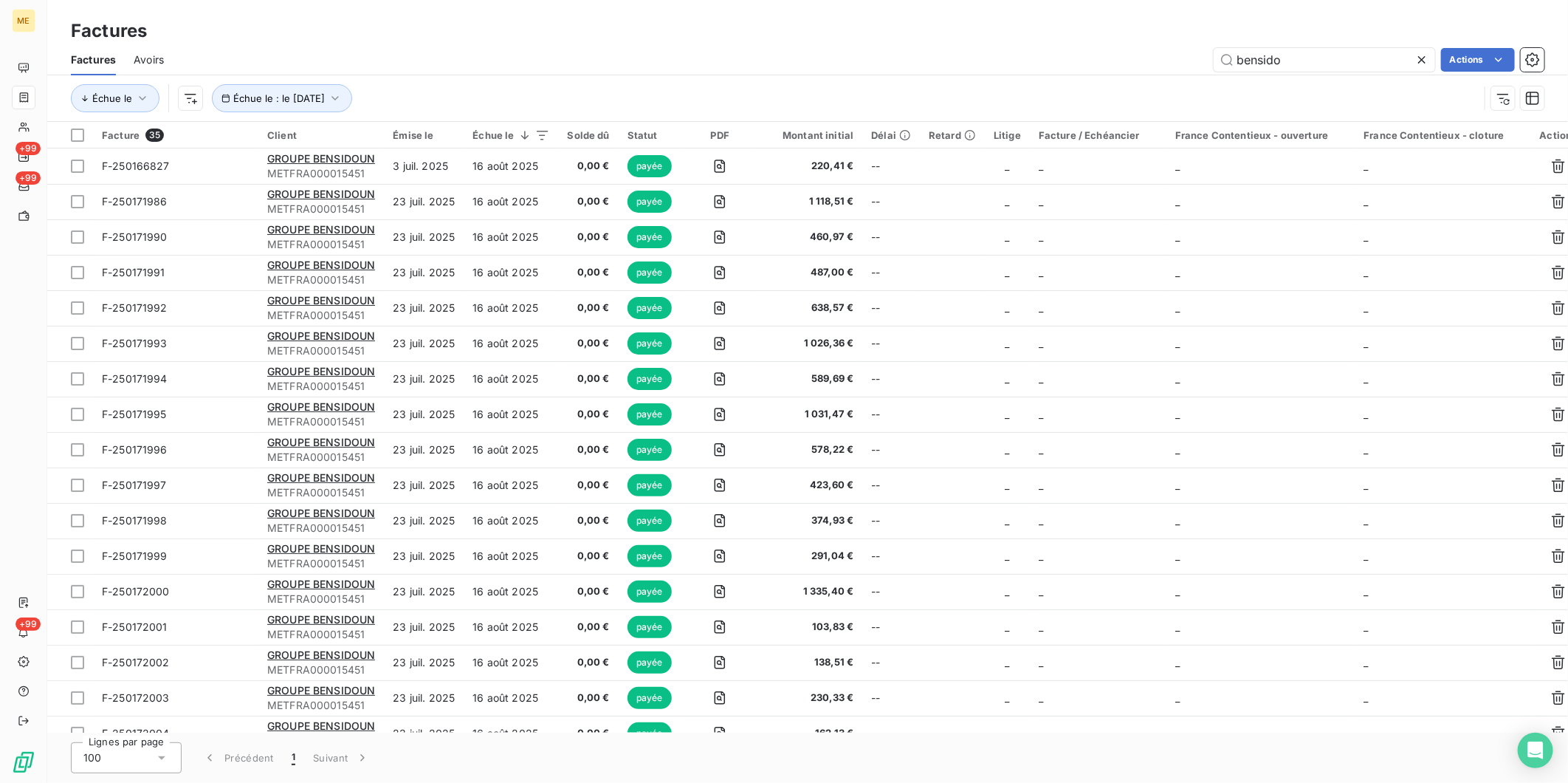
click at [901, 34] on html "ME +99 +99 +99 Factures Factures Avoirs bensido Actions Échue le Échue le : le …" at bounding box center [784, 392] width 1568 height 783
click at [1535, 54] on icon "button" at bounding box center [1532, 59] width 14 height 14
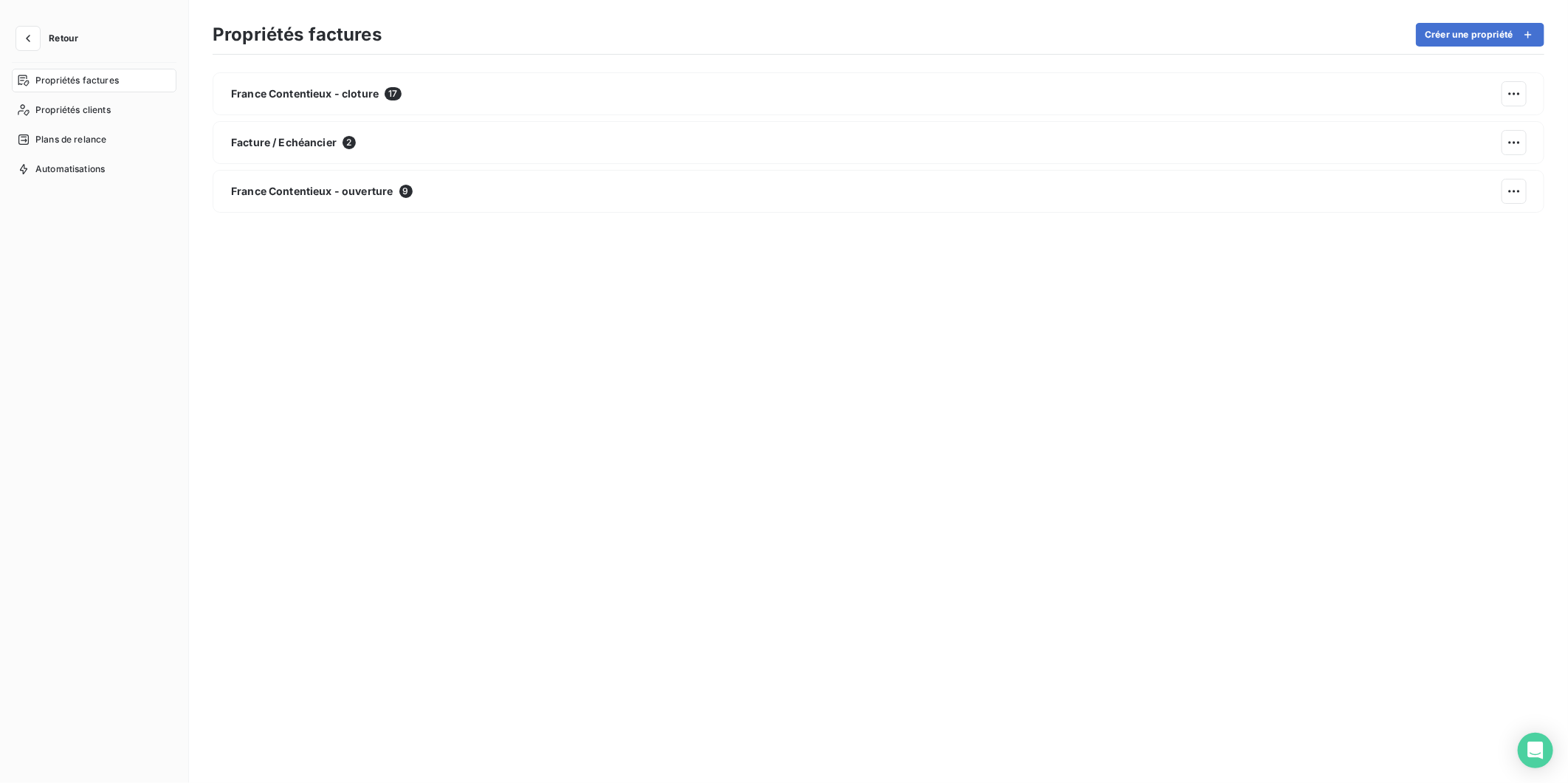
click at [28, 52] on div "Retour" at bounding box center [94, 45] width 165 height 36
click at [27, 44] on icon "button" at bounding box center [27, 38] width 14 height 14
